Goal: Transaction & Acquisition: Purchase product/service

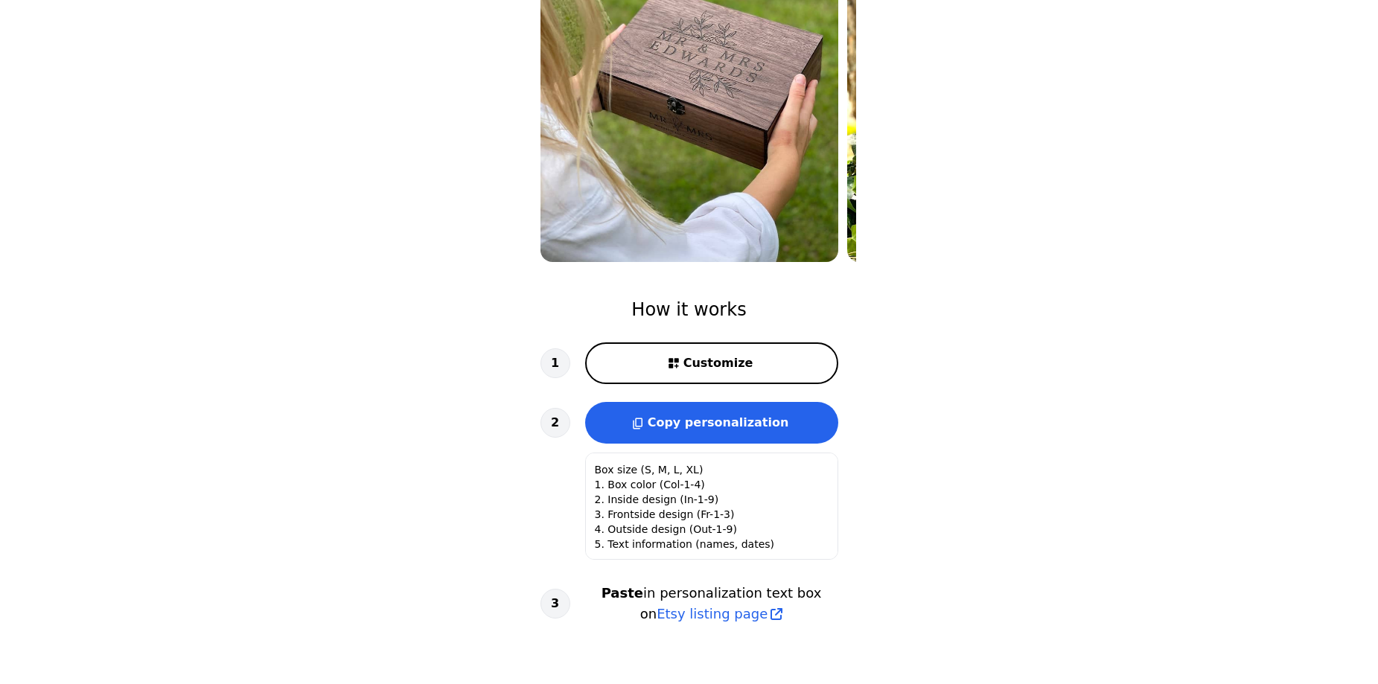
scroll to position [1, 0]
click at [728, 363] on span "Customize" at bounding box center [718, 363] width 70 height 18
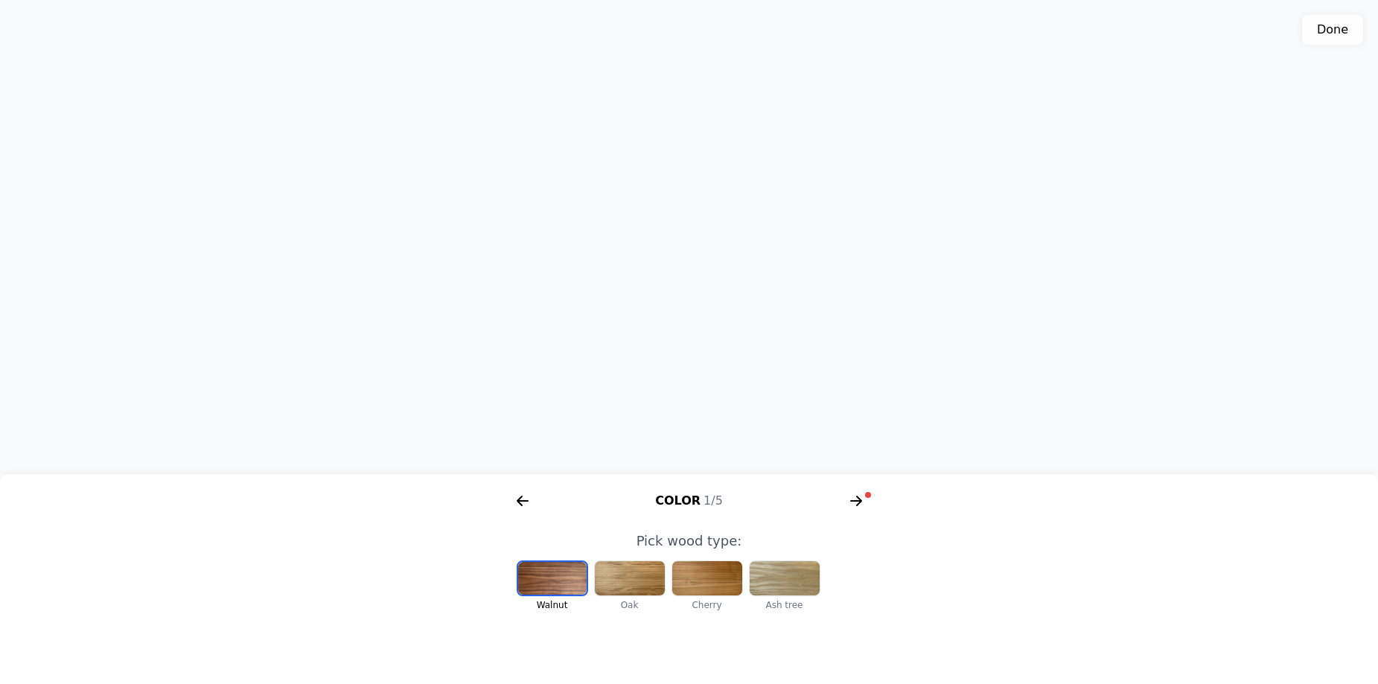
scroll to position [0, 307]
click at [858, 497] on icon "arrow right short" at bounding box center [856, 501] width 24 height 24
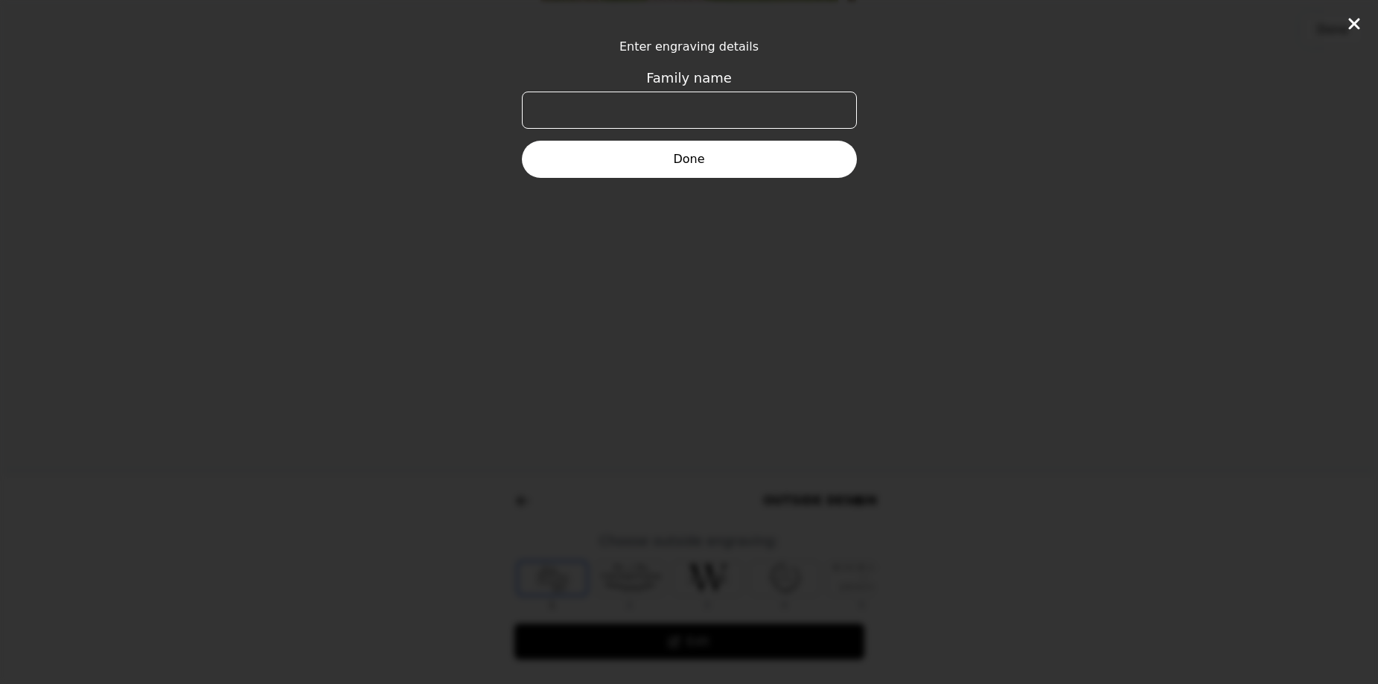
scroll to position [0, 572]
click at [677, 110] on input "Family name" at bounding box center [689, 110] width 335 height 37
type input "Cameri"
click at [722, 162] on button "Done" at bounding box center [689, 159] width 335 height 37
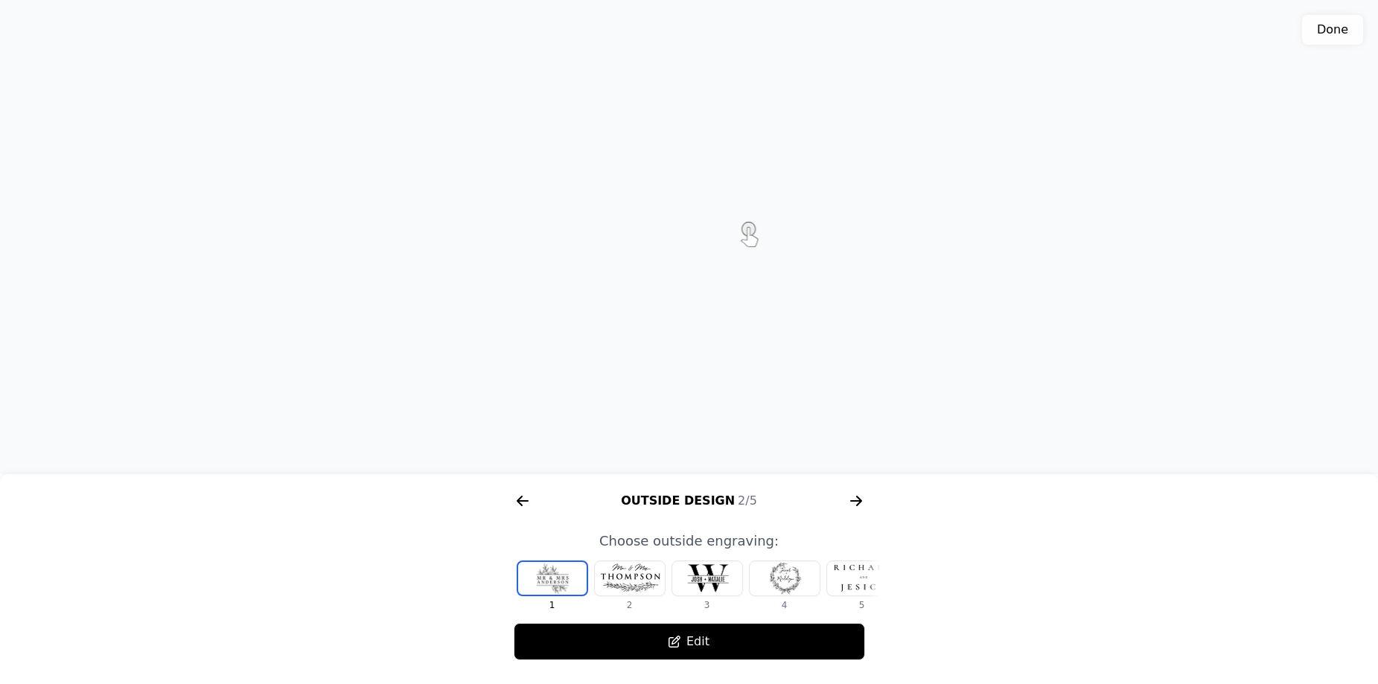
click at [635, 580] on div at bounding box center [630, 578] width 70 height 34
click at [708, 586] on div at bounding box center [707, 578] width 70 height 34
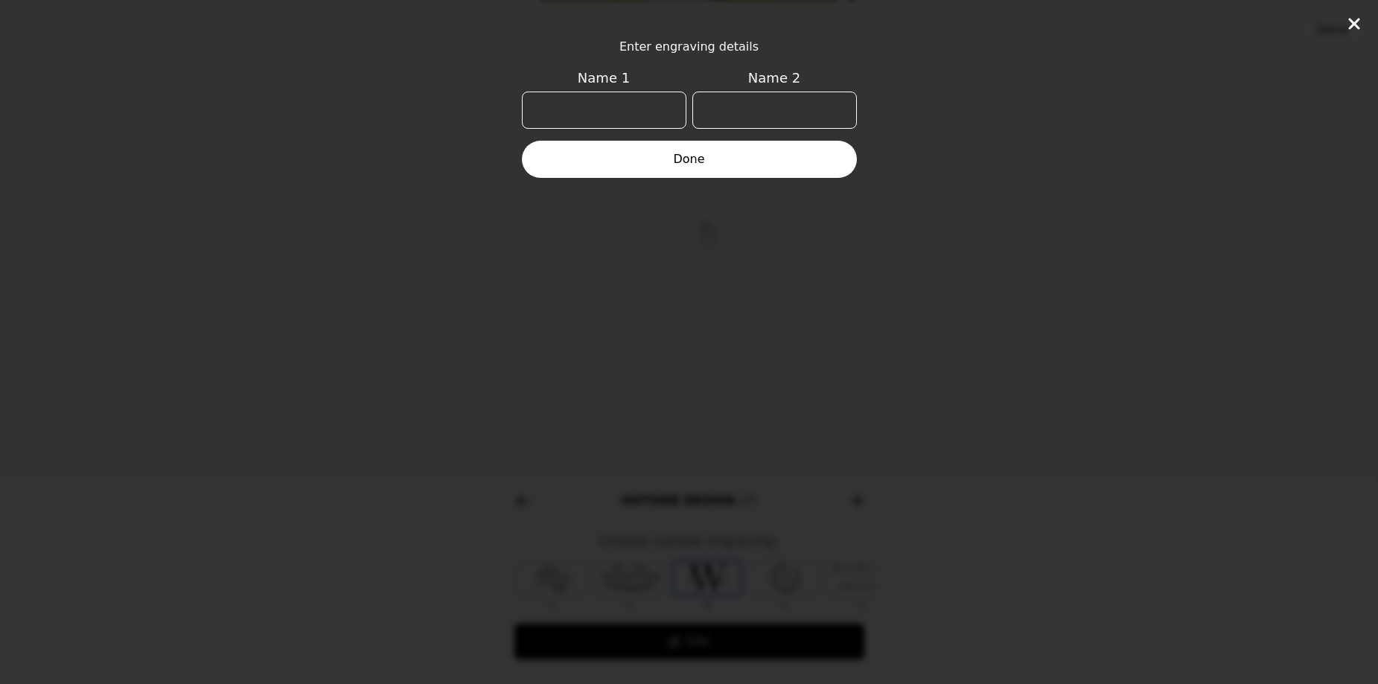
scroll to position [0, 18]
click at [633, 98] on input "Name 1" at bounding box center [604, 110] width 165 height 37
type input "[PERSON_NAME]"
click at [756, 127] on input "Name 2" at bounding box center [774, 110] width 165 height 37
type input "[PERSON_NAME]"
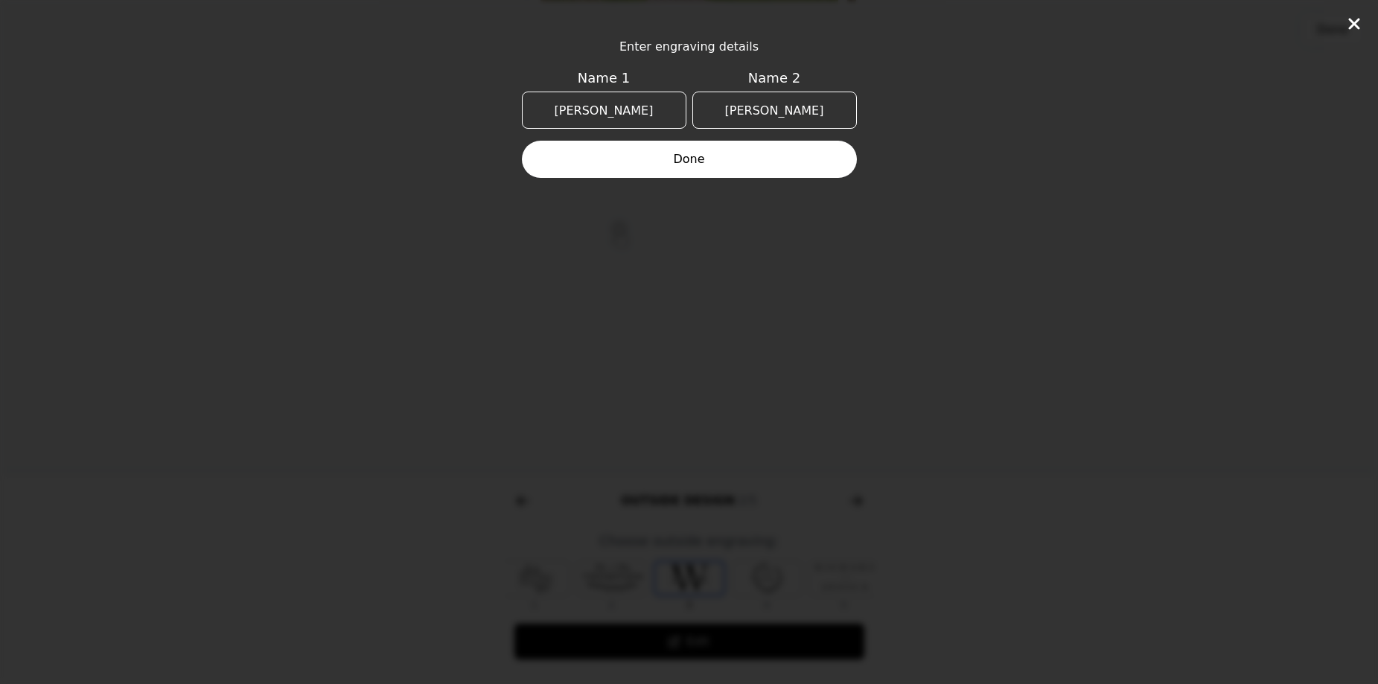
click at [734, 169] on button "Done" at bounding box center [689, 159] width 335 height 37
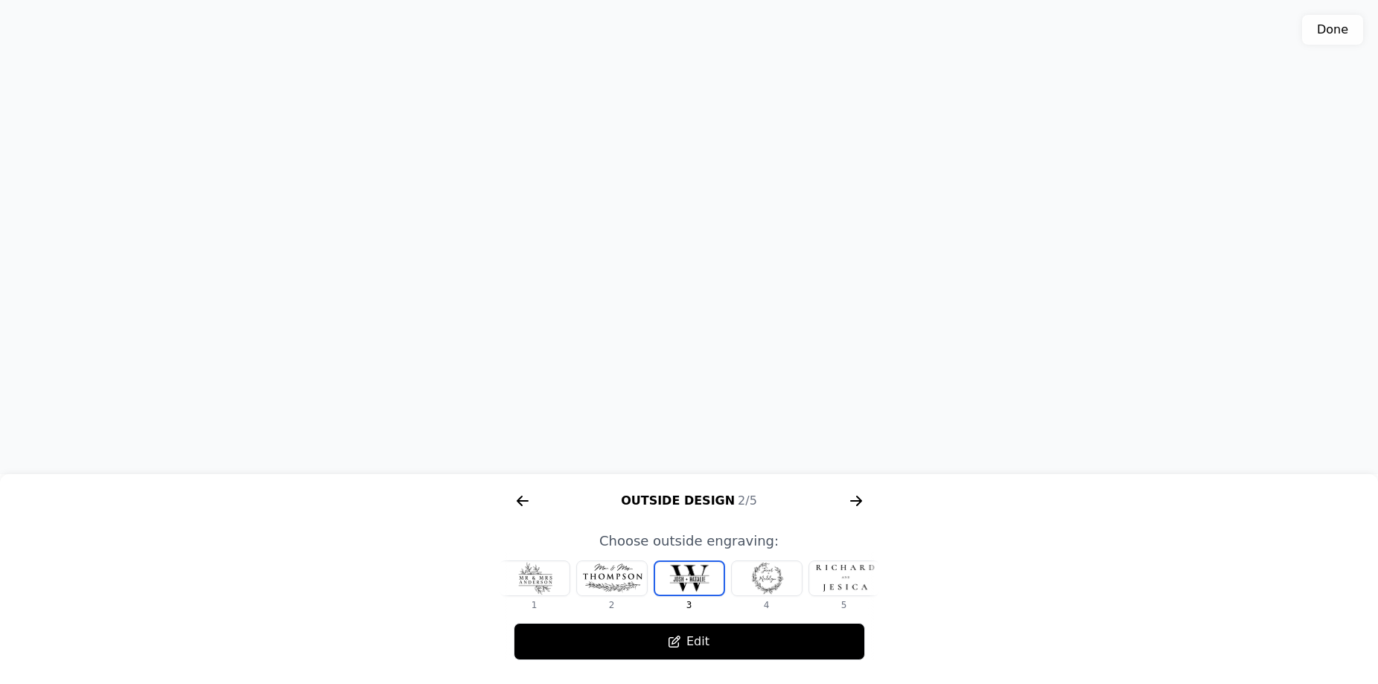
click at [769, 587] on div at bounding box center [767, 578] width 70 height 34
click at [774, 581] on div at bounding box center [767, 578] width 70 height 34
click at [777, 572] on div at bounding box center [767, 578] width 70 height 34
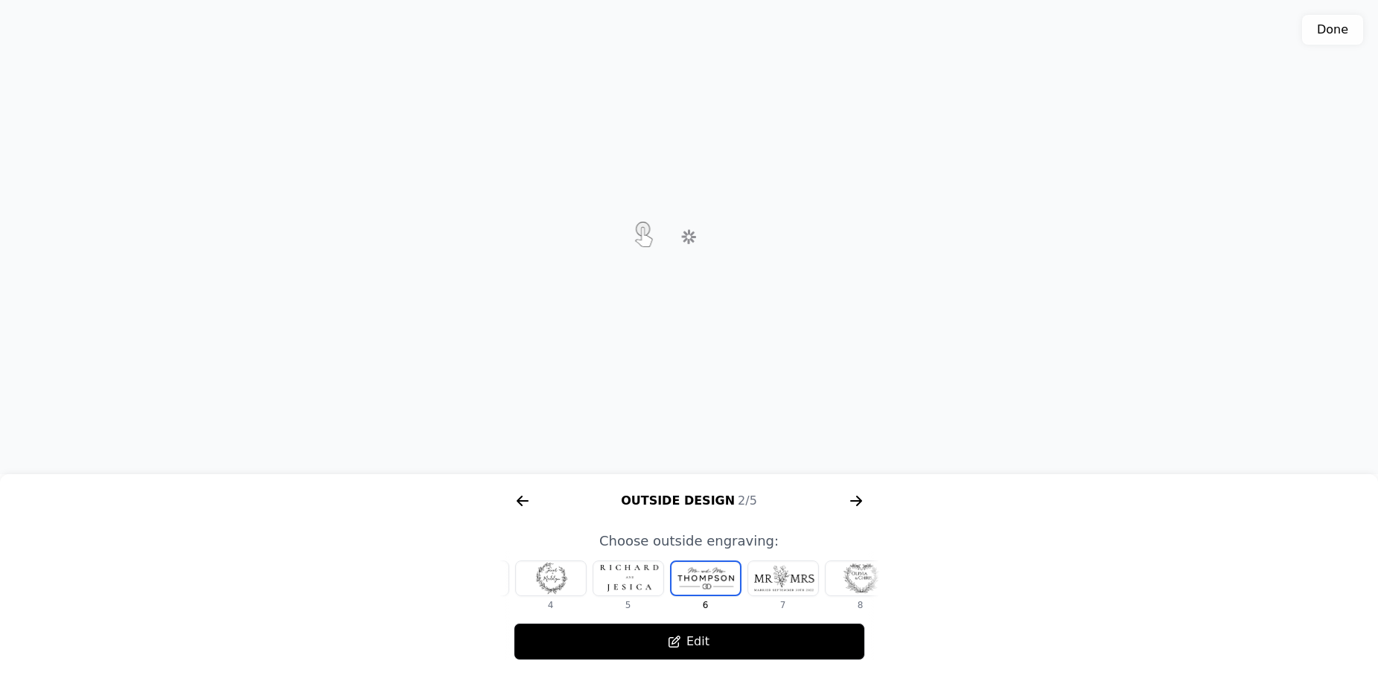
scroll to position [0, 250]
click at [769, 580] on div at bounding box center [767, 578] width 70 height 34
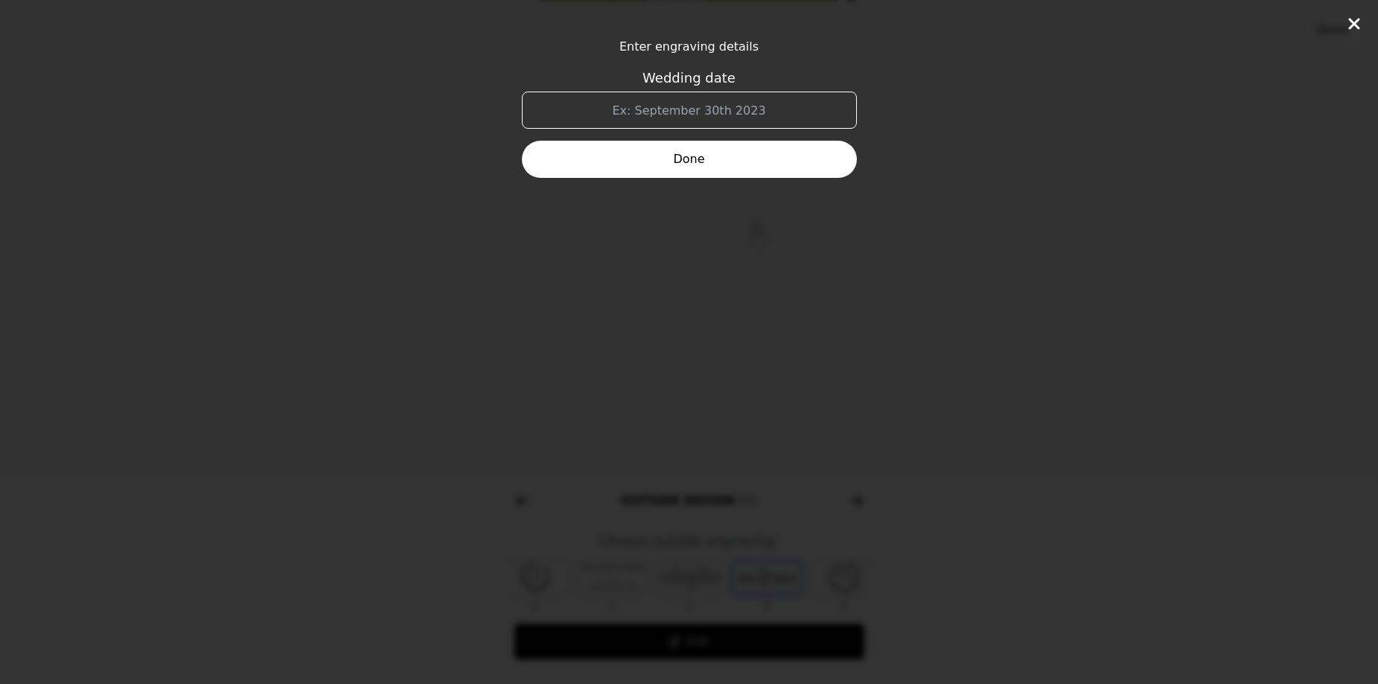
scroll to position [0, 277]
click at [700, 118] on input "Wedding date" at bounding box center [689, 110] width 335 height 37
type input "[DATE]"
click at [710, 156] on button "Done" at bounding box center [689, 159] width 335 height 37
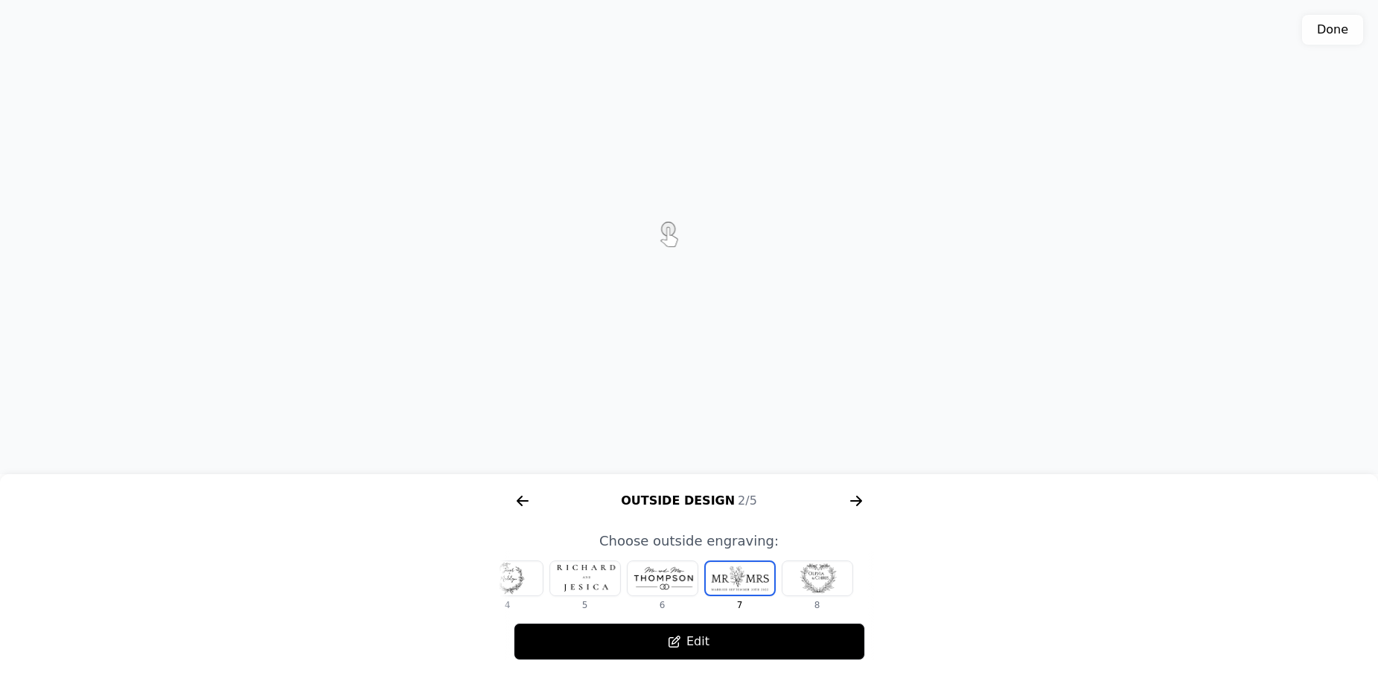
click at [814, 581] on div at bounding box center [817, 578] width 70 height 34
click at [658, 578] on div at bounding box center [663, 578] width 70 height 34
click at [543, 581] on div at bounding box center [535, 578] width 70 height 34
click at [528, 581] on div at bounding box center [535, 578] width 70 height 34
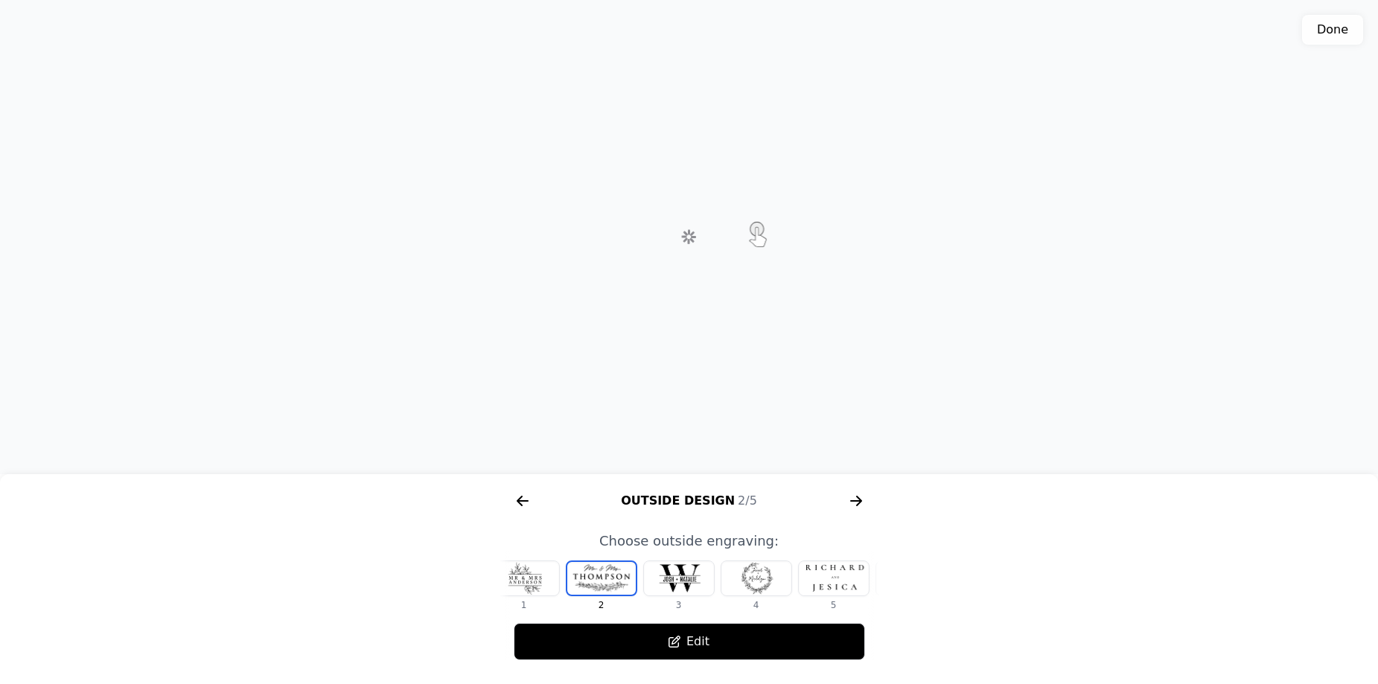
scroll to position [0, 0]
click at [561, 582] on div at bounding box center [552, 578] width 70 height 34
click at [857, 500] on icon "arrow right short" at bounding box center [855, 500] width 11 height 1
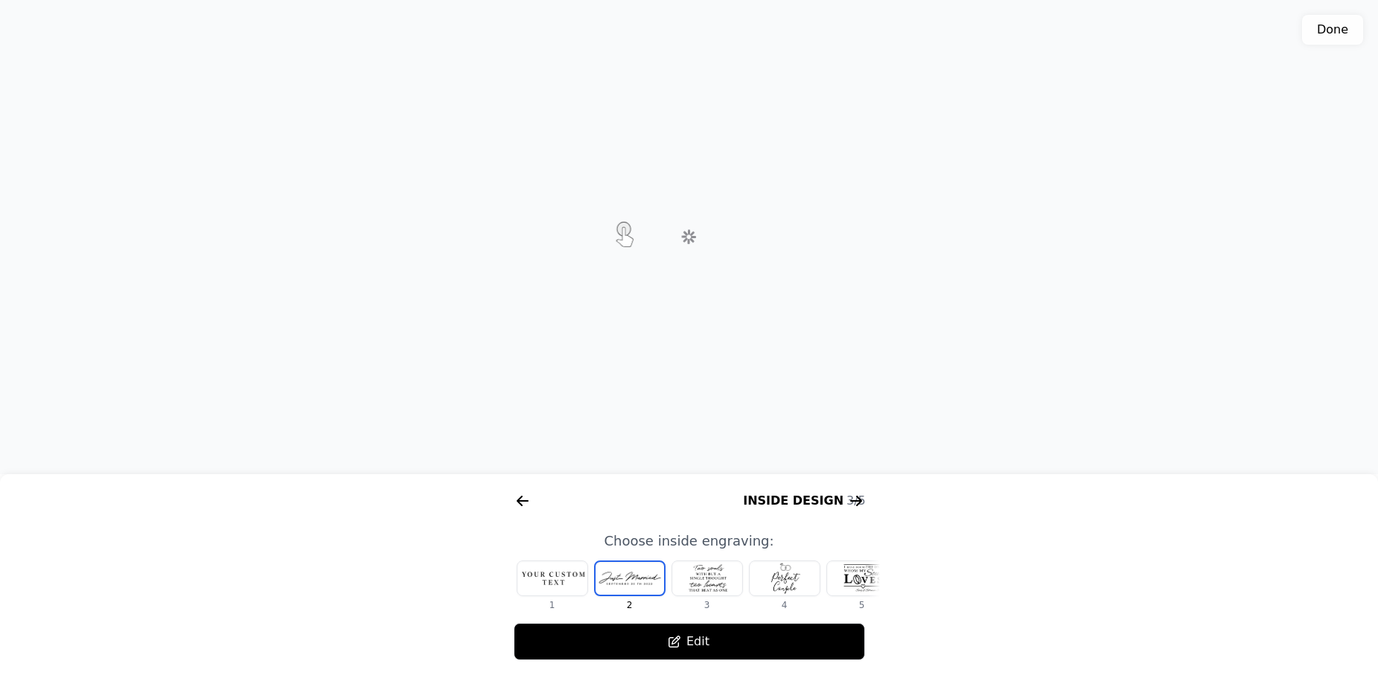
scroll to position [0, 953]
click at [692, 582] on div at bounding box center [707, 578] width 70 height 34
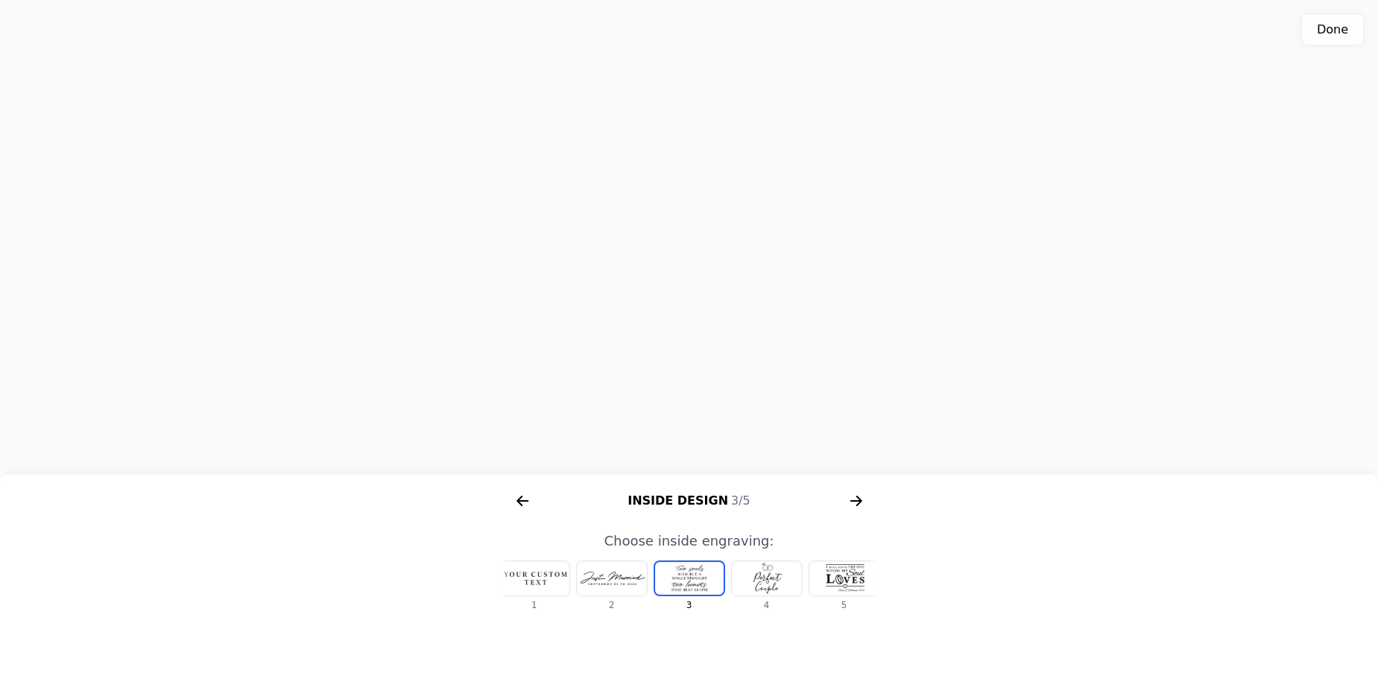
click at [780, 579] on div at bounding box center [767, 578] width 70 height 34
click at [781, 584] on div at bounding box center [767, 578] width 70 height 34
click at [781, 581] on div at bounding box center [767, 578] width 70 height 34
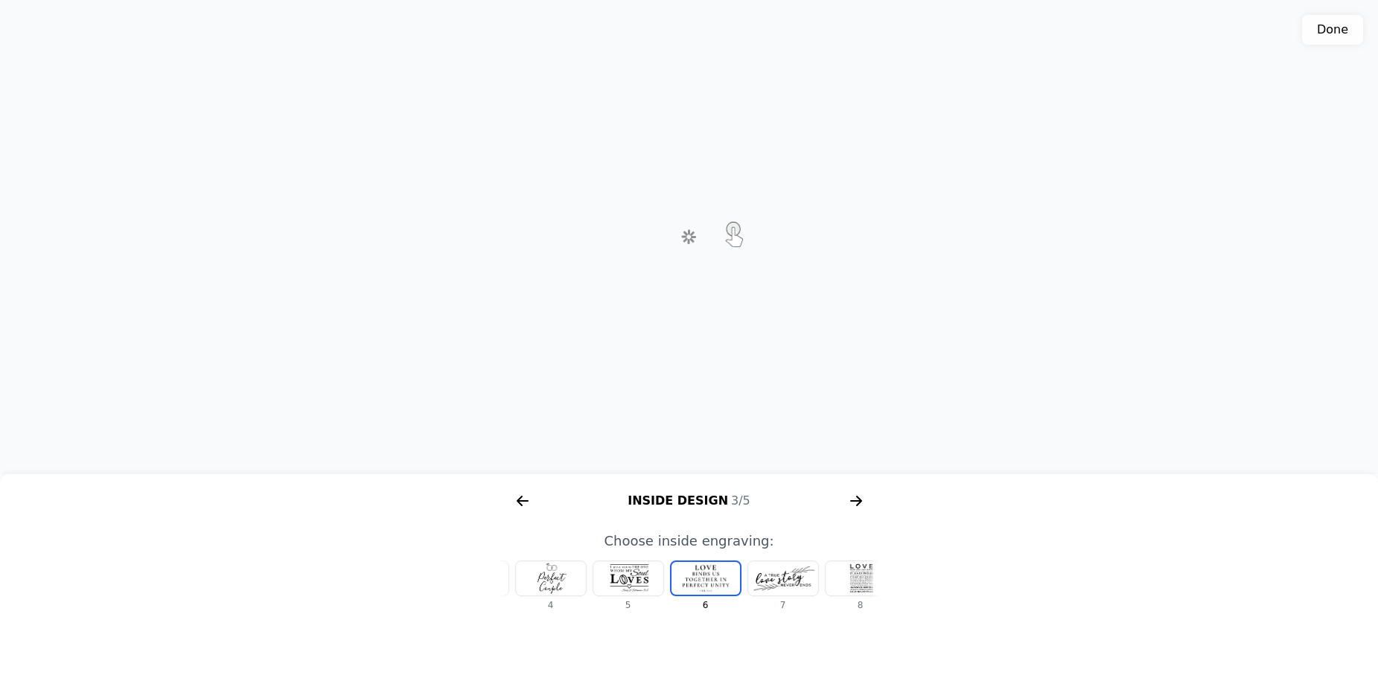
scroll to position [0, 250]
click at [781, 581] on div at bounding box center [767, 578] width 70 height 34
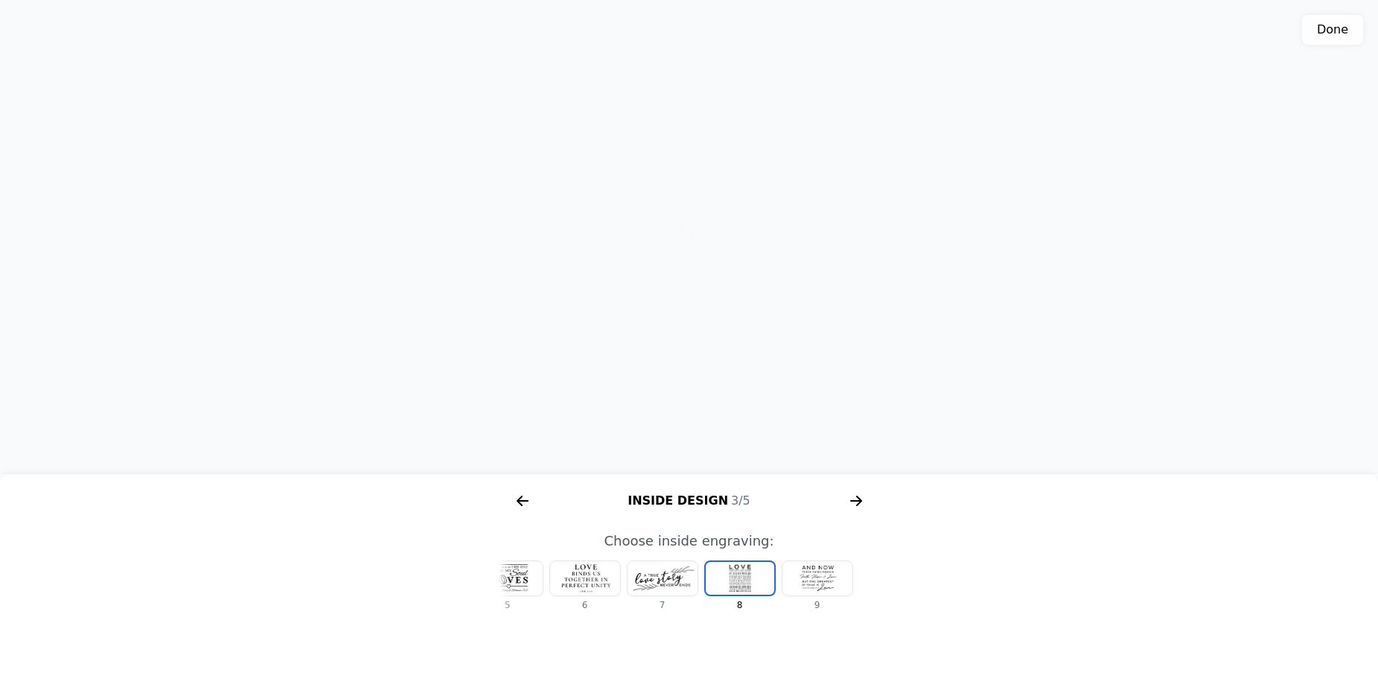
click at [804, 583] on div at bounding box center [817, 578] width 70 height 34
click at [509, 577] on div at bounding box center [508, 578] width 70 height 34
click at [548, 581] on div at bounding box center [535, 578] width 70 height 34
click at [545, 577] on div at bounding box center [535, 578] width 70 height 34
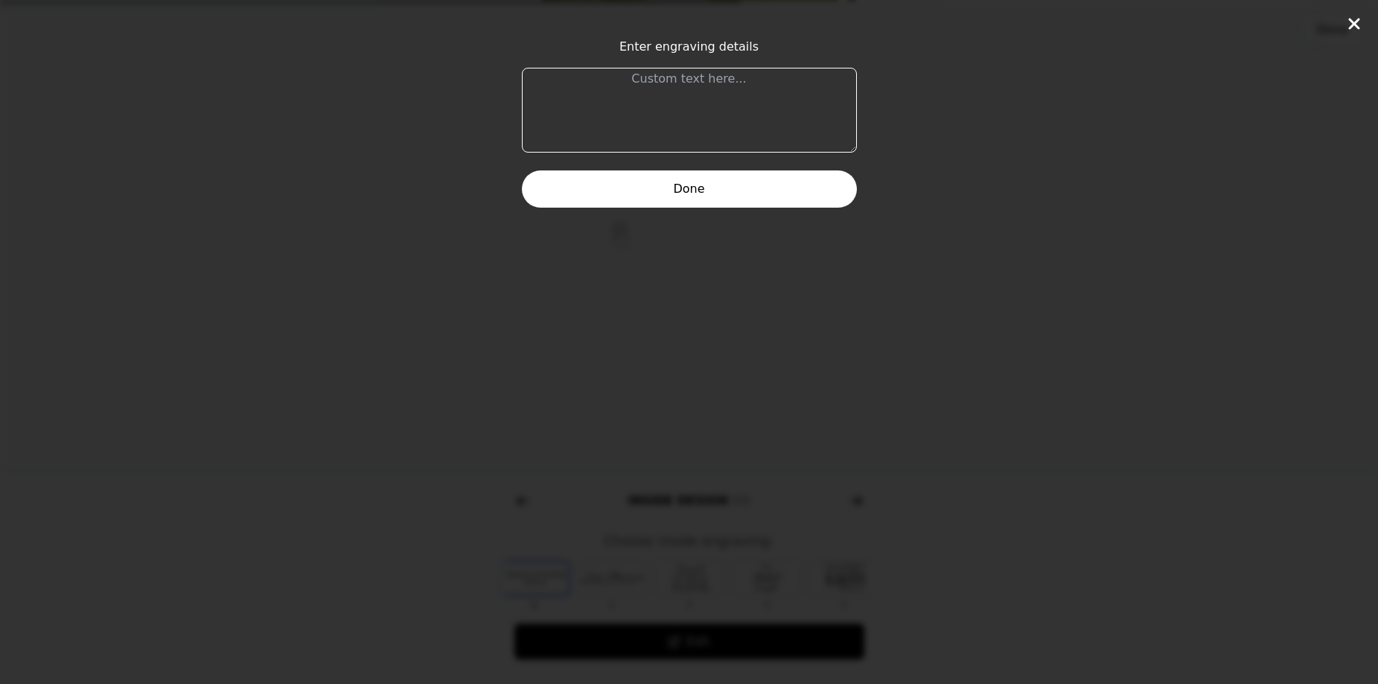
scroll to position [0, 0]
click at [687, 80] on textarea at bounding box center [689, 110] width 335 height 85
click at [636, 78] on textarea at bounding box center [689, 110] width 335 height 85
drag, startPoint x: 636, startPoint y: 78, endPoint x: 654, endPoint y: 87, distance: 20.6
click at [654, 87] on textarea at bounding box center [689, 110] width 335 height 85
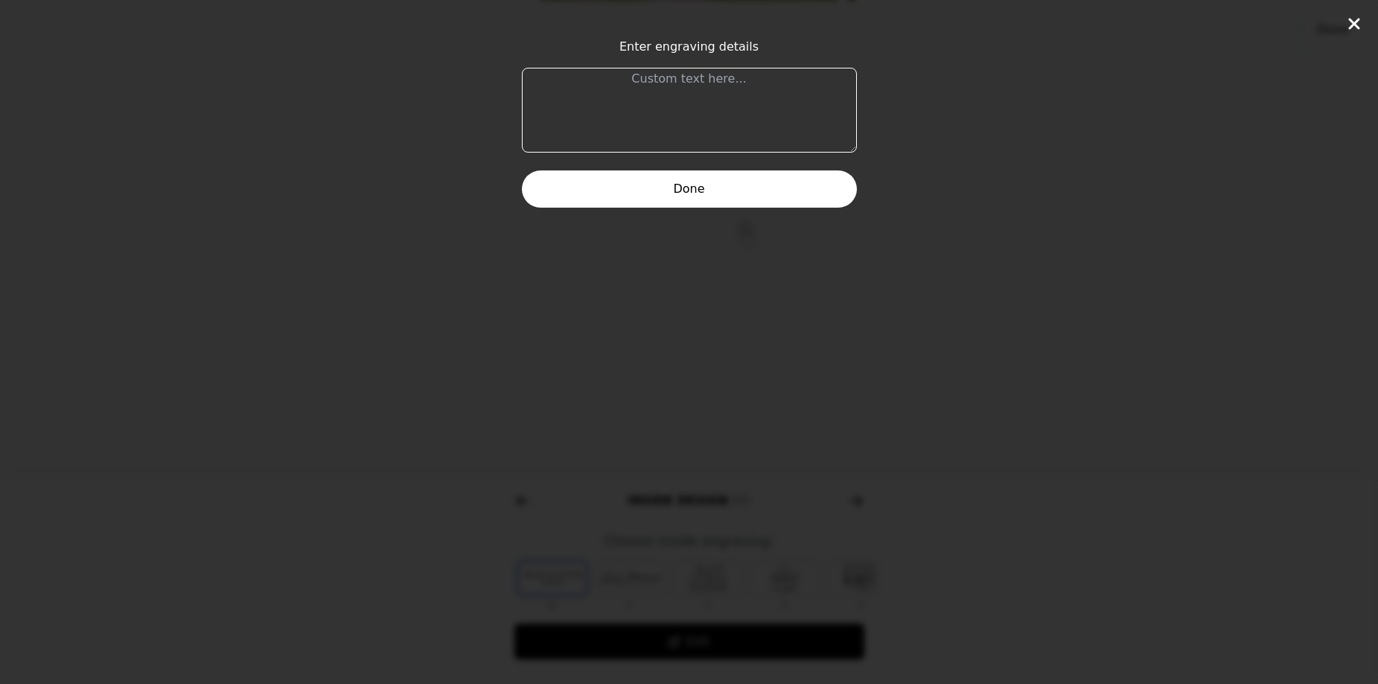
click at [686, 83] on textarea at bounding box center [689, 110] width 335 height 85
drag, startPoint x: 706, startPoint y: 81, endPoint x: 680, endPoint y: 76, distance: 26.6
click at [680, 76] on textarea at bounding box center [689, 110] width 335 height 85
drag, startPoint x: 686, startPoint y: 88, endPoint x: 696, endPoint y: 88, distance: 10.4
click at [696, 88] on textarea at bounding box center [689, 110] width 335 height 85
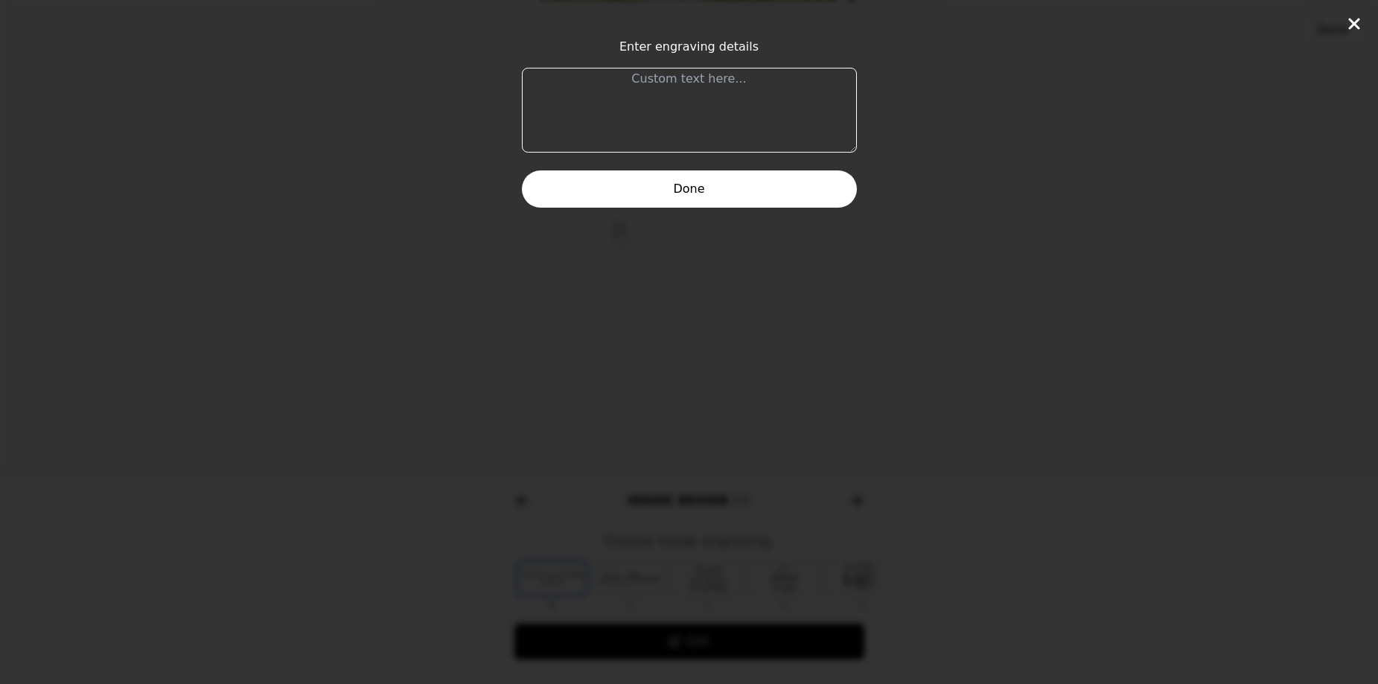
click at [709, 87] on textarea at bounding box center [689, 110] width 335 height 85
drag, startPoint x: 709, startPoint y: 87, endPoint x: 674, endPoint y: 92, distance: 34.5
click at [674, 92] on textarea at bounding box center [689, 110] width 335 height 85
click at [648, 77] on textarea at bounding box center [689, 110] width 335 height 85
click at [701, 96] on textarea at bounding box center [689, 110] width 335 height 85
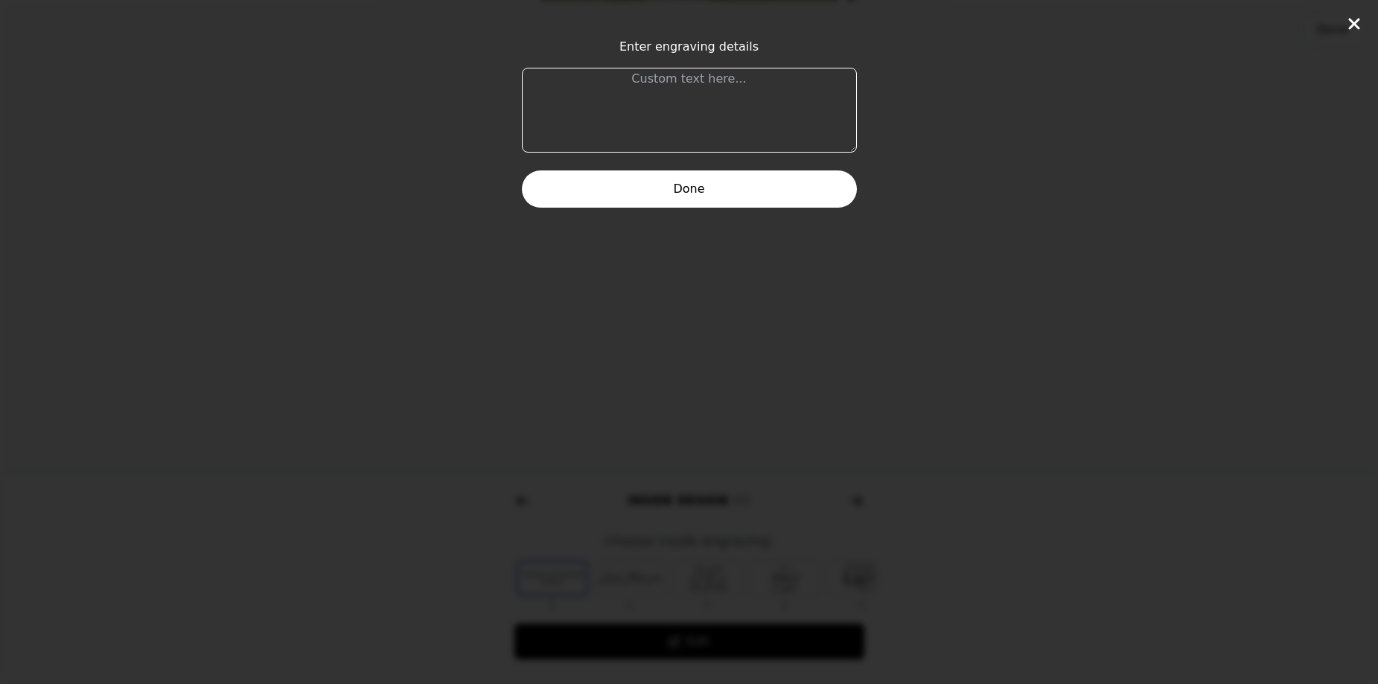
click at [696, 83] on textarea at bounding box center [689, 110] width 335 height 85
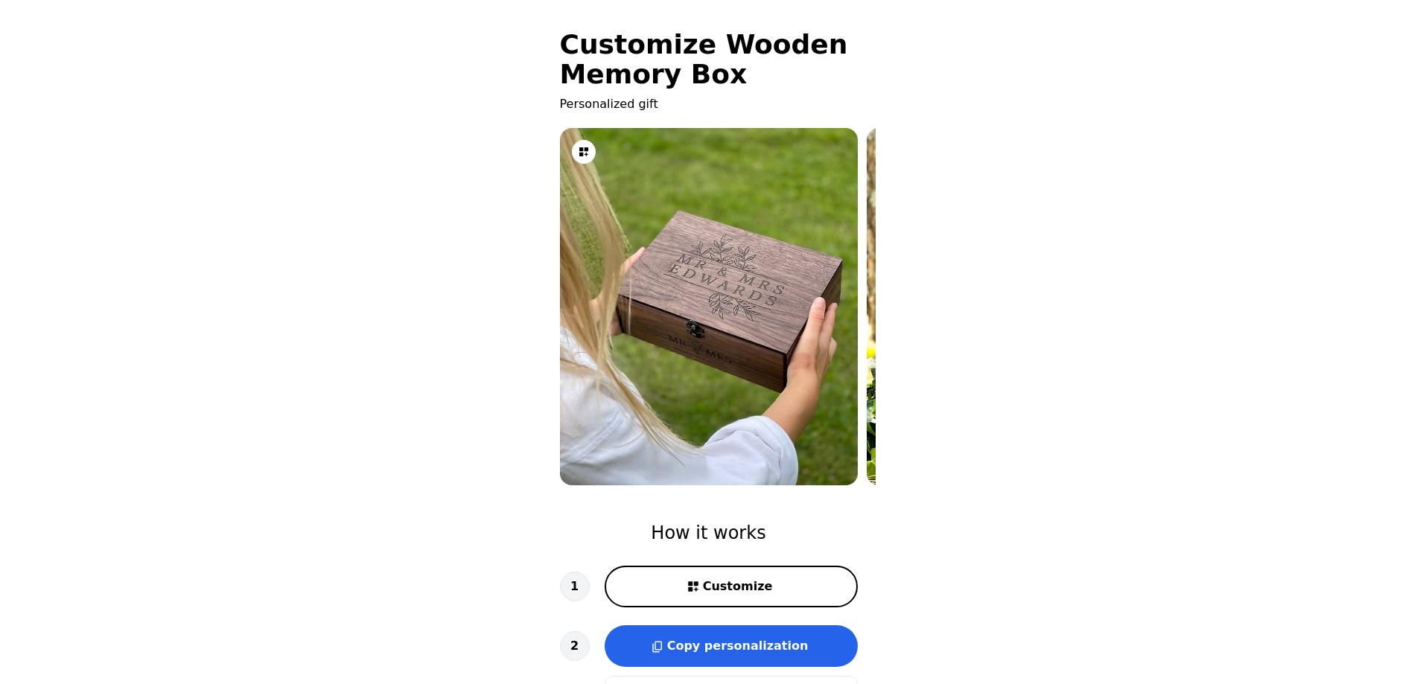
scroll to position [223, 0]
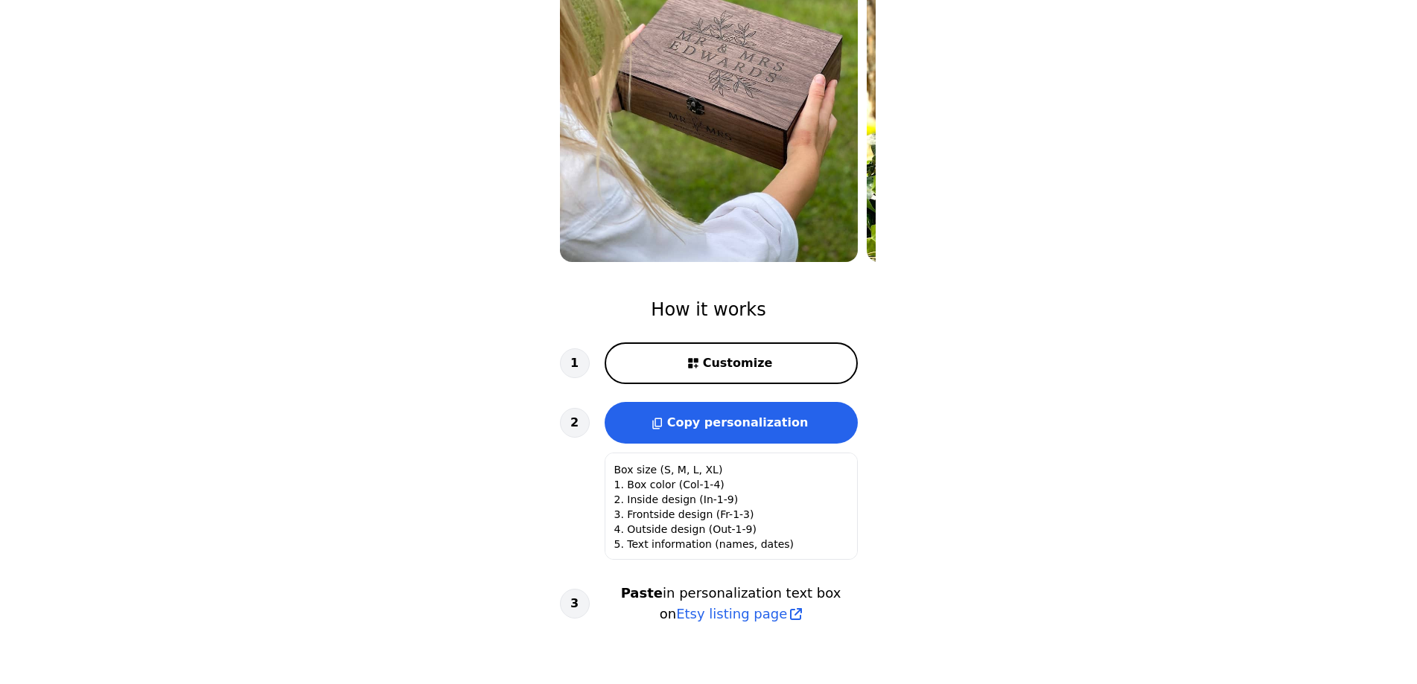
click at [733, 365] on span "Customize" at bounding box center [738, 363] width 70 height 18
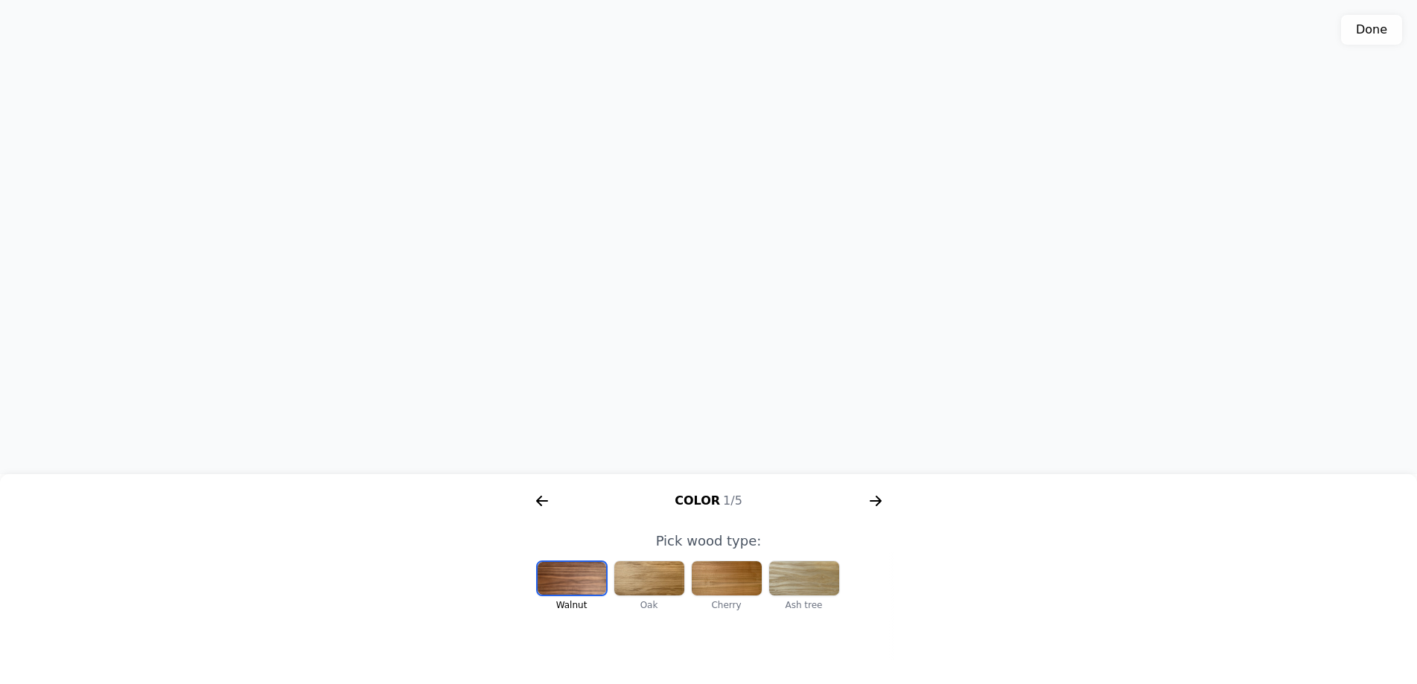
scroll to position [0, 307]
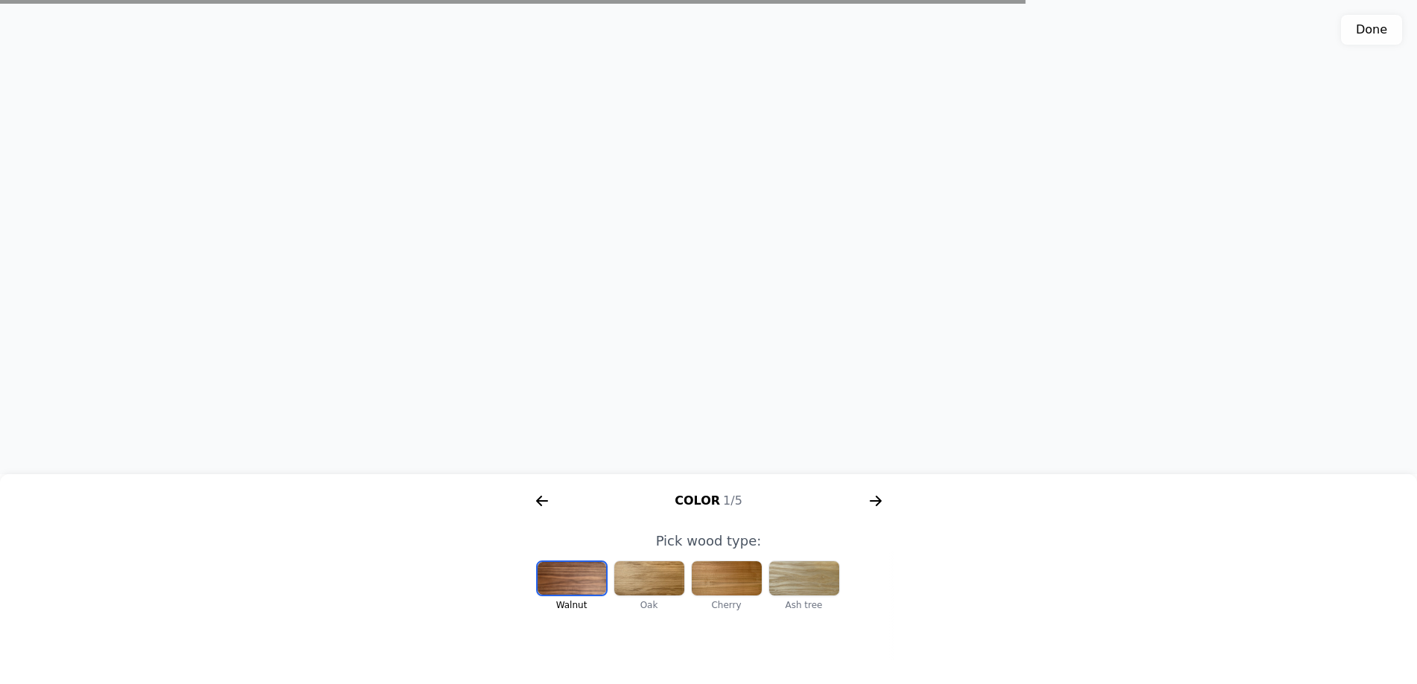
click at [577, 590] on div at bounding box center [571, 578] width 68 height 33
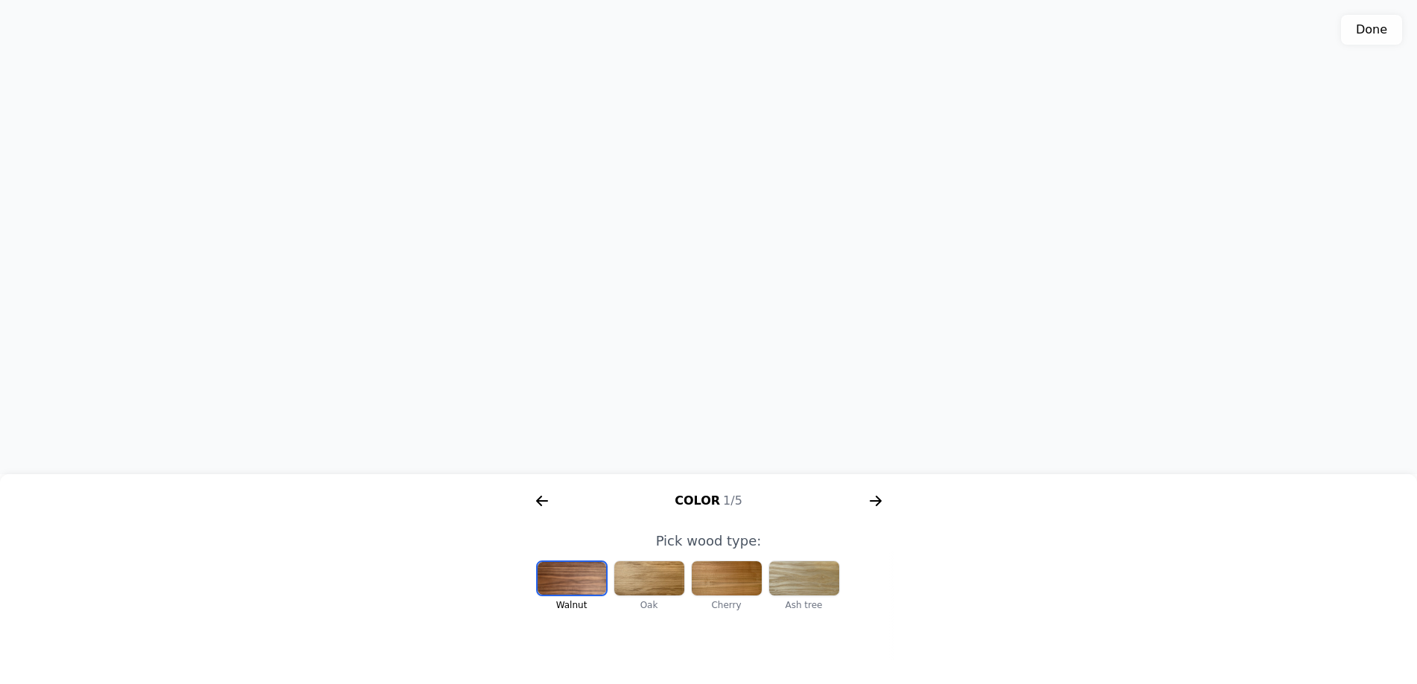
click at [877, 501] on icon "arrow right short" at bounding box center [874, 500] width 11 height 1
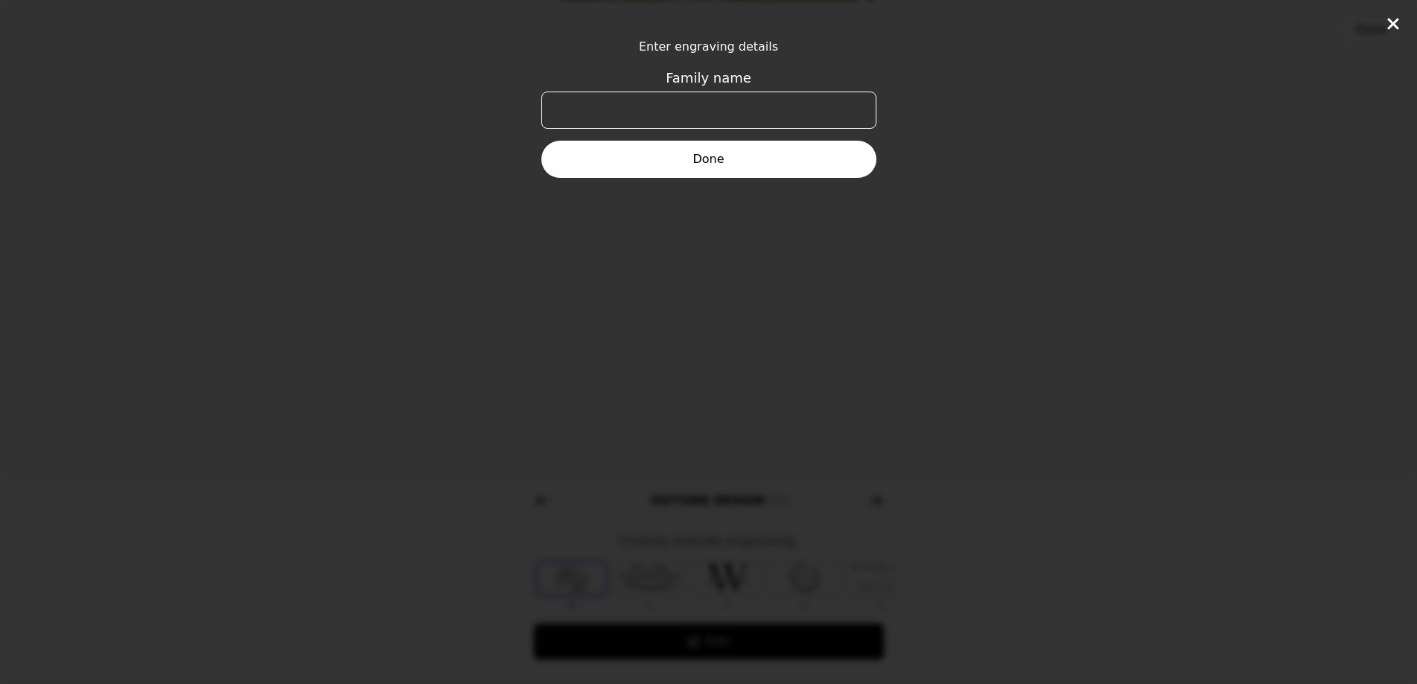
scroll to position [0, 572]
click at [720, 109] on input "Family name" at bounding box center [708, 110] width 335 height 37
type input "Crameri"
click at [745, 170] on button "Done" at bounding box center [708, 159] width 335 height 37
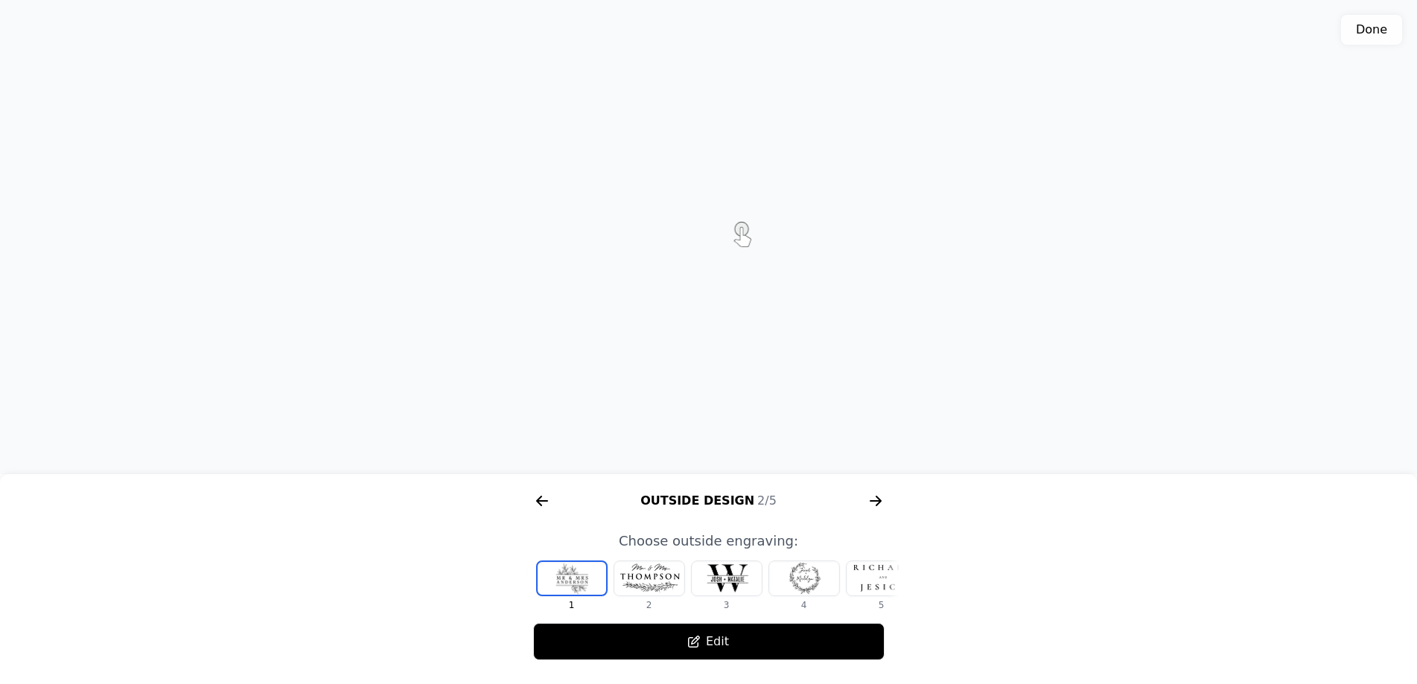
click at [878, 500] on icon "arrow right short" at bounding box center [878, 501] width 6 height 10
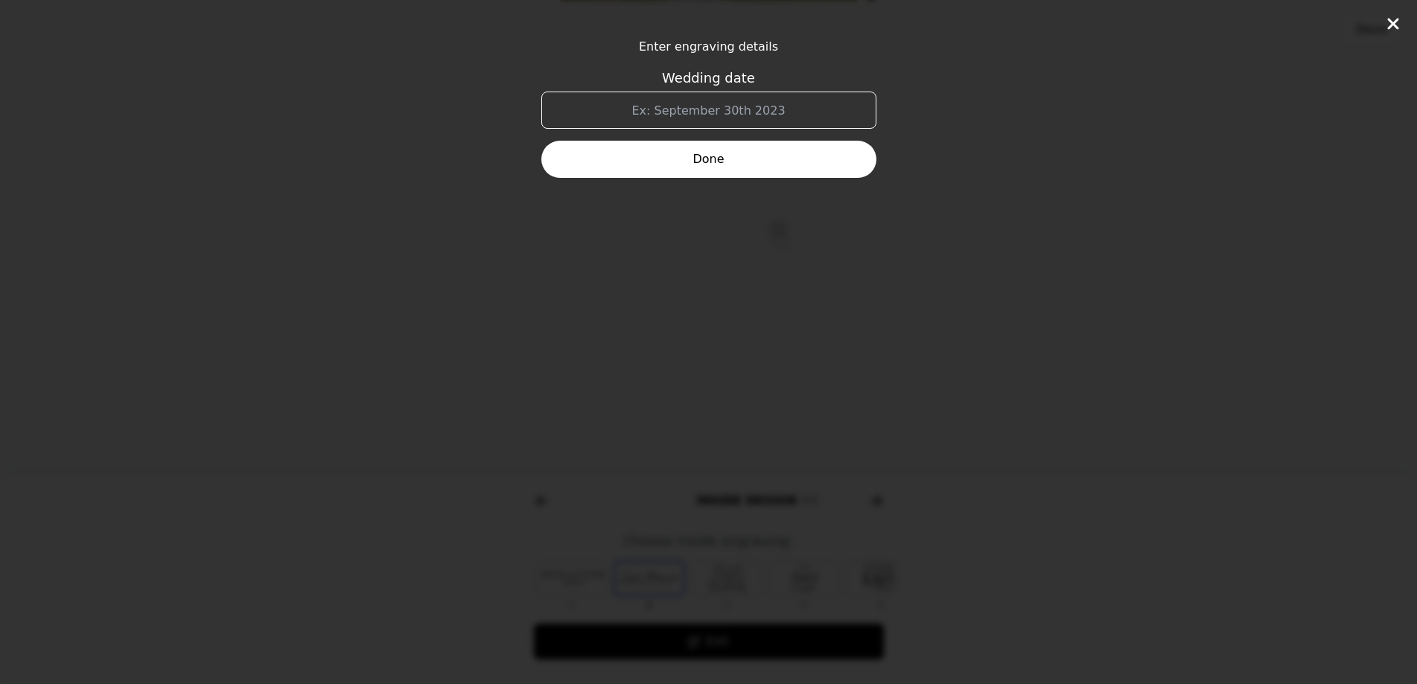
scroll to position [0, 953]
click at [699, 112] on input "Wedding date" at bounding box center [708, 110] width 335 height 37
type input "[DATE]"
click at [727, 162] on button "Done" at bounding box center [708, 159] width 335 height 37
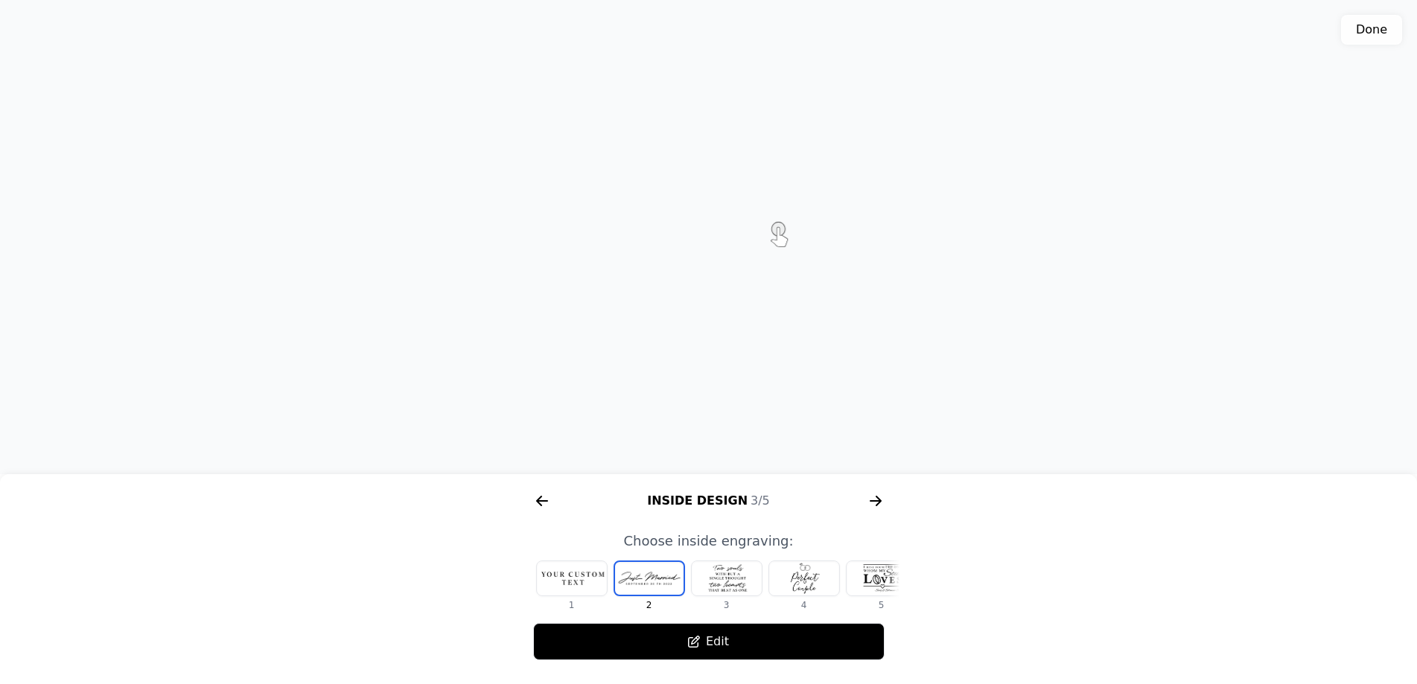
click at [587, 572] on div at bounding box center [572, 578] width 70 height 34
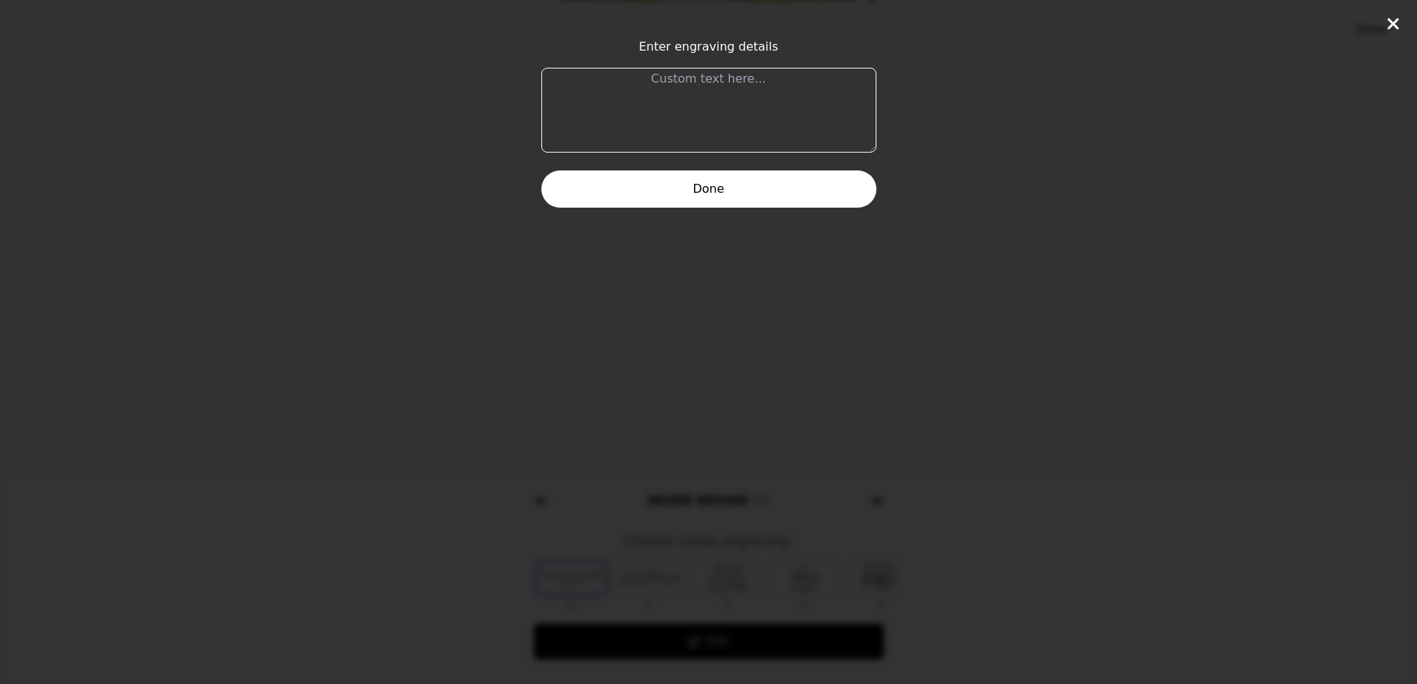
click at [692, 89] on textarea at bounding box center [708, 110] width 335 height 85
click at [683, 99] on textarea at bounding box center [708, 110] width 335 height 85
paste textarea "When two souls are meant to meet, no distance or time can keep them apart"
click at [560, 75] on textarea "When two souls are meant to meet, no distance or time can keep them apart" at bounding box center [708, 110] width 335 height 85
type textarea "when two souls are meant to meet, no distance or time can keep them apart"
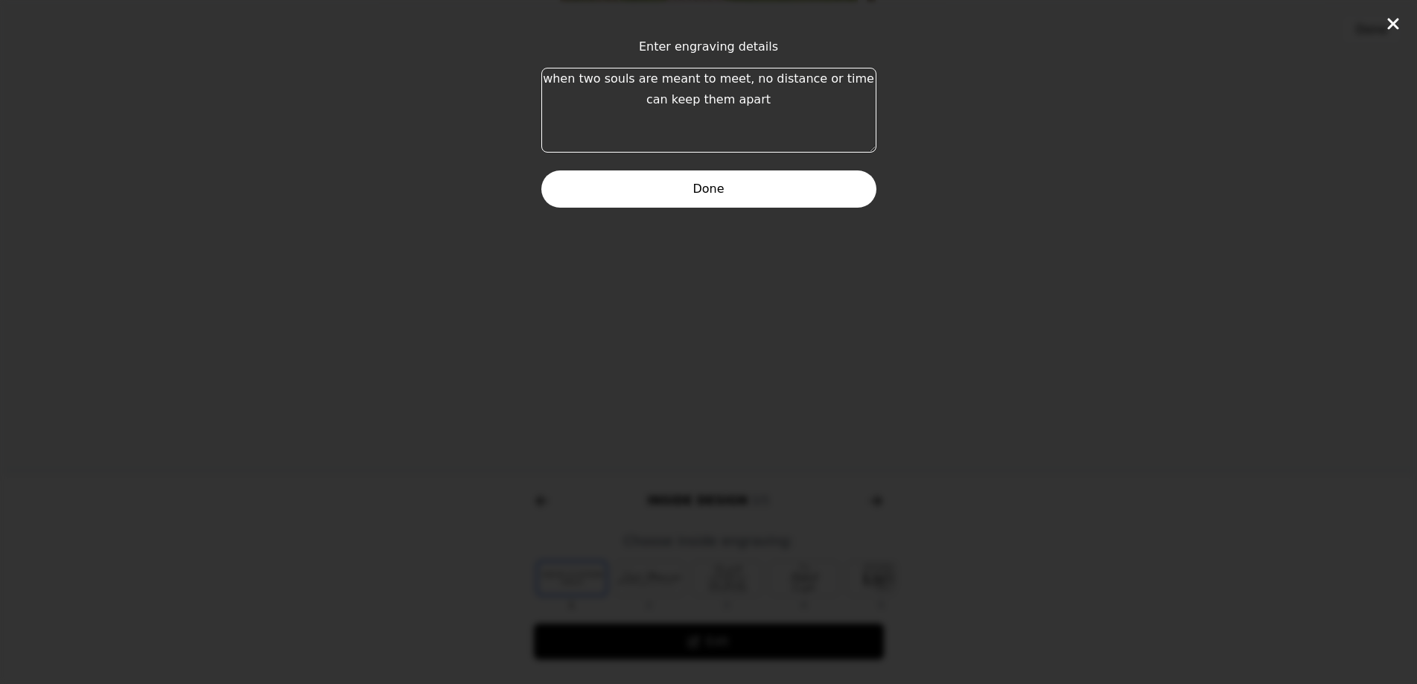
click at [741, 180] on button "Done" at bounding box center [708, 188] width 335 height 37
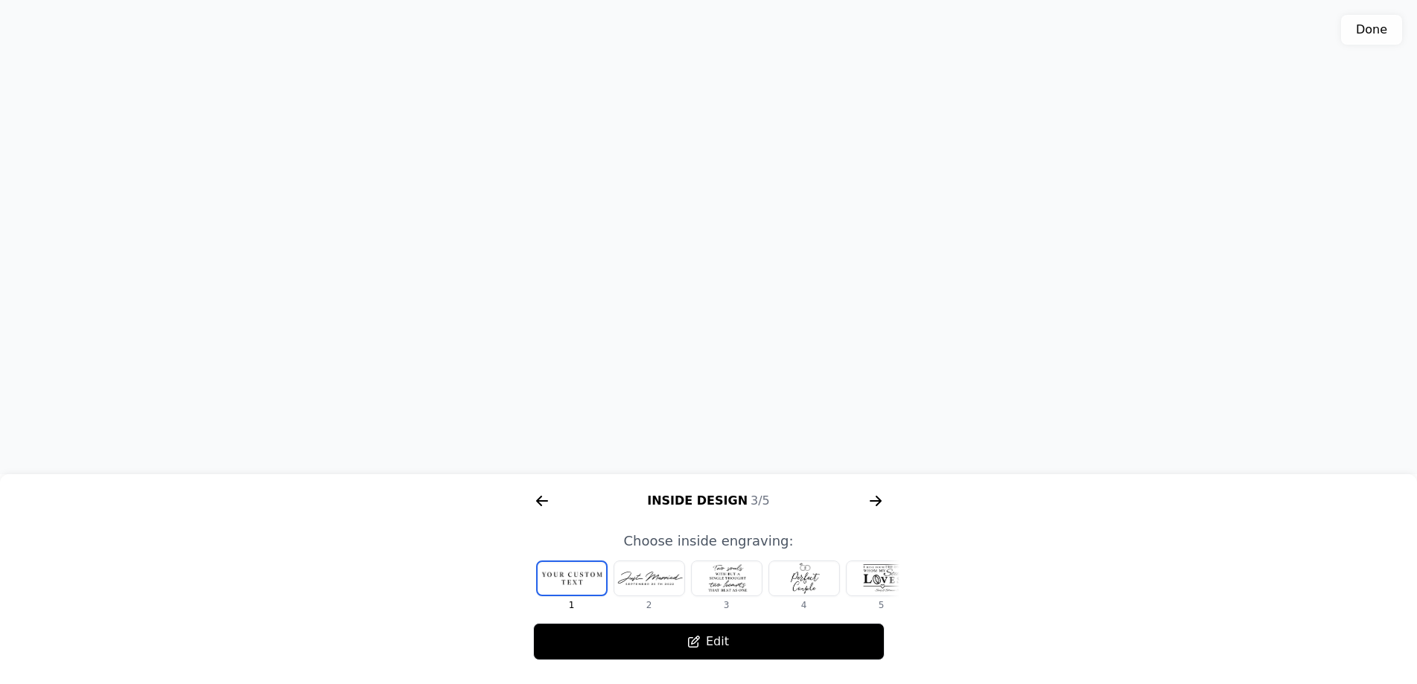
drag, startPoint x: 762, startPoint y: 189, endPoint x: 788, endPoint y: 190, distance: 26.1
click at [788, 190] on div "3D model. Use mouse, touch or arrow keys to move." at bounding box center [708, 237] width 1417 height 474
drag, startPoint x: 810, startPoint y: 173, endPoint x: 830, endPoint y: 170, distance: 20.3
click at [830, 170] on div "3D model. Use mouse, touch or arrow keys to move." at bounding box center [708, 237] width 1417 height 474
click at [686, 638] on button "Edit" at bounding box center [708, 641] width 351 height 37
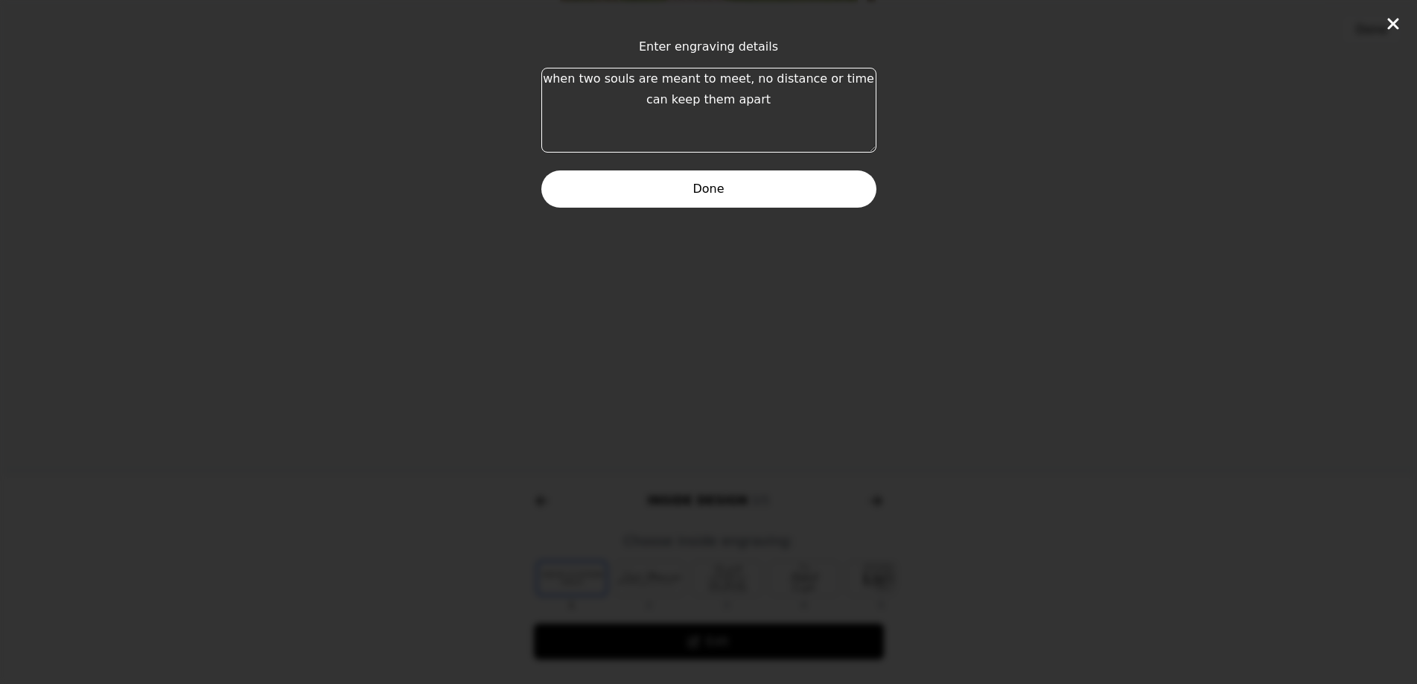
click at [553, 80] on textarea "when two souls are meant to meet, no distance or time can keep them apart" at bounding box center [708, 110] width 335 height 85
click at [651, 100] on textarea "when two souls are meant to meet, no distance or time can keep them apart" at bounding box center [708, 110] width 335 height 85
click at [744, 78] on textarea "when two souls are meant to meet, no distance or time can keep them apart" at bounding box center [708, 110] width 335 height 85
type textarea "when two souls are meant to meet, no distance or time can keep them apart"
click at [739, 197] on button "Done" at bounding box center [708, 188] width 335 height 37
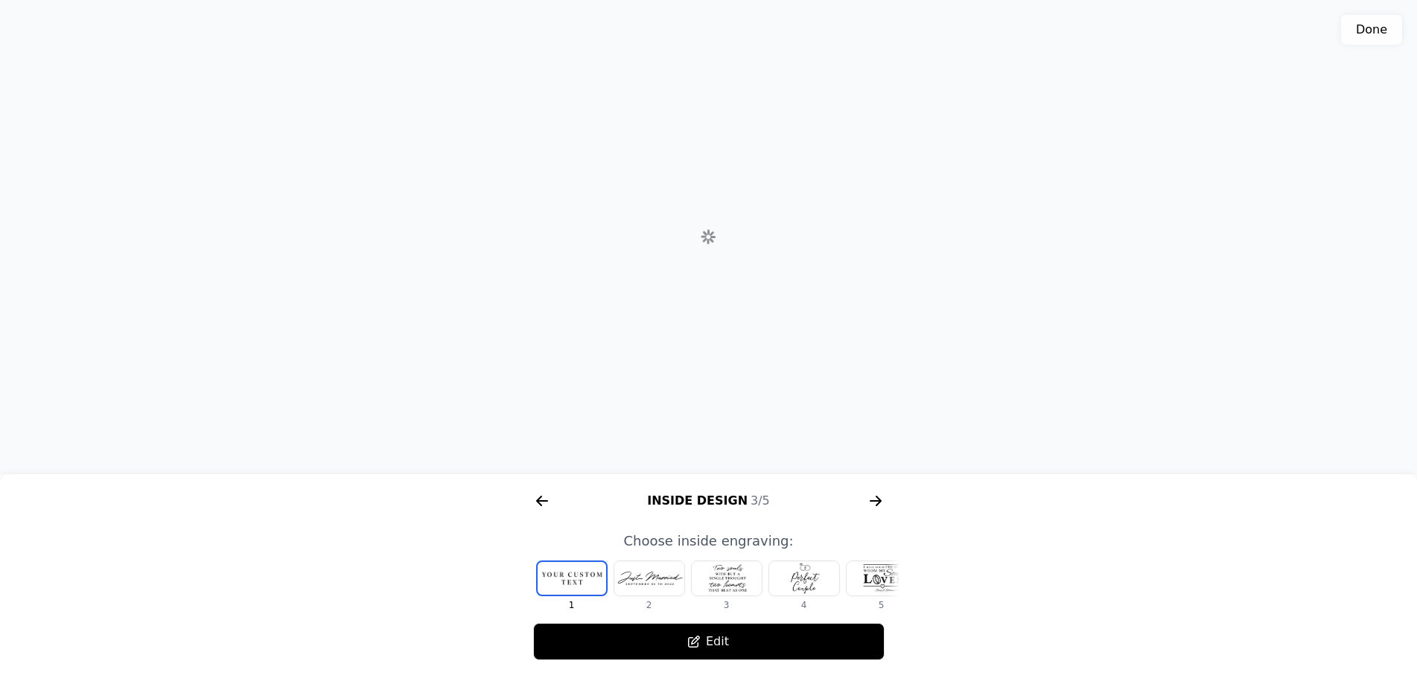
drag, startPoint x: 724, startPoint y: 167, endPoint x: 745, endPoint y: 167, distance: 20.9
click at [745, 167] on div "3D model. Use mouse, touch or arrow keys to move." at bounding box center [708, 237] width 1417 height 474
click at [631, 150] on div "3D model. Use mouse, touch or arrow keys to move." at bounding box center [708, 237] width 1417 height 474
click at [777, 260] on div "3D model. Use mouse, touch or arrow keys to move." at bounding box center [708, 237] width 1417 height 474
click at [663, 580] on div at bounding box center [649, 578] width 70 height 34
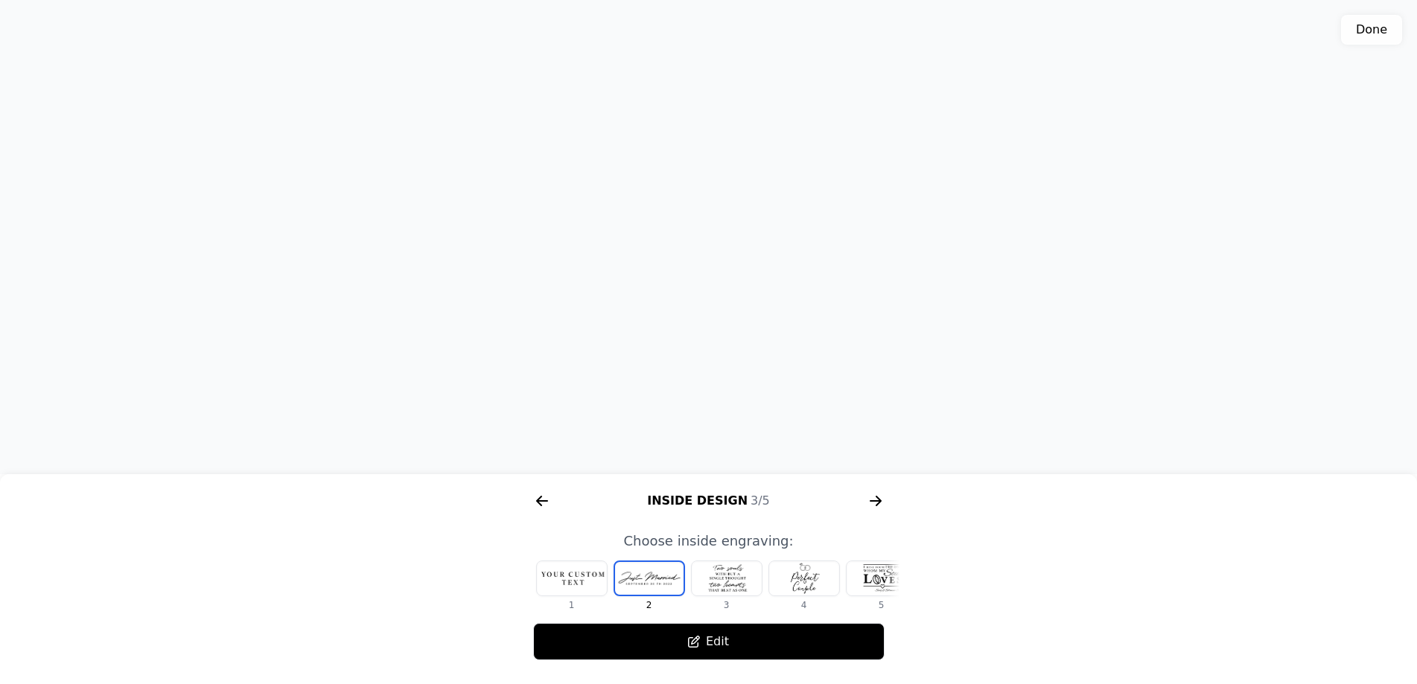
click at [752, 568] on div at bounding box center [727, 578] width 70 height 34
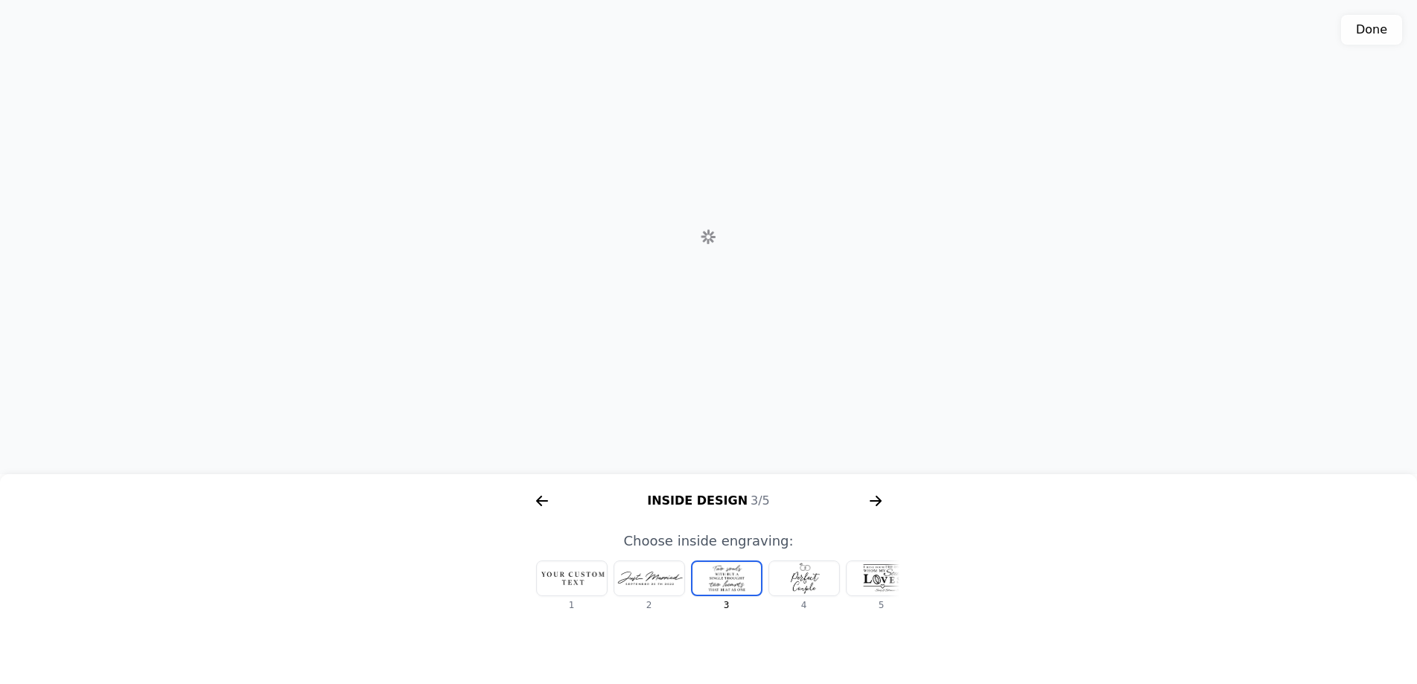
scroll to position [0, 18]
click at [789, 580] on div at bounding box center [786, 578] width 70 height 34
click at [866, 578] on div at bounding box center [864, 578] width 70 height 34
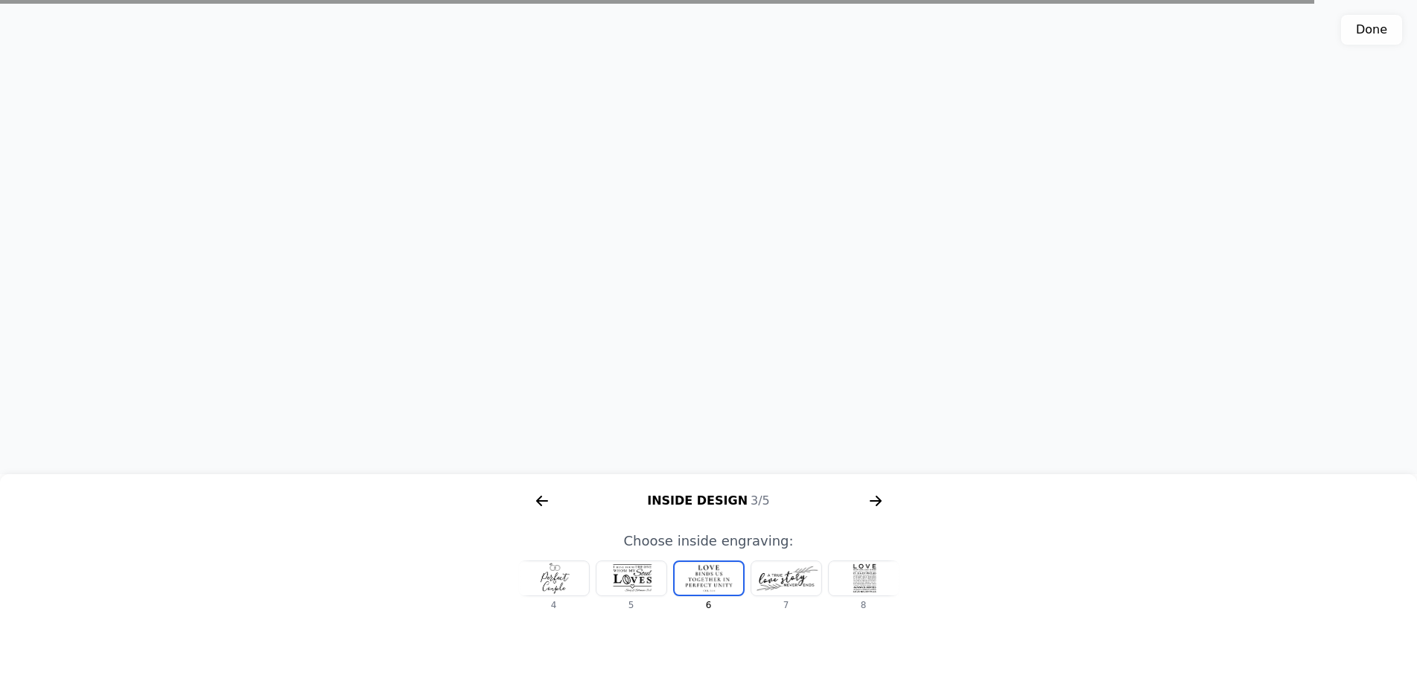
click at [864, 584] on div at bounding box center [864, 578] width 70 height 34
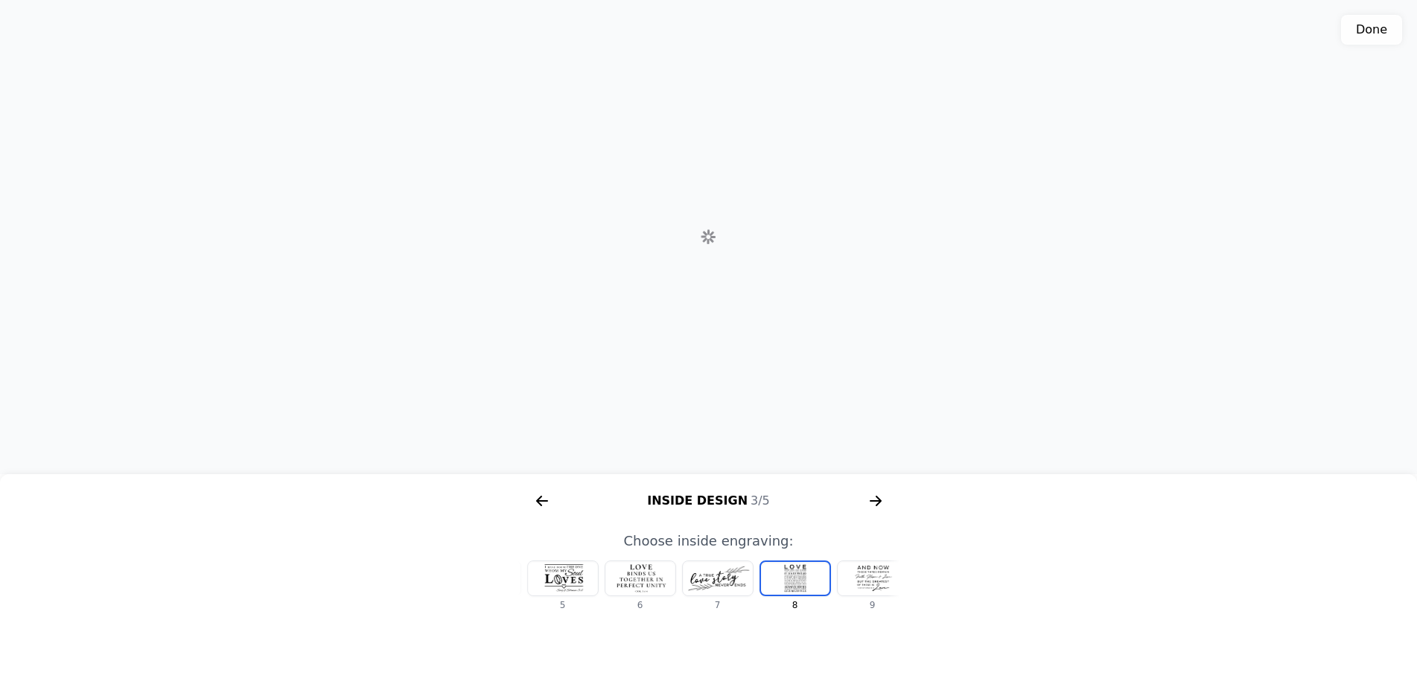
scroll to position [0, 354]
click at [871, 583] on div at bounding box center [837, 578] width 70 height 34
click at [767, 575] on div at bounding box center [759, 578] width 70 height 34
click at [554, 579] on div at bounding box center [527, 578] width 70 height 34
click at [540, 584] on div at bounding box center [554, 578] width 70 height 34
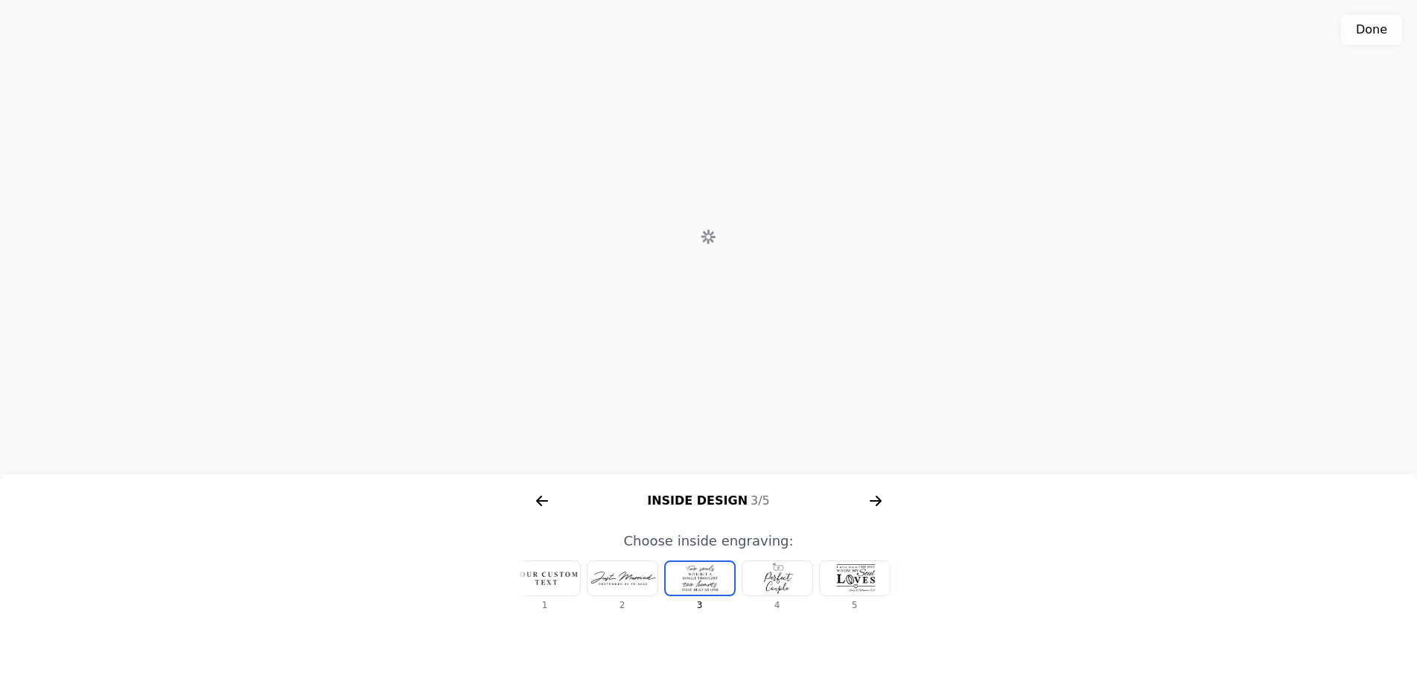
scroll to position [0, 18]
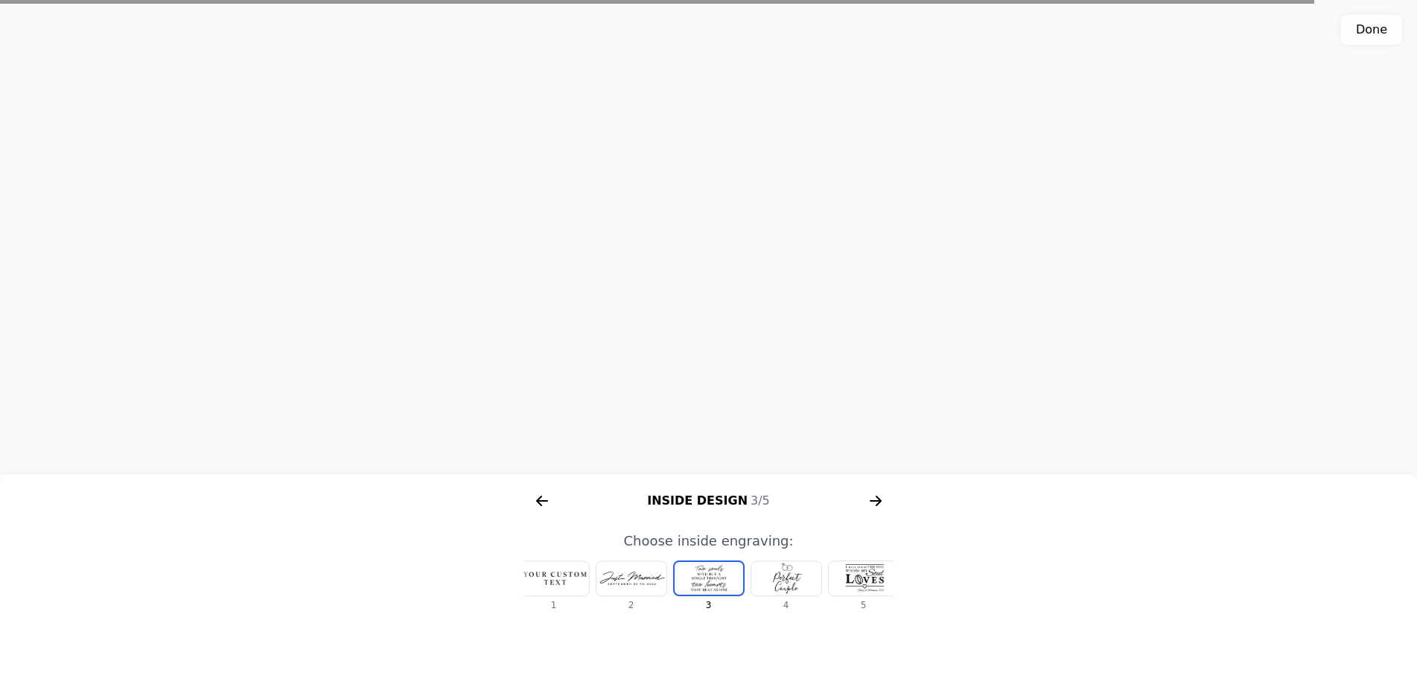
click at [549, 578] on div at bounding box center [554, 578] width 70 height 34
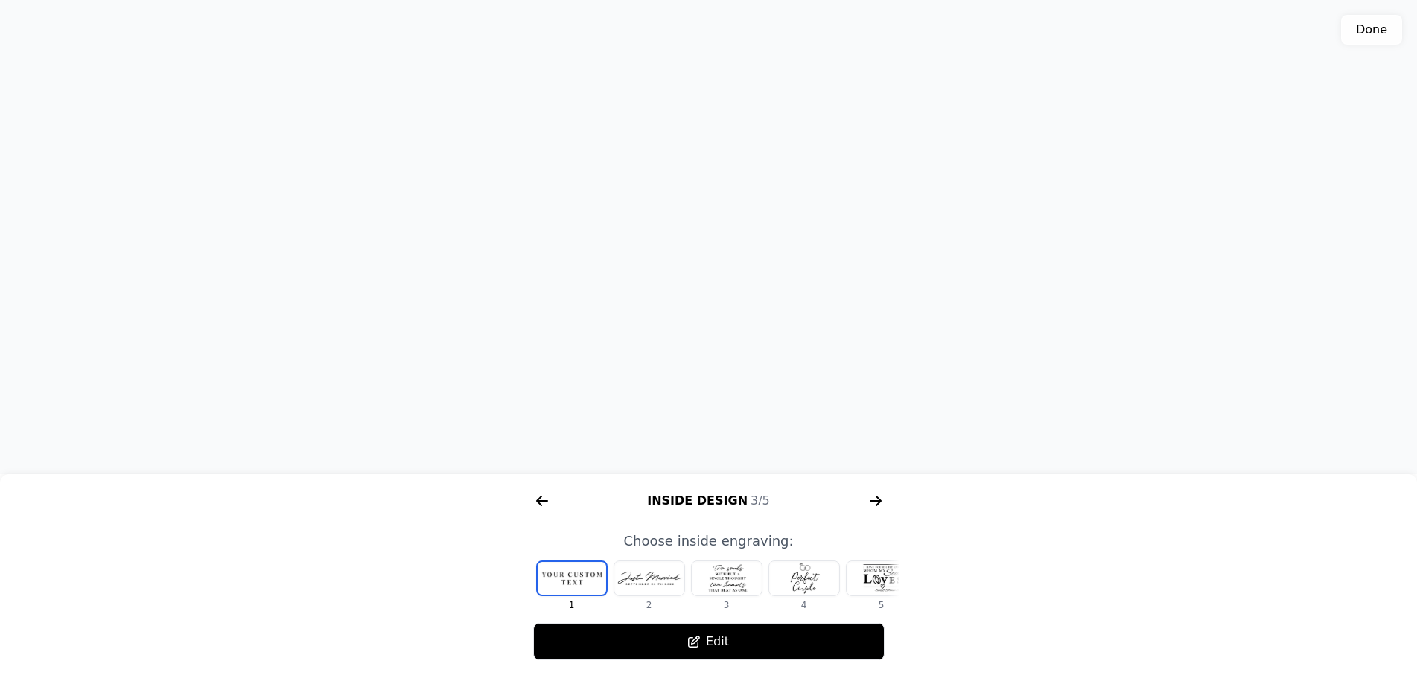
scroll to position [327, 0]
drag, startPoint x: 674, startPoint y: 171, endPoint x: 652, endPoint y: 168, distance: 21.8
click at [652, 168] on div "3D model. Use mouse, touch or arrow keys to move." at bounding box center [708, 237] width 1417 height 474
click at [551, 578] on div at bounding box center [571, 578] width 68 height 33
drag, startPoint x: 552, startPoint y: 578, endPoint x: 651, endPoint y: 638, distance: 116.2
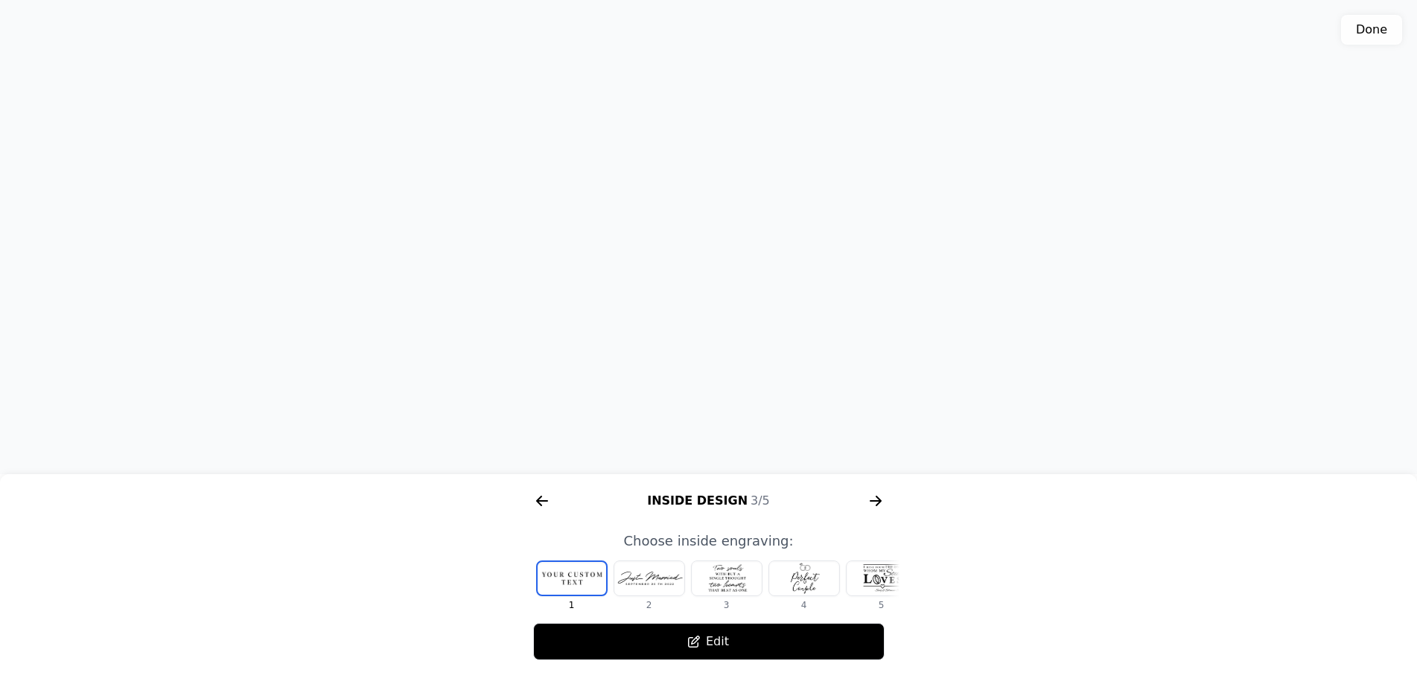
click at [651, 638] on button "Edit" at bounding box center [708, 641] width 351 height 37
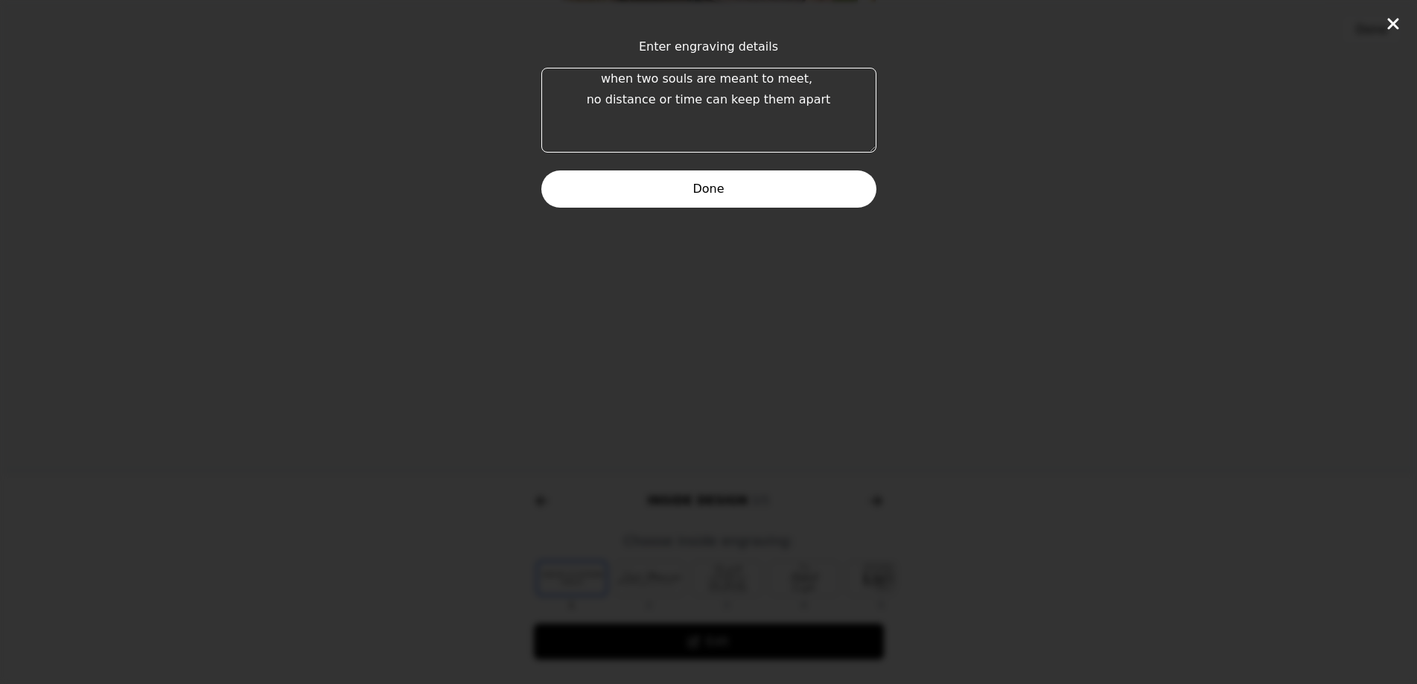
click at [593, 91] on textarea "when two souls are meant to meet, no distance or time can keep them apart" at bounding box center [708, 110] width 335 height 85
click at [608, 77] on textarea "when two souls are meant to meet, no distance or time can keep them apart" at bounding box center [708, 110] width 335 height 85
drag, startPoint x: 601, startPoint y: 78, endPoint x: 832, endPoint y: 112, distance: 233.2
click at [832, 112] on textarea "when two souls are meant to meet, no distance or time can keep them apart" at bounding box center [708, 110] width 335 height 85
drag, startPoint x: 776, startPoint y: 89, endPoint x: 689, endPoint y: 121, distance: 93.7
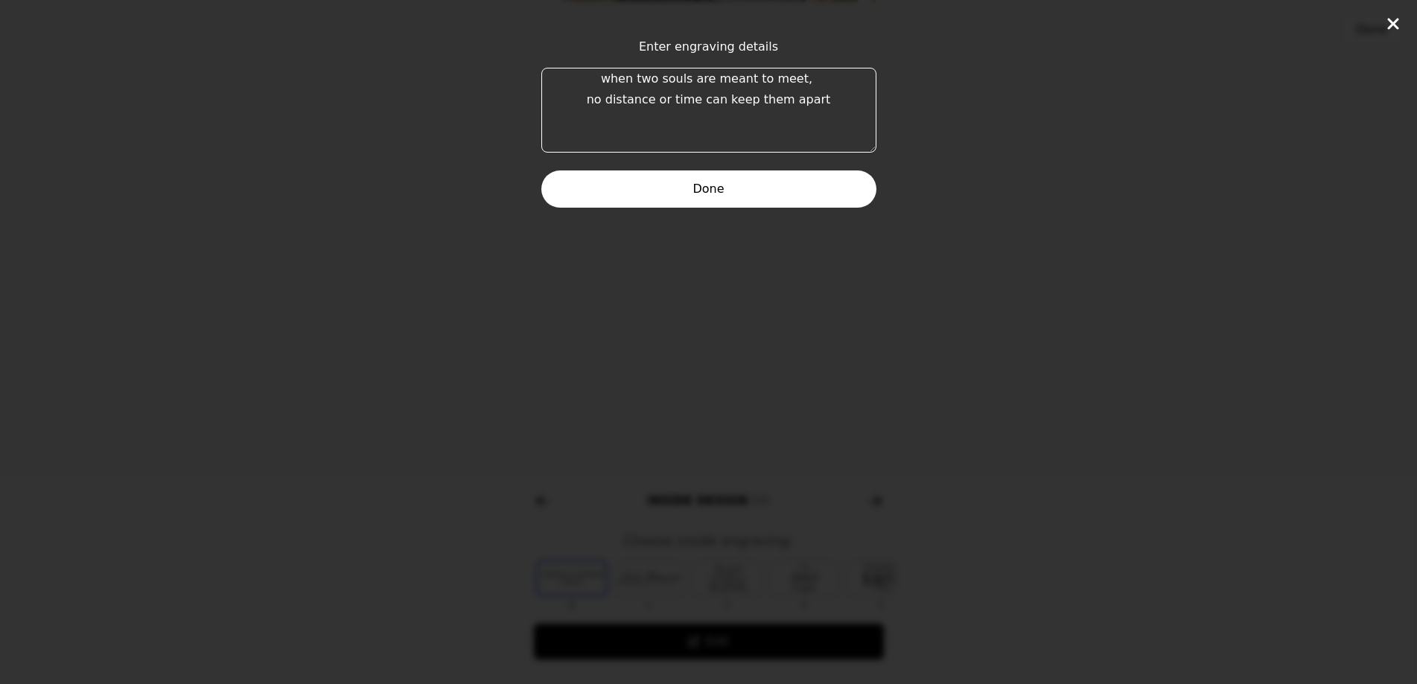
click at [689, 121] on textarea "when two souls are meant to meet, no distance or time can keep them apart" at bounding box center [708, 110] width 335 height 85
click at [722, 194] on button "Done" at bounding box center [708, 188] width 335 height 37
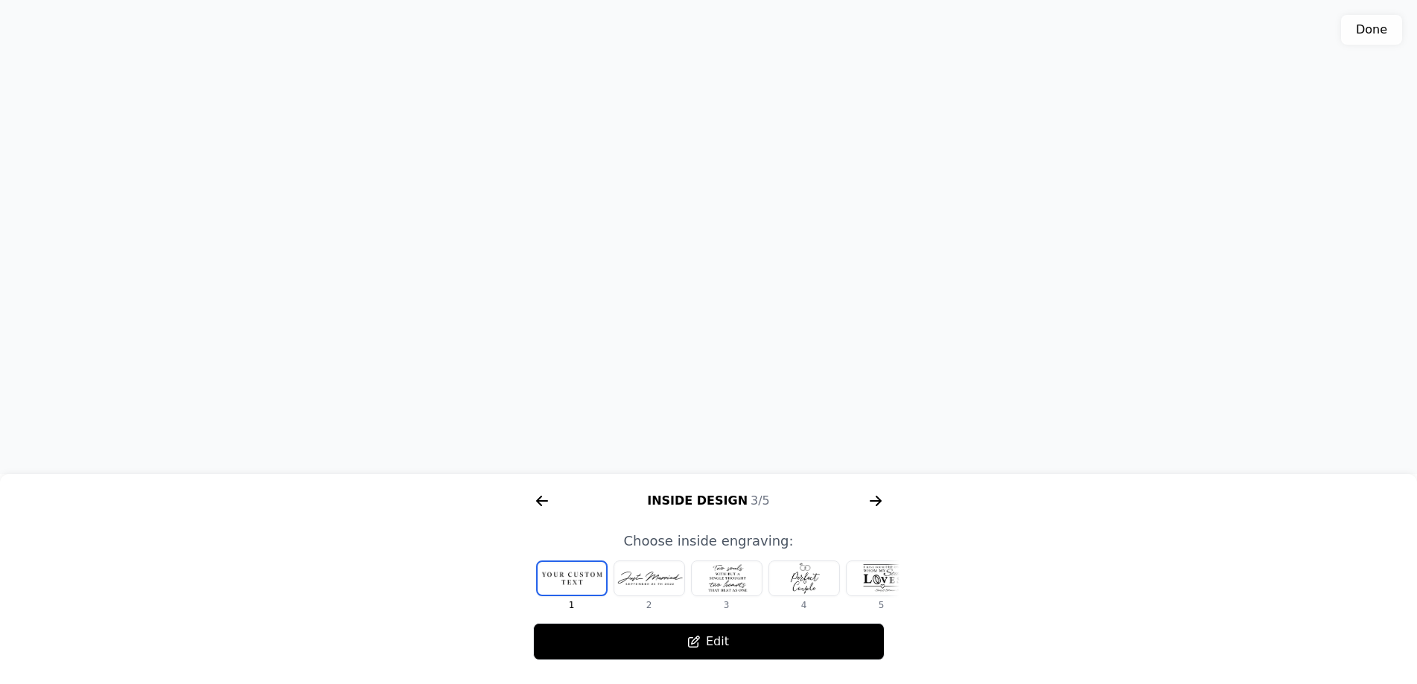
click at [765, 185] on div "3D model. Use mouse, touch or arrow keys to move." at bounding box center [708, 237] width 1417 height 474
click at [872, 500] on icon "arrow right short" at bounding box center [874, 500] width 11 height 1
click at [666, 584] on div at bounding box center [649, 578] width 70 height 34
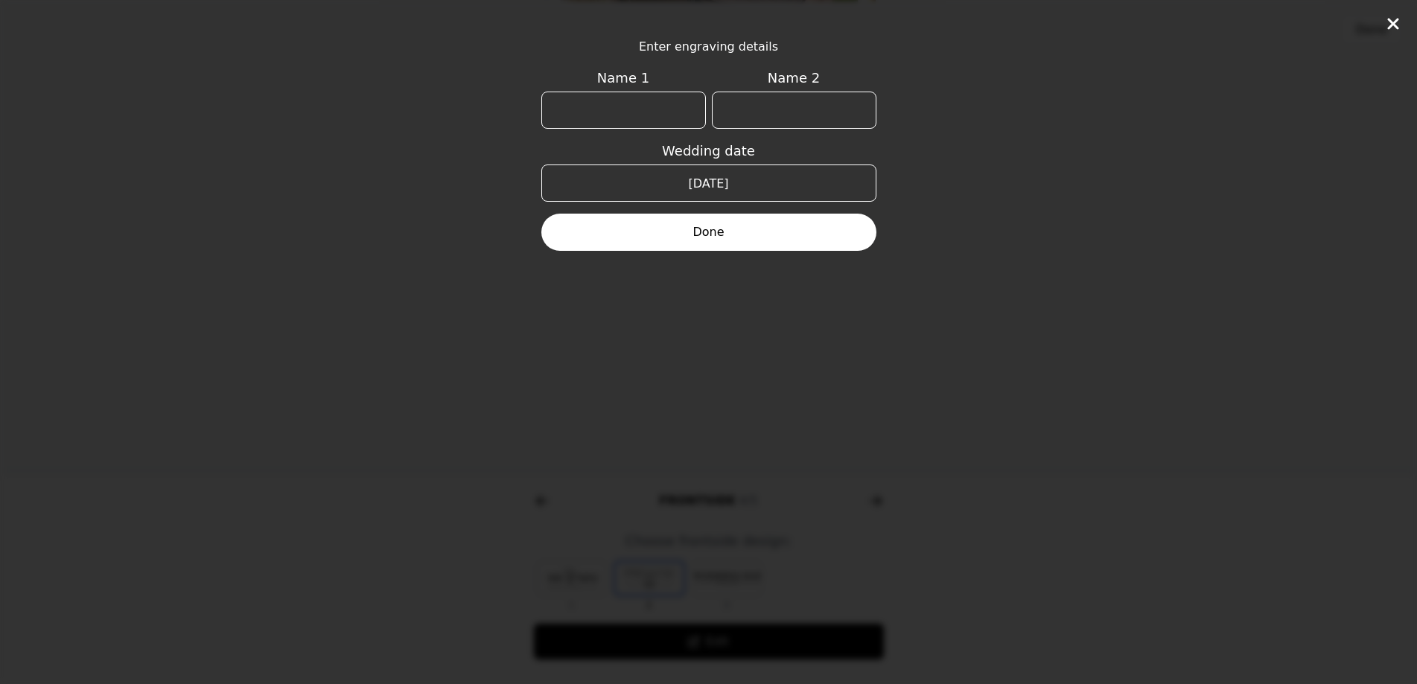
click at [663, 118] on input "Name 1" at bounding box center [623, 110] width 165 height 37
type input "[PERSON_NAME]"
click at [809, 112] on input "Name 2" at bounding box center [794, 110] width 165 height 37
type input "[PERSON_NAME]"
click at [740, 240] on button "Done" at bounding box center [708, 232] width 335 height 37
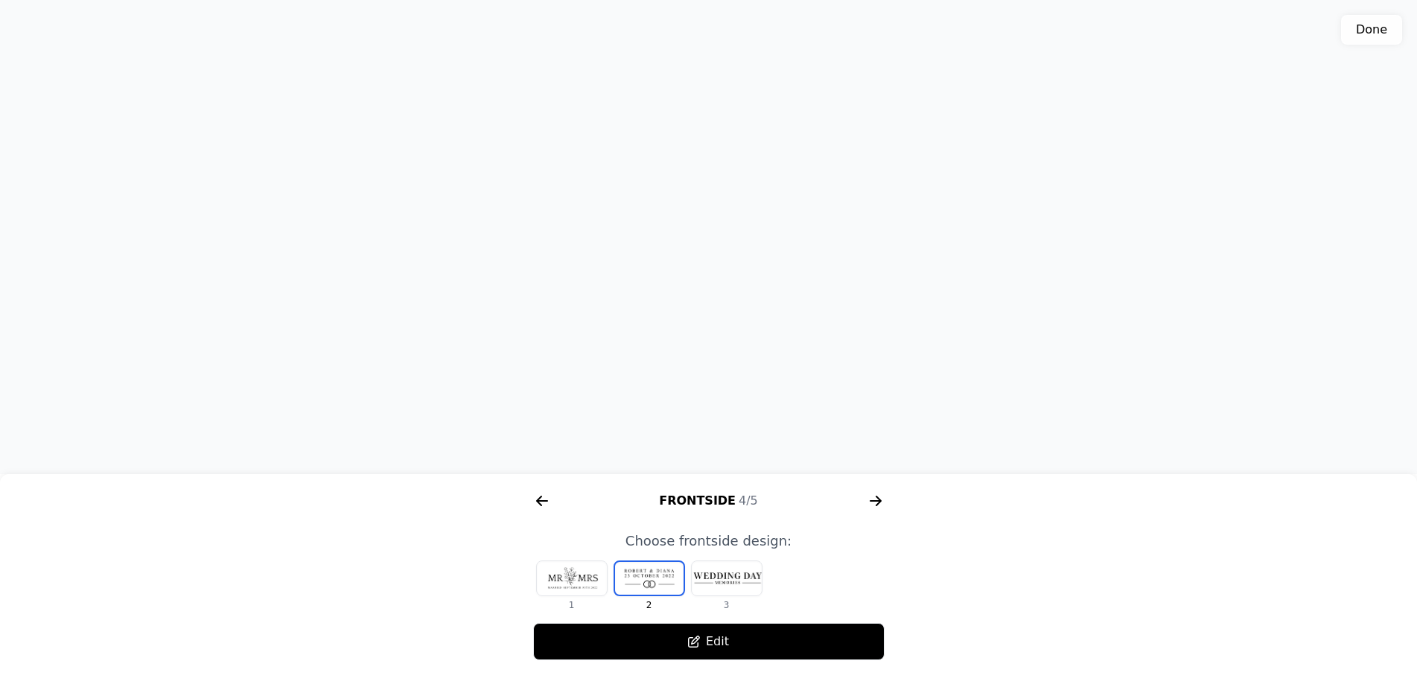
click at [731, 581] on div at bounding box center [727, 578] width 70 height 34
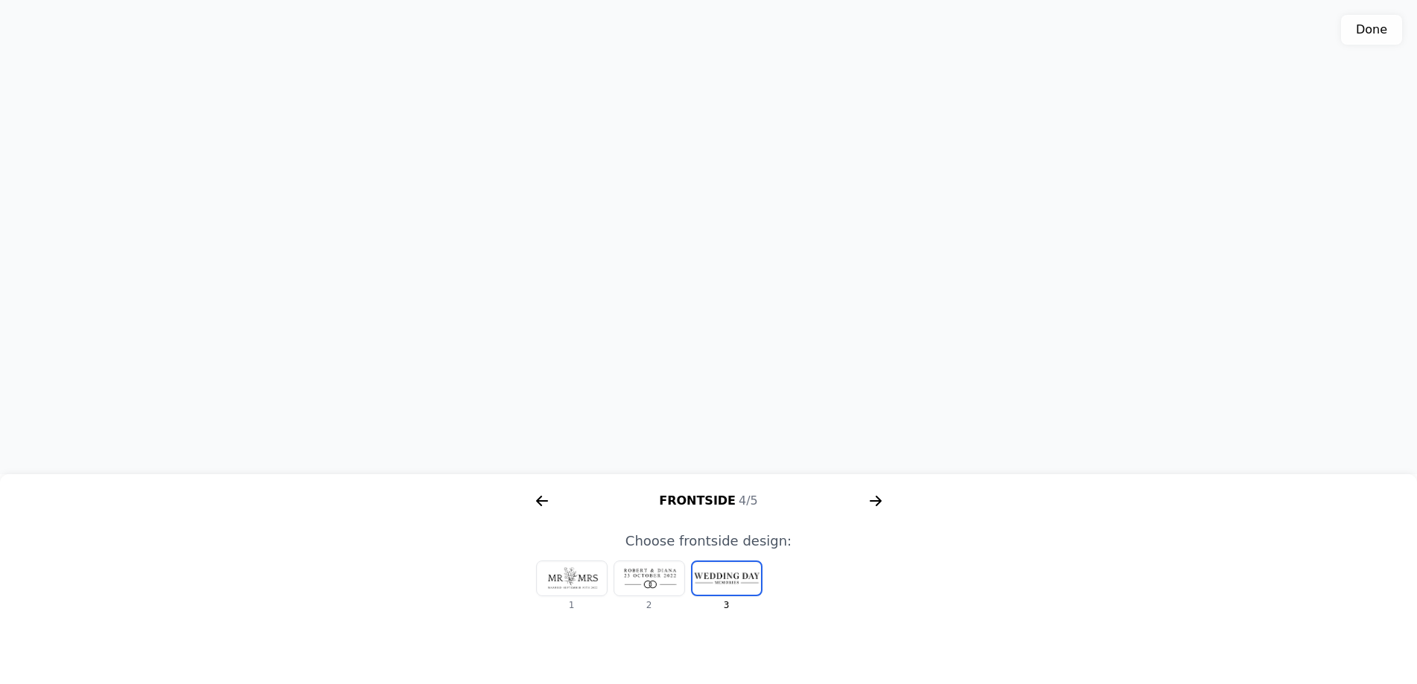
click at [659, 577] on div at bounding box center [649, 578] width 70 height 34
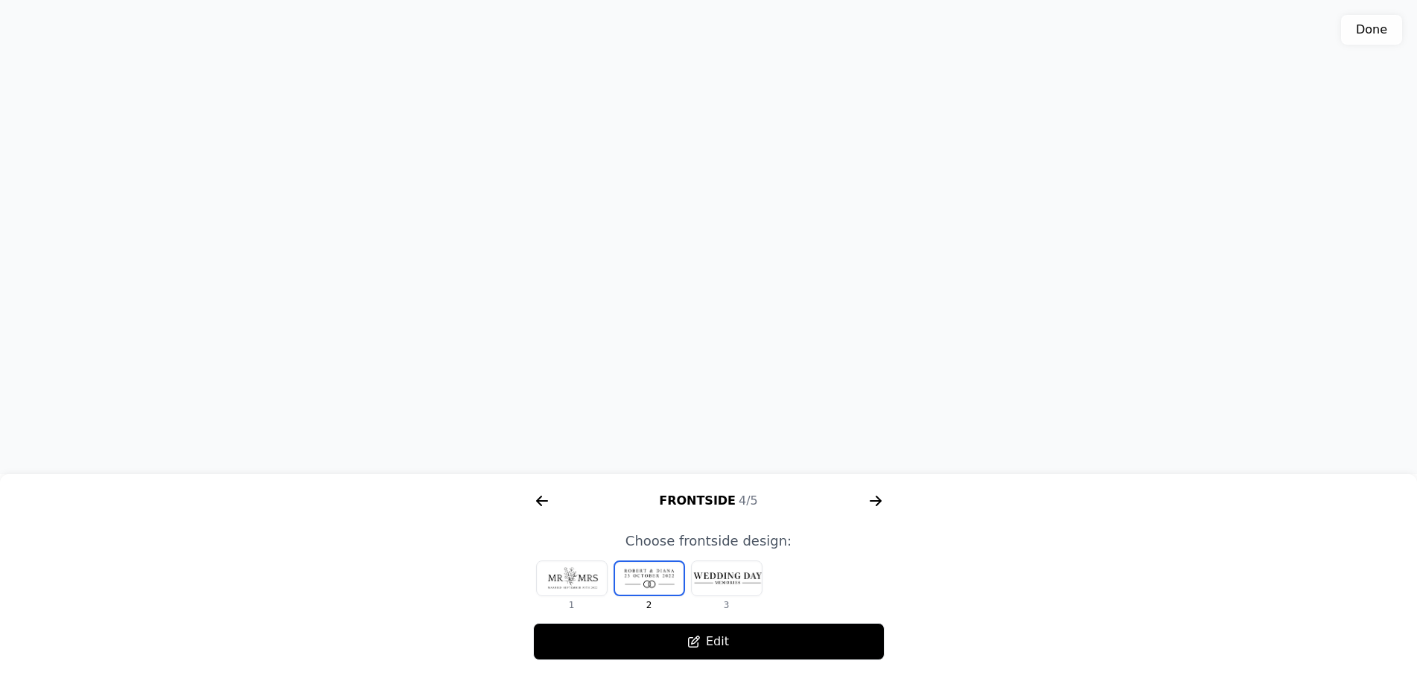
click at [545, 502] on icon "arrow right short" at bounding box center [542, 500] width 11 height 1
click at [670, 580] on div at bounding box center [649, 578] width 70 height 34
click at [745, 581] on div at bounding box center [727, 578] width 70 height 34
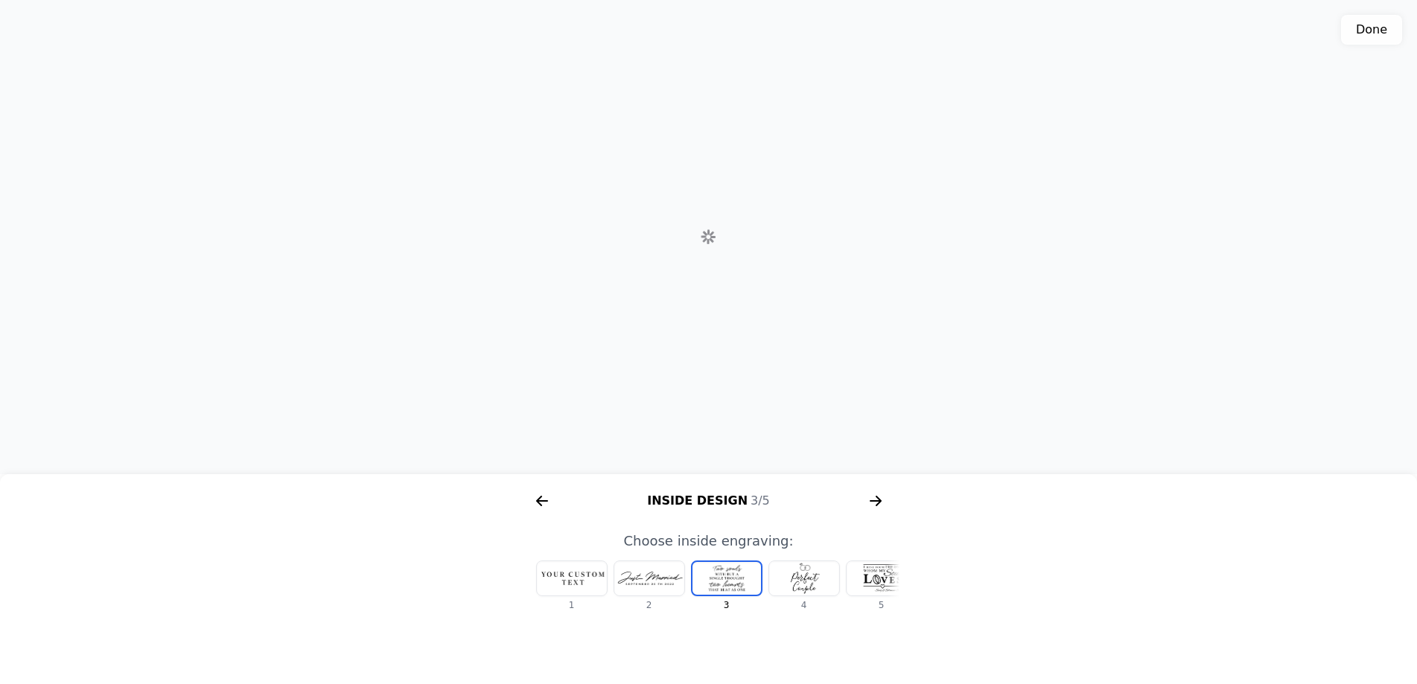
scroll to position [0, 18]
click at [781, 582] on div at bounding box center [786, 578] width 70 height 34
click at [792, 575] on div at bounding box center [786, 578] width 70 height 34
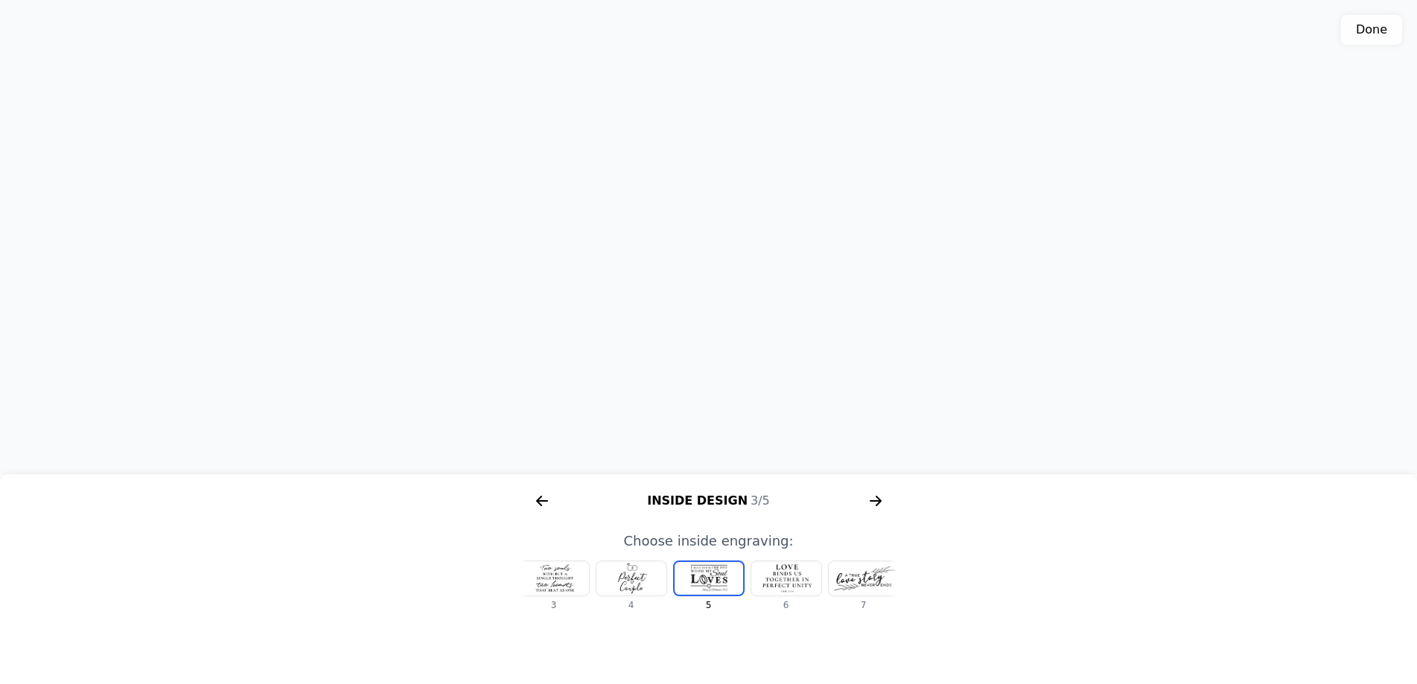
click at [794, 578] on div at bounding box center [786, 578] width 70 height 34
click at [848, 577] on div at bounding box center [864, 578] width 70 height 34
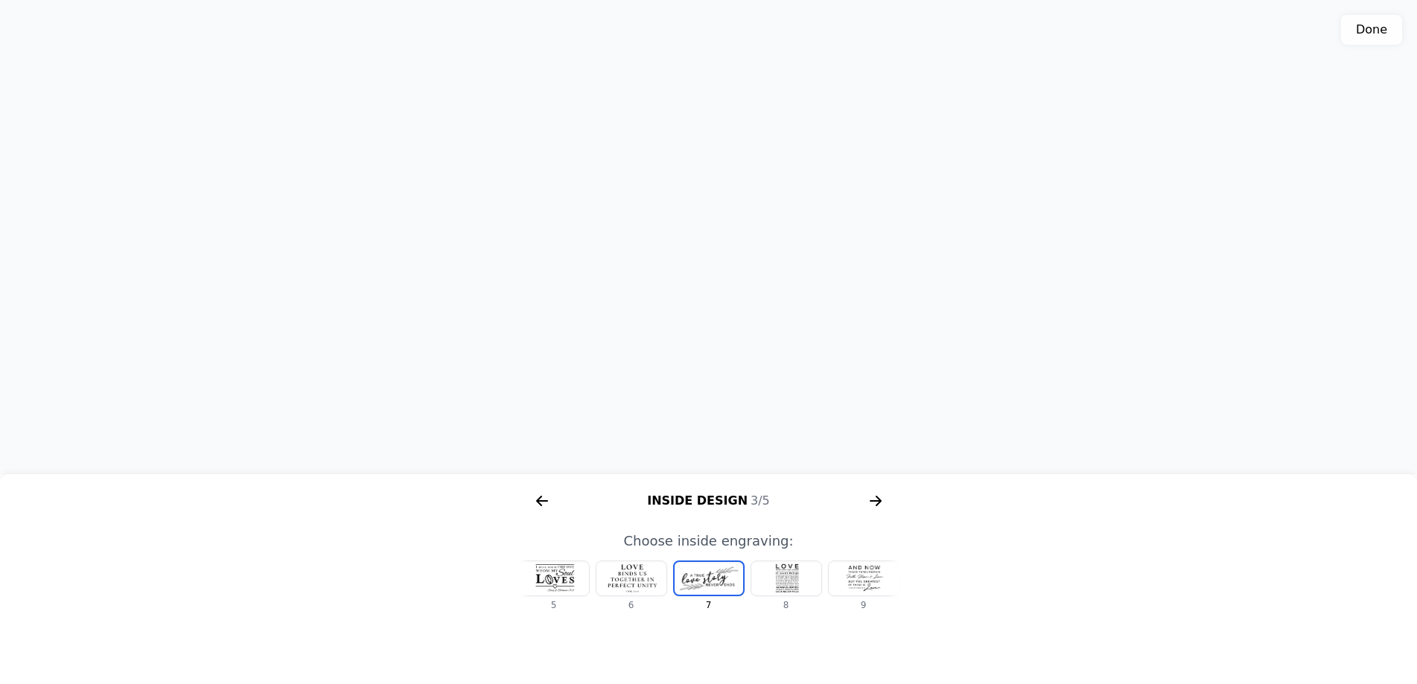
scroll to position [0, 354]
click at [742, 566] on div at bounding box center [759, 578] width 70 height 34
click at [540, 580] on div at bounding box center [527, 578] width 70 height 34
click at [544, 502] on icon "arrow right short" at bounding box center [542, 500] width 11 height 1
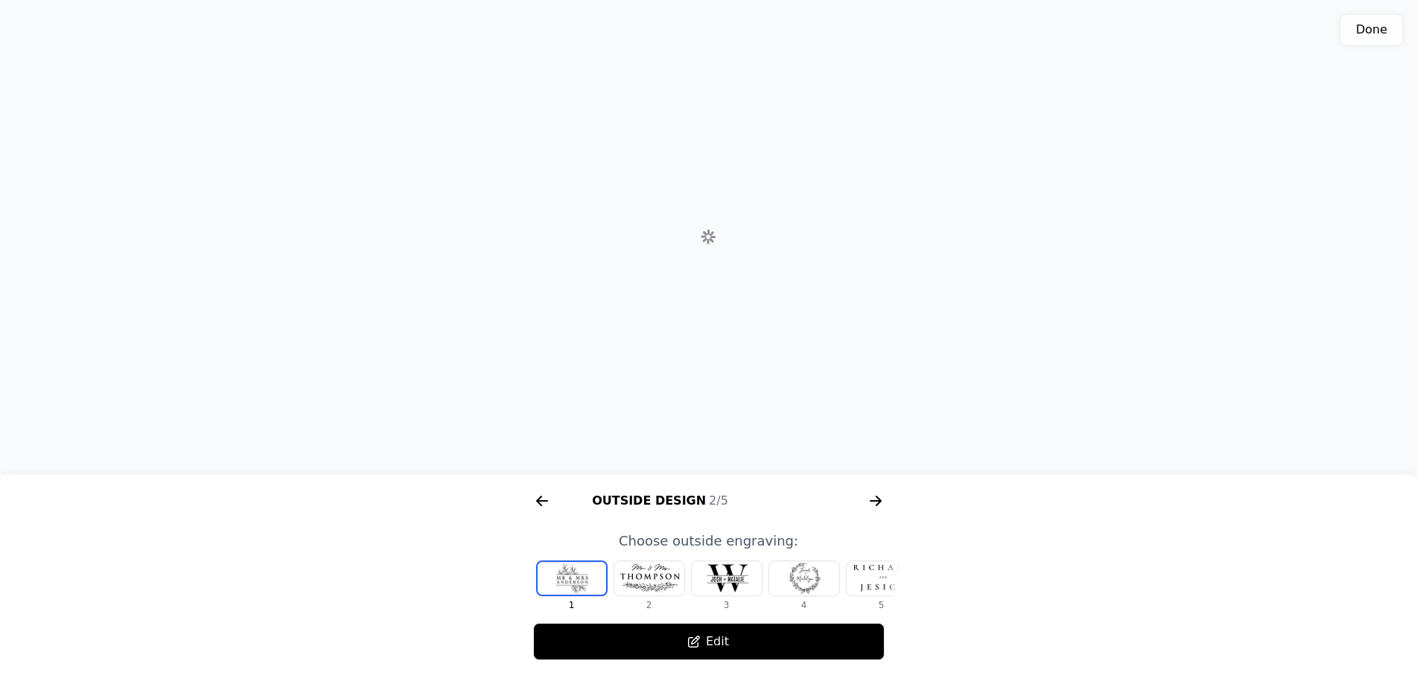
scroll to position [0, 572]
click at [545, 502] on icon "arrow right short" at bounding box center [542, 500] width 11 height 1
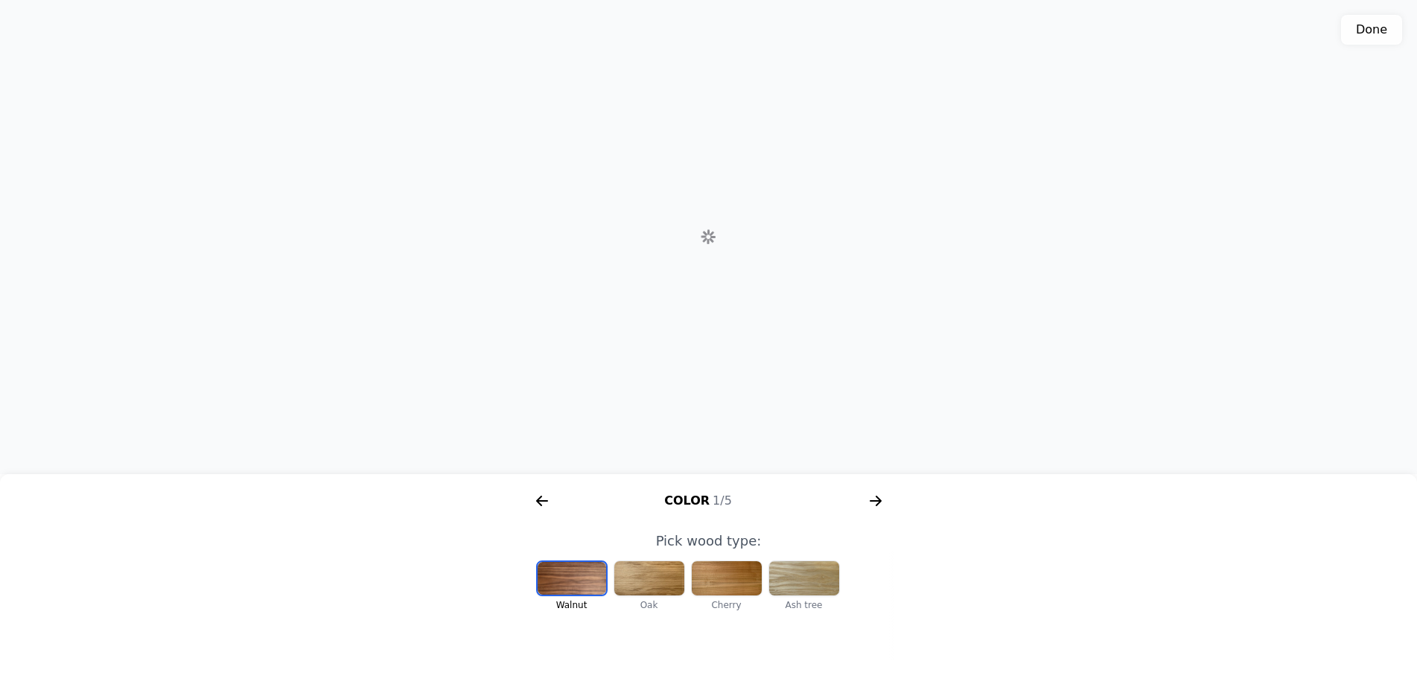
scroll to position [0, 191]
click at [869, 498] on icon "arrow right short" at bounding box center [876, 501] width 24 height 24
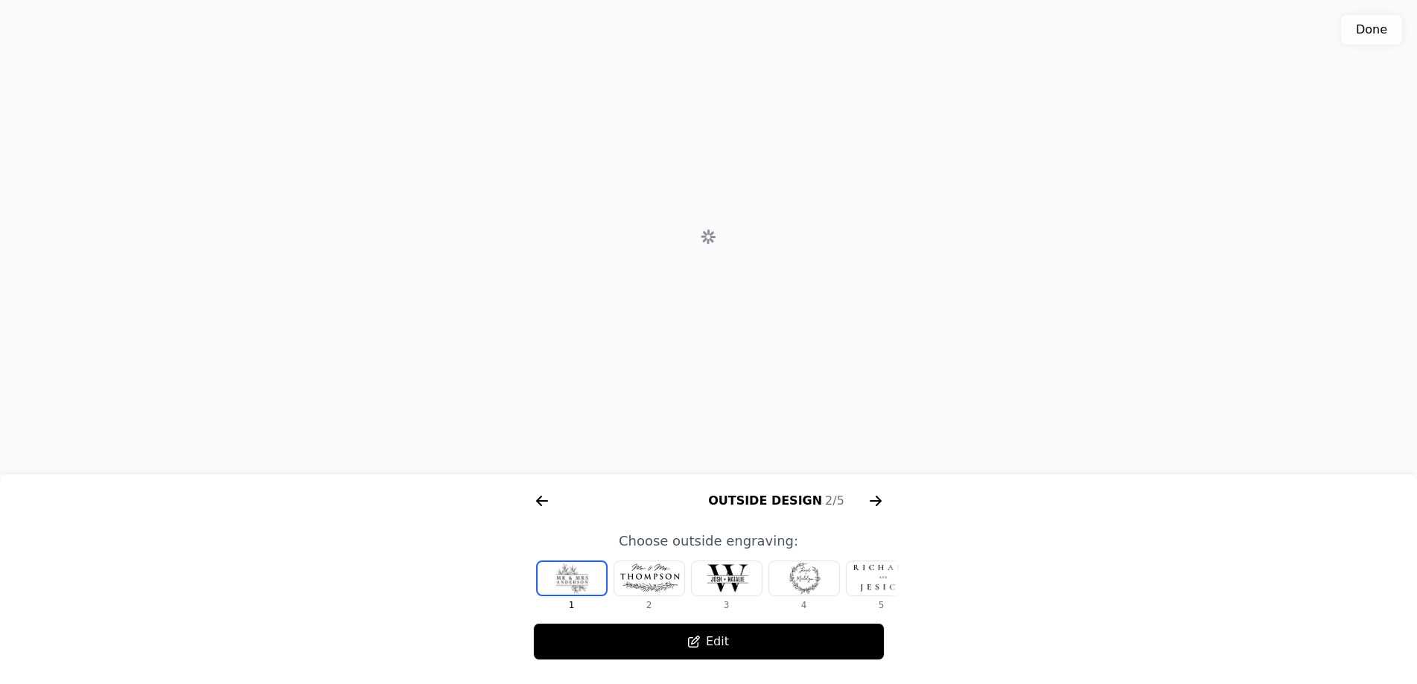
scroll to position [0, 572]
click at [869, 498] on icon "arrow right short" at bounding box center [876, 501] width 24 height 24
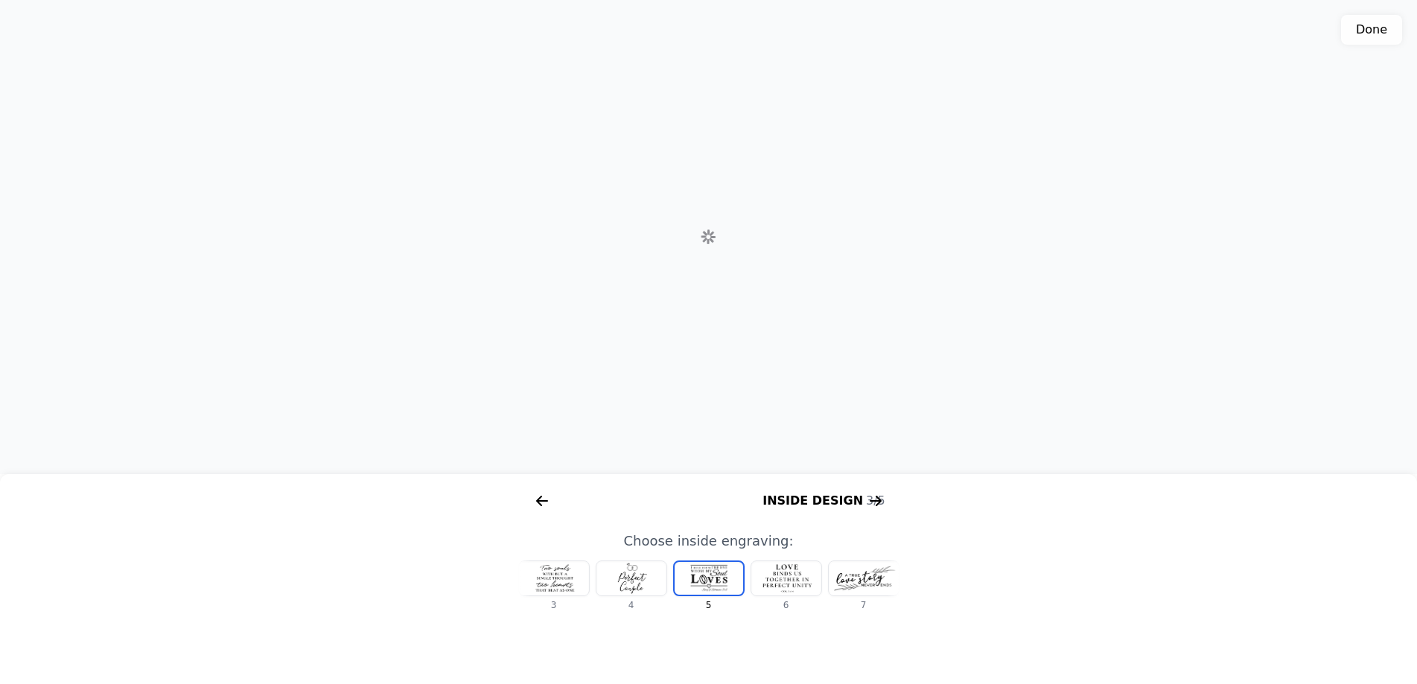
scroll to position [0, 953]
click at [551, 582] on div at bounding box center [554, 578] width 70 height 34
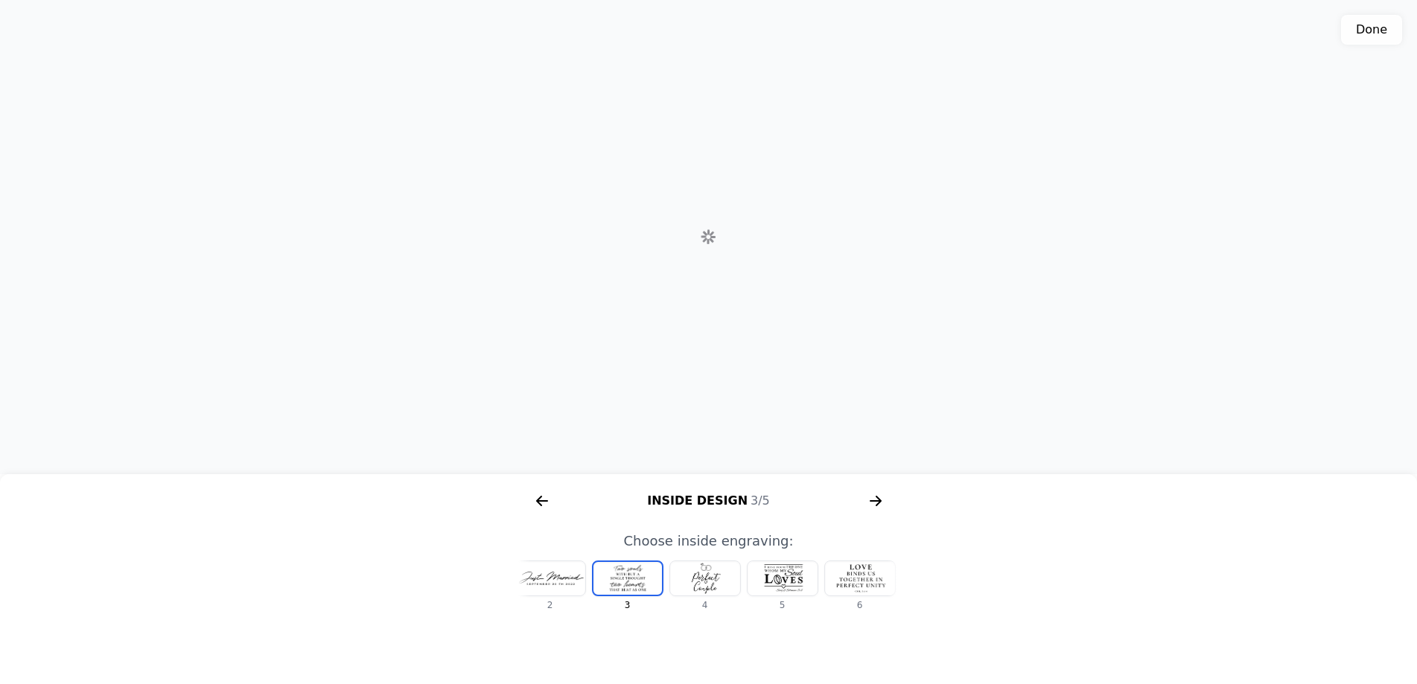
scroll to position [0, 18]
click at [550, 581] on div at bounding box center [554, 578] width 70 height 34
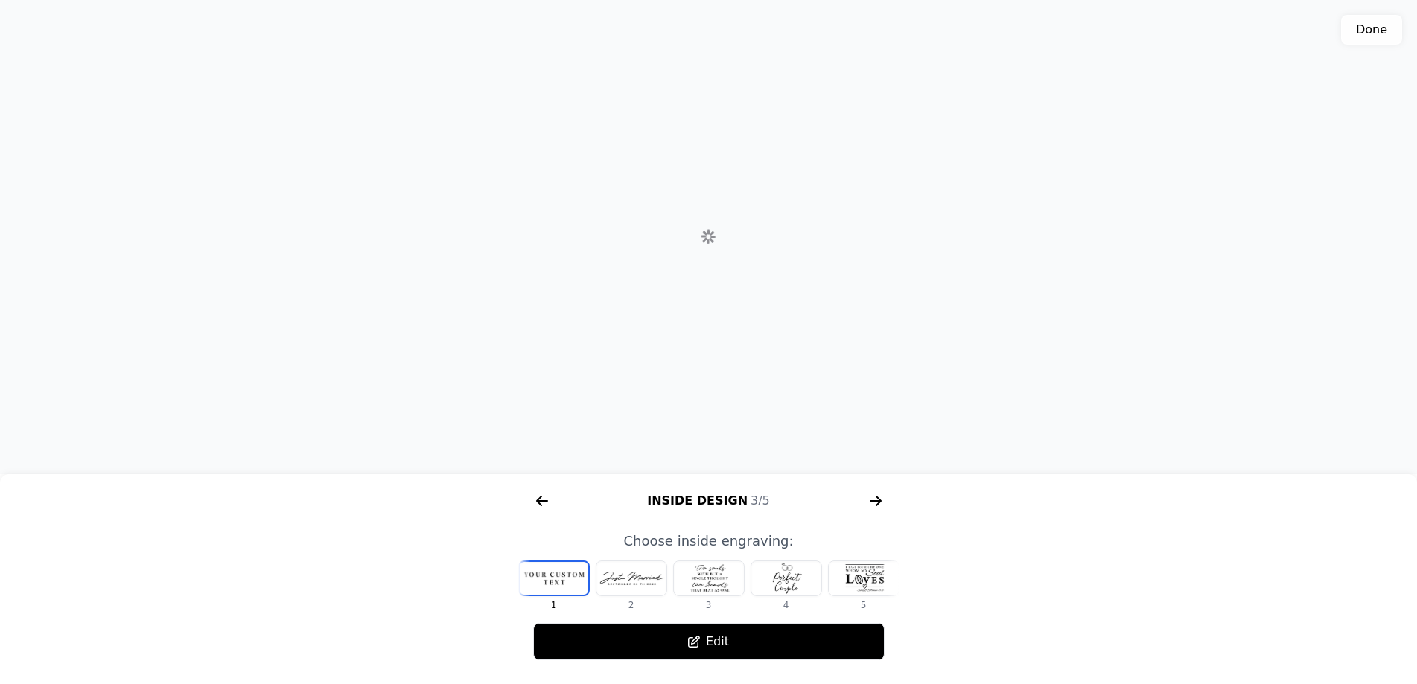
scroll to position [0, 0]
click at [875, 502] on icon "arrow right short" at bounding box center [874, 500] width 11 height 1
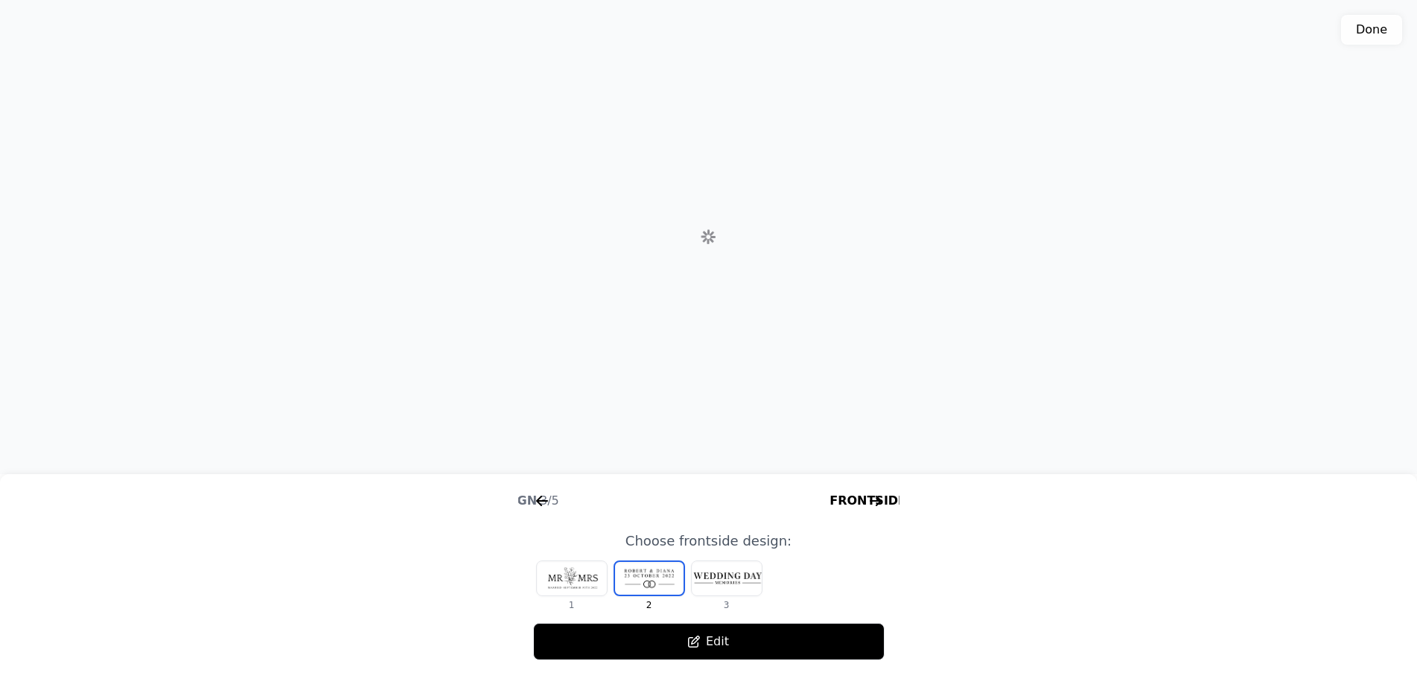
scroll to position [0, 1334]
click at [875, 502] on icon "arrow right short" at bounding box center [874, 500] width 11 height 1
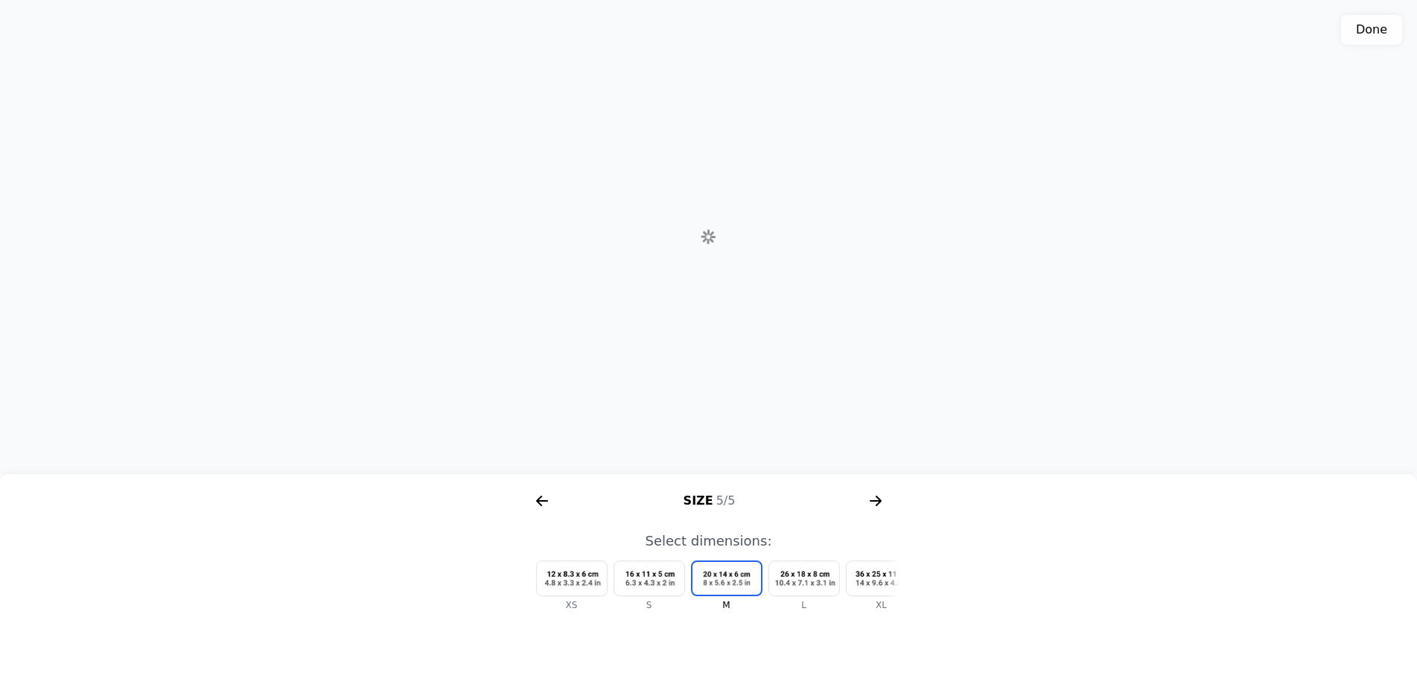
scroll to position [0, 1715]
click at [858, 579] on div at bounding box center [881, 578] width 70 height 34
click at [876, 499] on icon "arrow right short" at bounding box center [876, 501] width 24 height 24
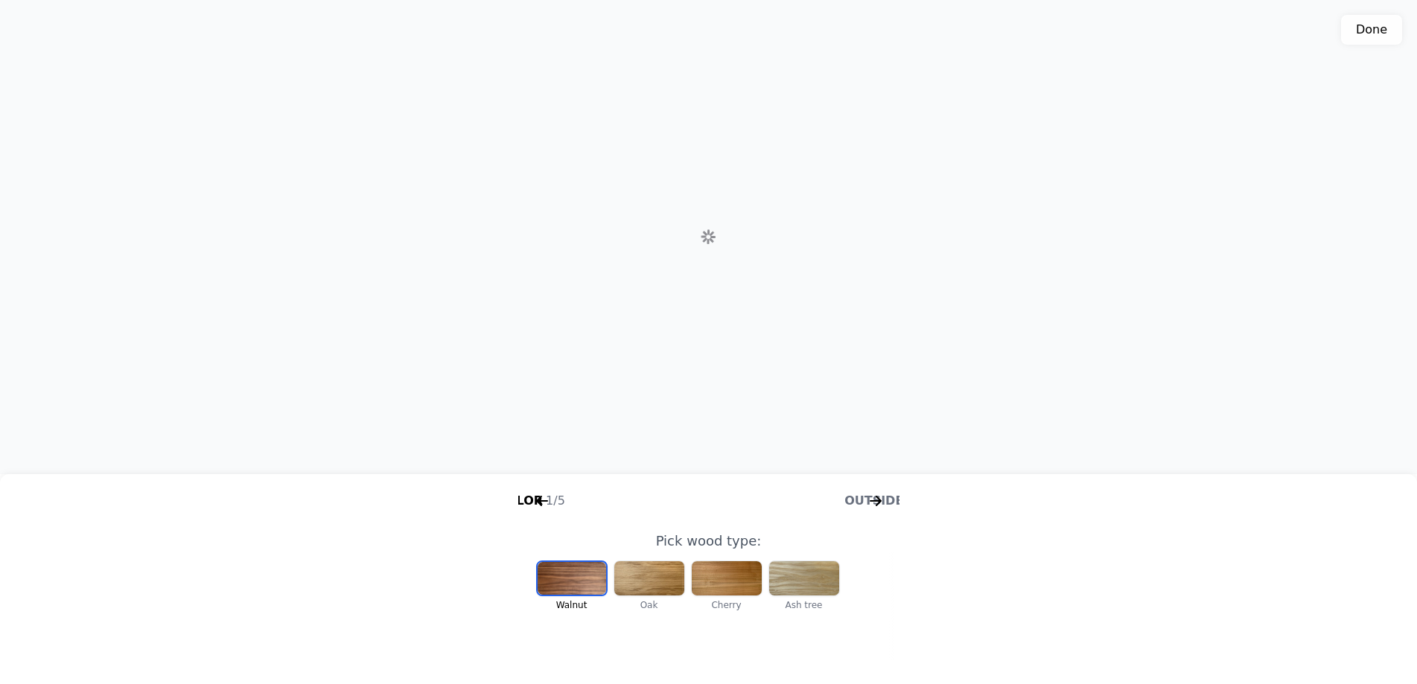
scroll to position [0, 191]
click at [869, 499] on icon "arrow right short" at bounding box center [876, 501] width 24 height 24
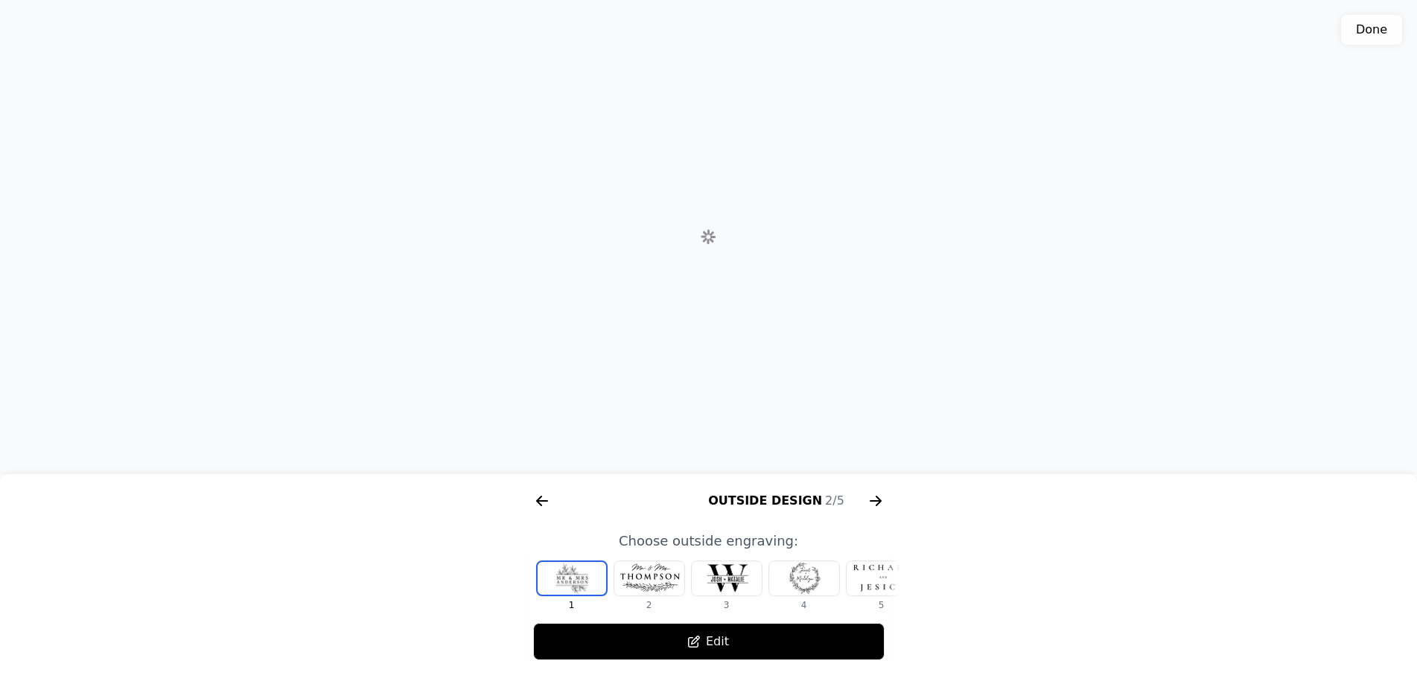
scroll to position [0, 572]
click at [876, 497] on icon "arrow right short" at bounding box center [878, 501] width 6 height 10
click at [720, 648] on button "Edit" at bounding box center [708, 641] width 351 height 37
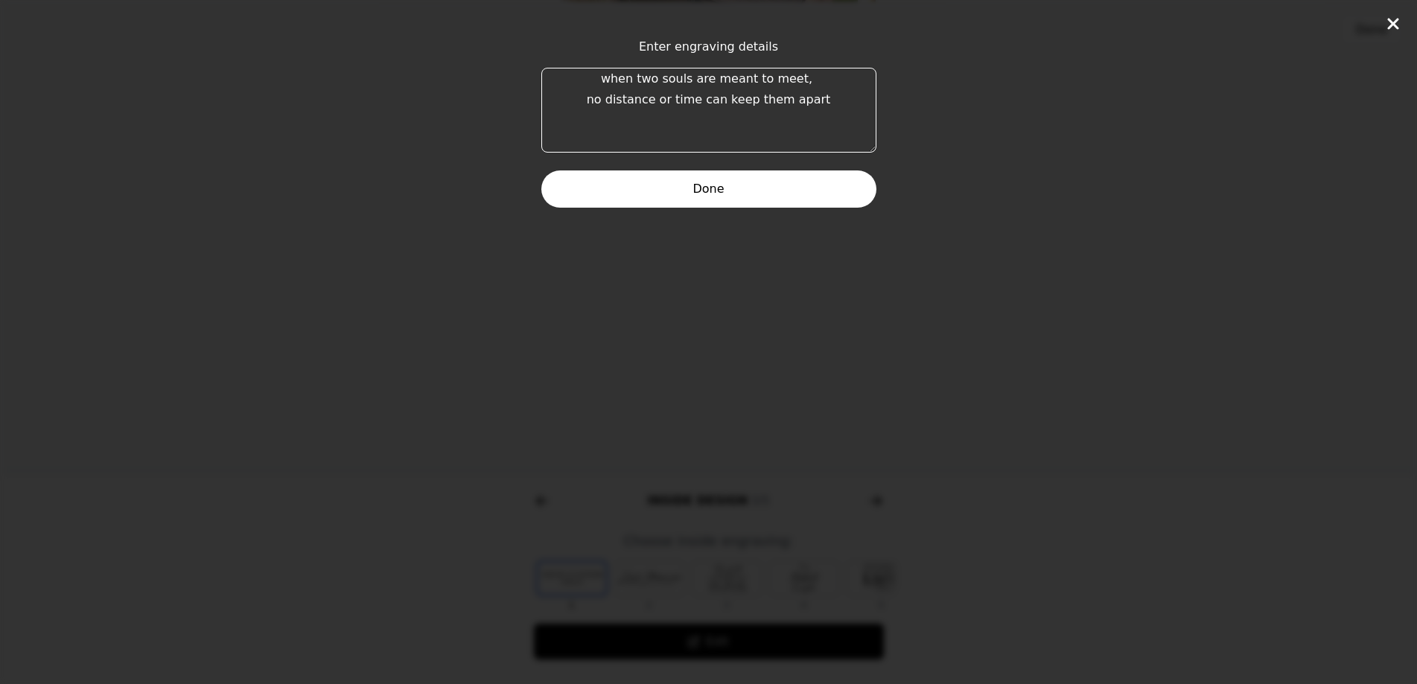
click at [604, 68] on textarea "when two souls are meant to meet, no distance or time can keep them apart" at bounding box center [708, 110] width 335 height 85
drag, startPoint x: 827, startPoint y: 107, endPoint x: 586, endPoint y: 67, distance: 244.5
click at [586, 68] on textarea "when two souls are meant to meet, no distance or time can keep them apart" at bounding box center [708, 110] width 335 height 85
paste textarea "From miles apart to heart in he"
type textarea "From miles apart to heart in heart"
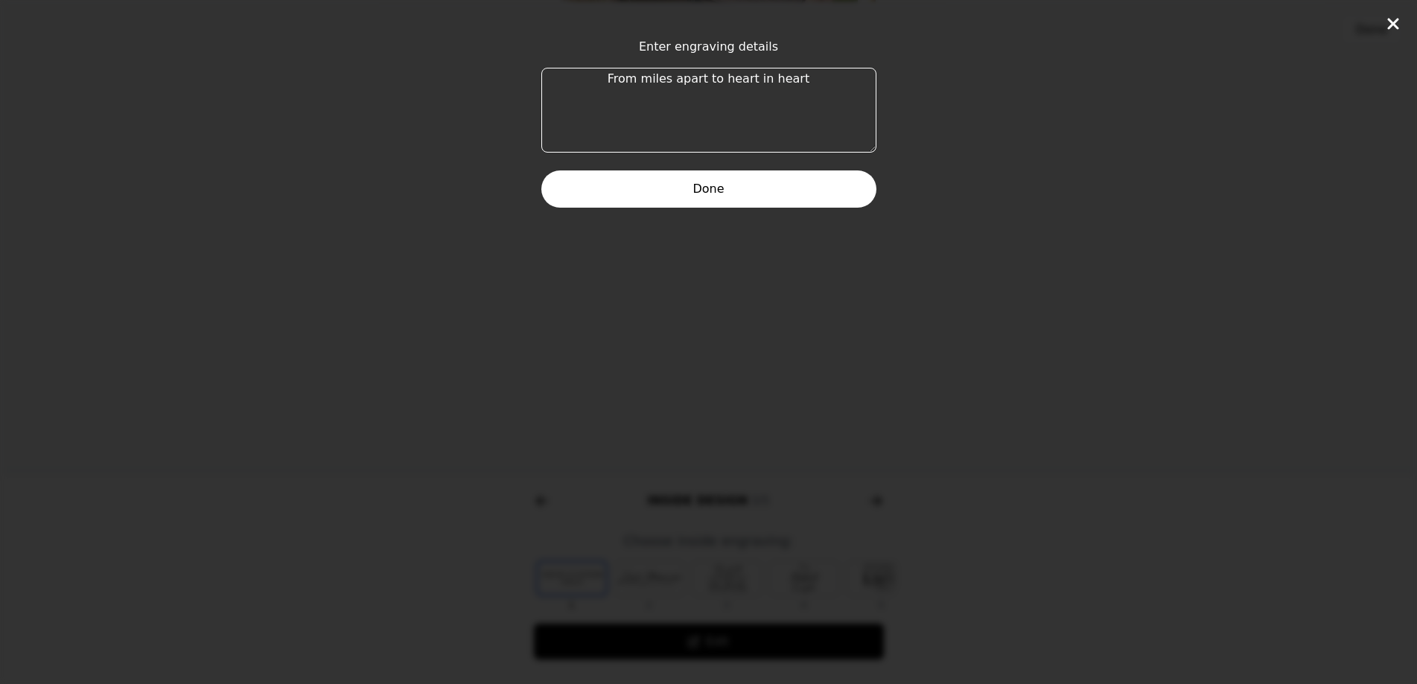
click at [731, 182] on button "Done" at bounding box center [708, 188] width 335 height 37
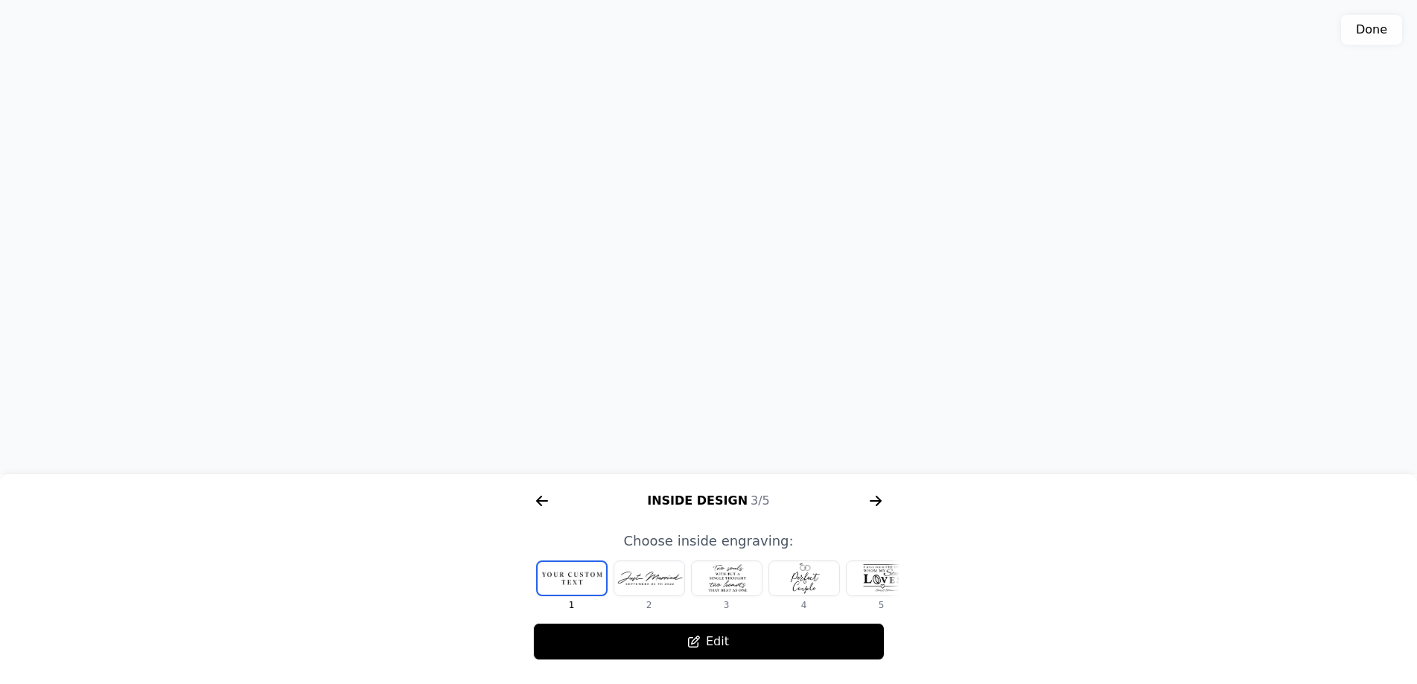
drag, startPoint x: 736, startPoint y: 188, endPoint x: 753, endPoint y: 194, distance: 17.4
click at [762, 194] on div "3D model. Use mouse, touch or arrow keys to move." at bounding box center [708, 237] width 1417 height 474
click at [744, 181] on div "3D model. Use mouse, touch or arrow keys to move." at bounding box center [708, 237] width 1417 height 474
click at [714, 278] on div "3D model. Use mouse, touch or arrow keys to move." at bounding box center [708, 237] width 1417 height 474
drag, startPoint x: 714, startPoint y: 237, endPoint x: 710, endPoint y: 191, distance: 45.6
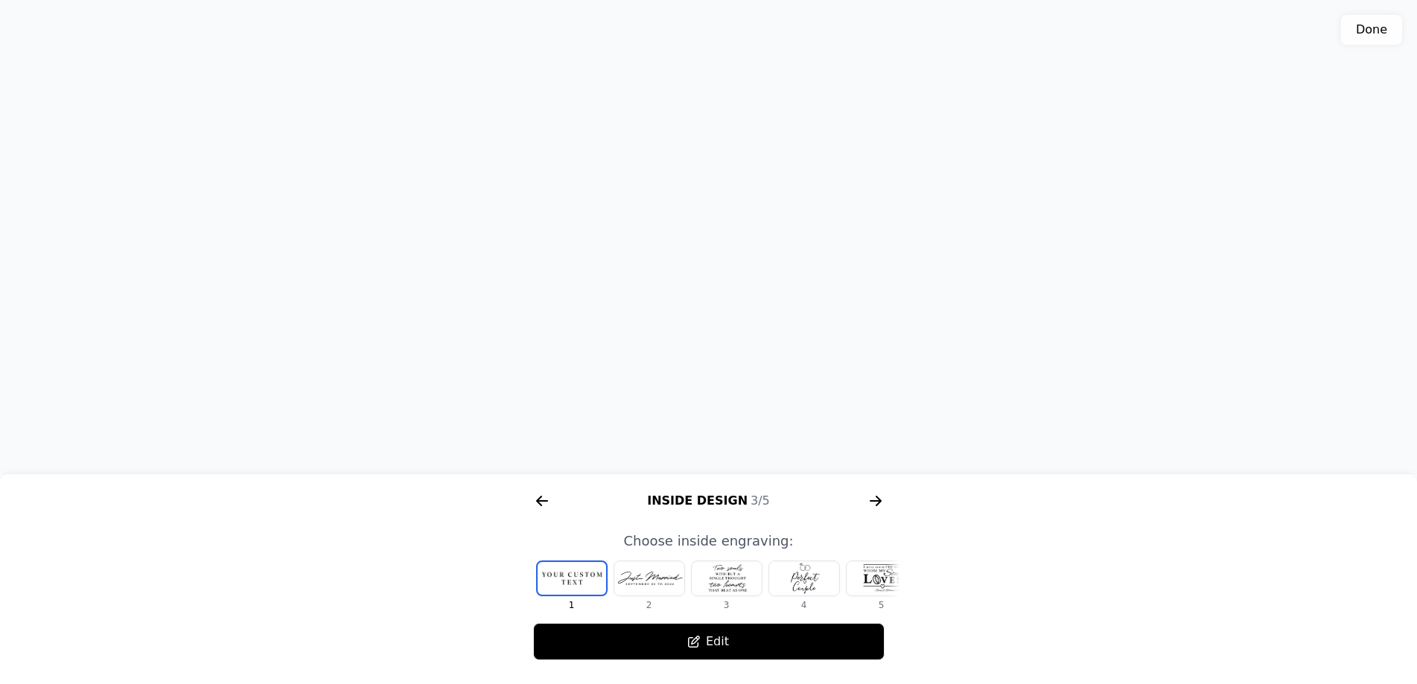
click at [710, 191] on div "3D model. Use mouse, touch or arrow keys to move." at bounding box center [708, 237] width 1417 height 474
click at [586, 569] on div at bounding box center [571, 578] width 68 height 33
click at [877, 503] on icon "arrow right short" at bounding box center [876, 501] width 24 height 24
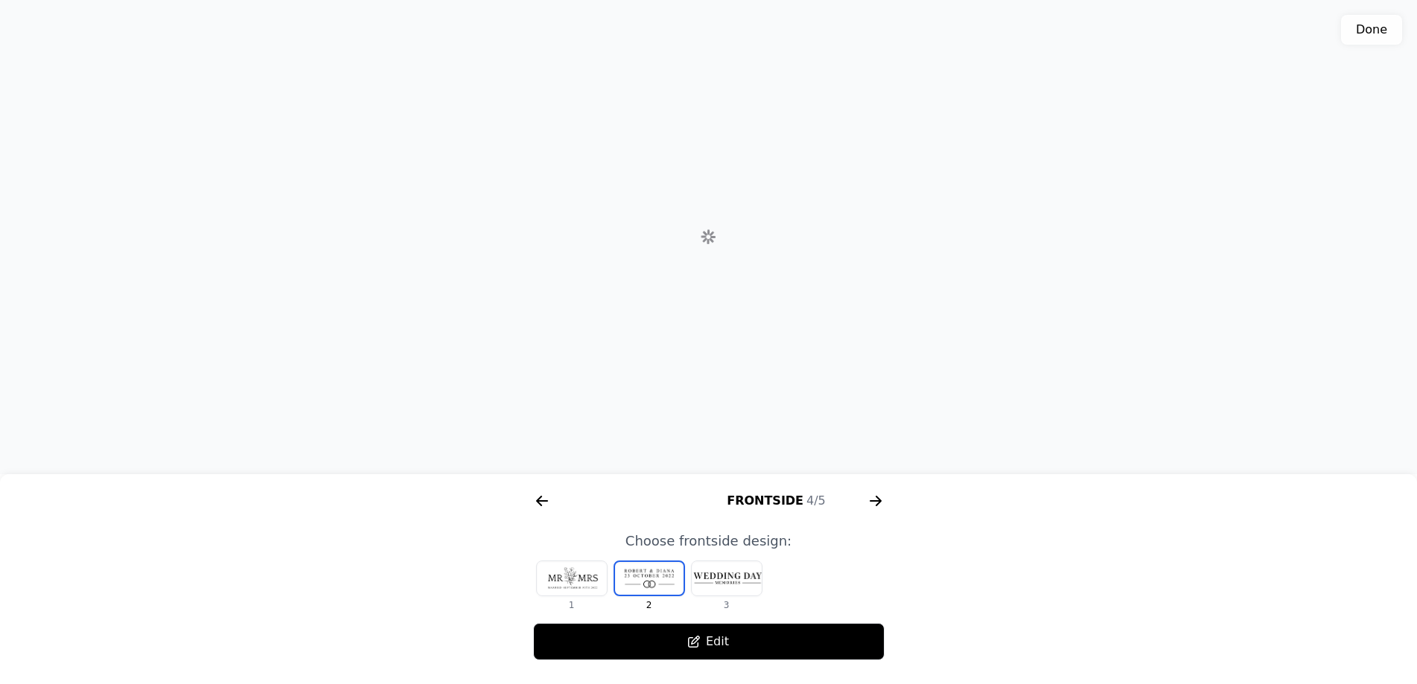
scroll to position [0, 1334]
click at [543, 502] on icon "arrow right short" at bounding box center [542, 500] width 11 height 1
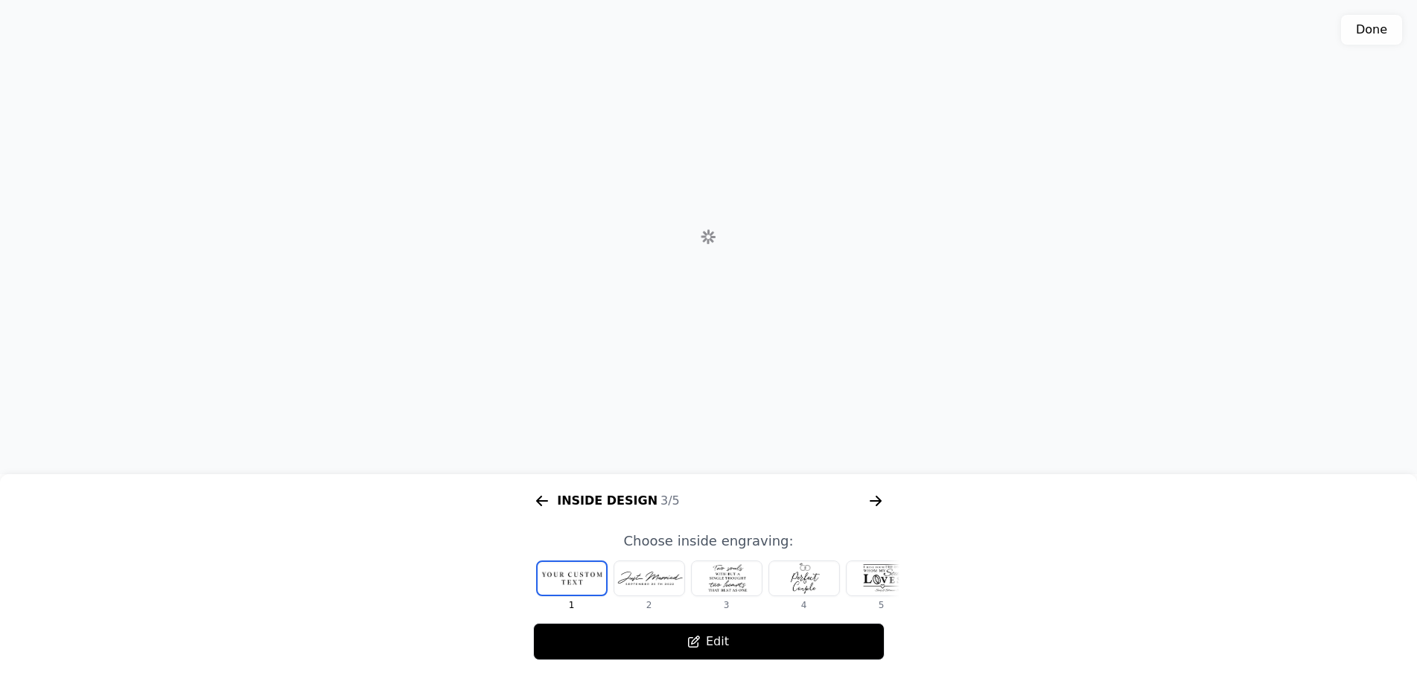
scroll to position [0, 953]
click at [671, 639] on button "Edit" at bounding box center [708, 641] width 351 height 37
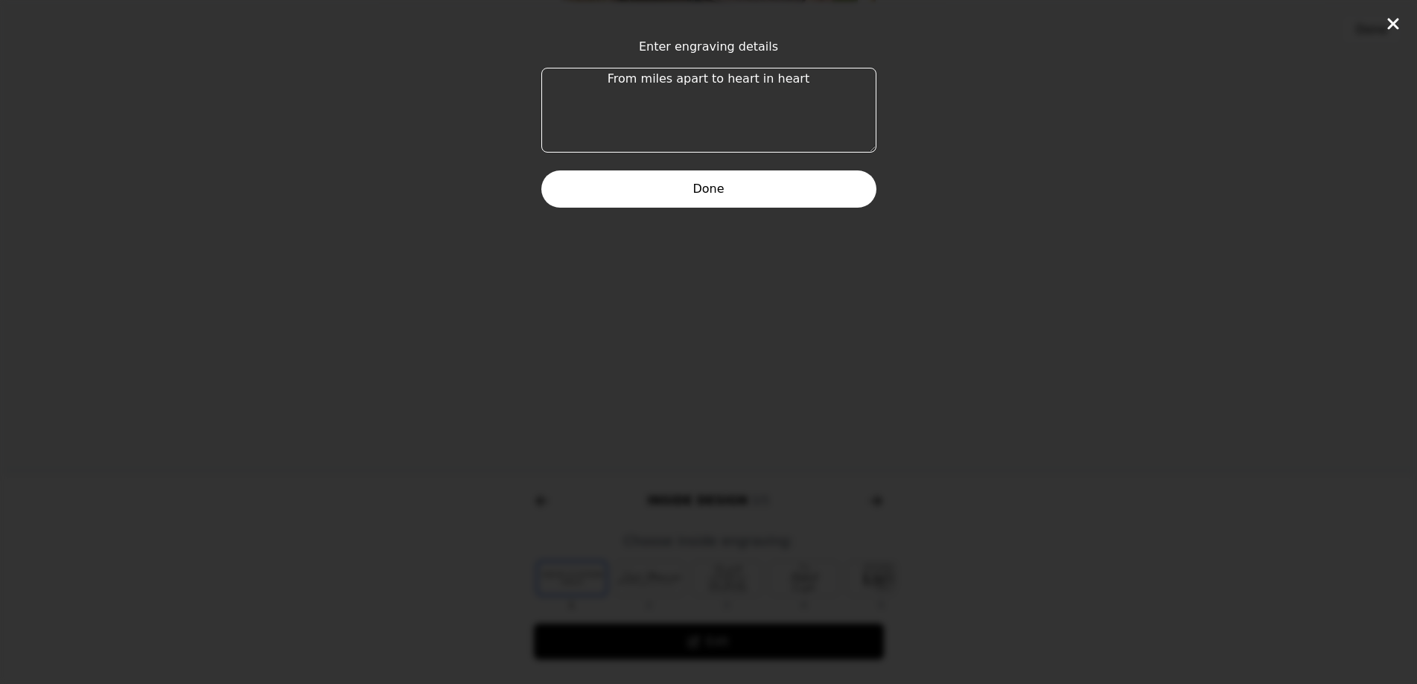
click at [728, 101] on textarea "From miles apart to heart in heart" at bounding box center [708, 110] width 335 height 85
drag, startPoint x: 815, startPoint y: 83, endPoint x: 607, endPoint y: 80, distance: 208.5
click at [607, 80] on textarea "From miles apart to heart in heart" at bounding box center [708, 110] width 335 height 85
paste textarea "Love crossed oceans and outlasted time. What once was far apart now stands hand…"
type textarea "Love crossed oceans and outlasted time. What once was far apart now stands hand…"
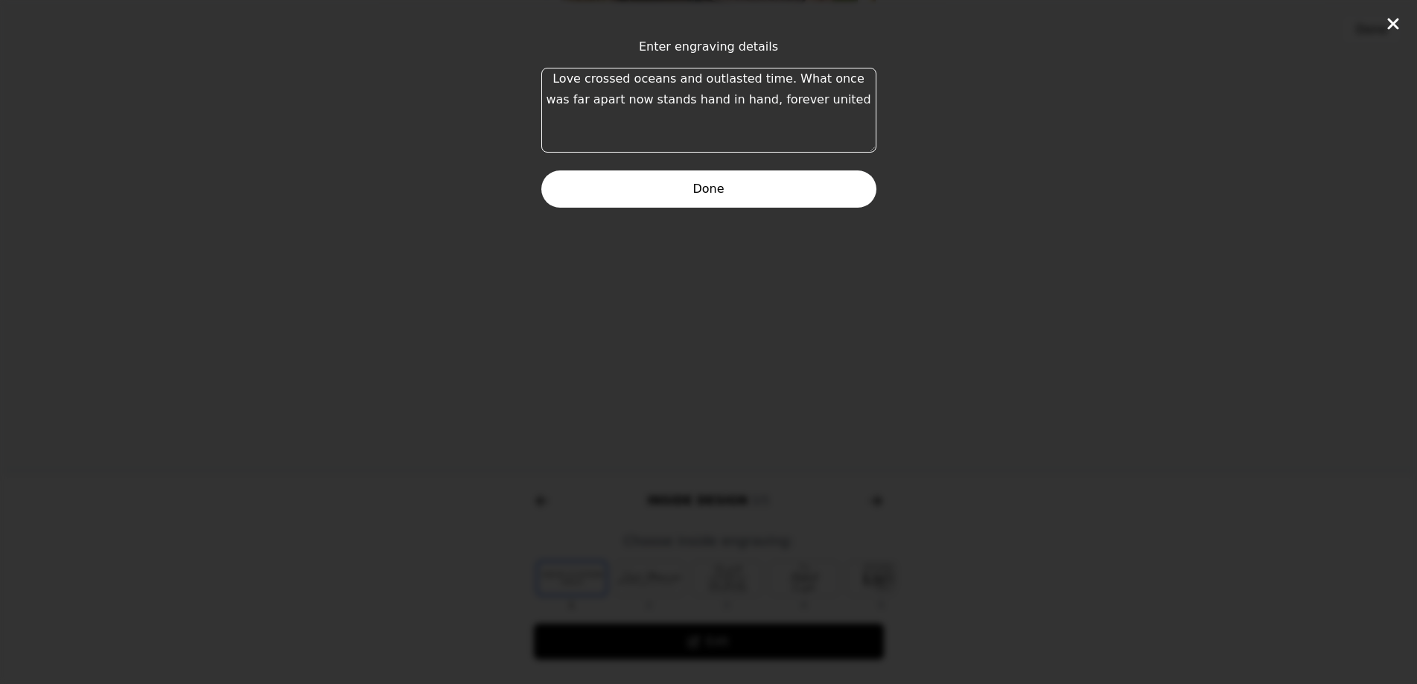
click at [743, 182] on button "Done" at bounding box center [708, 188] width 335 height 37
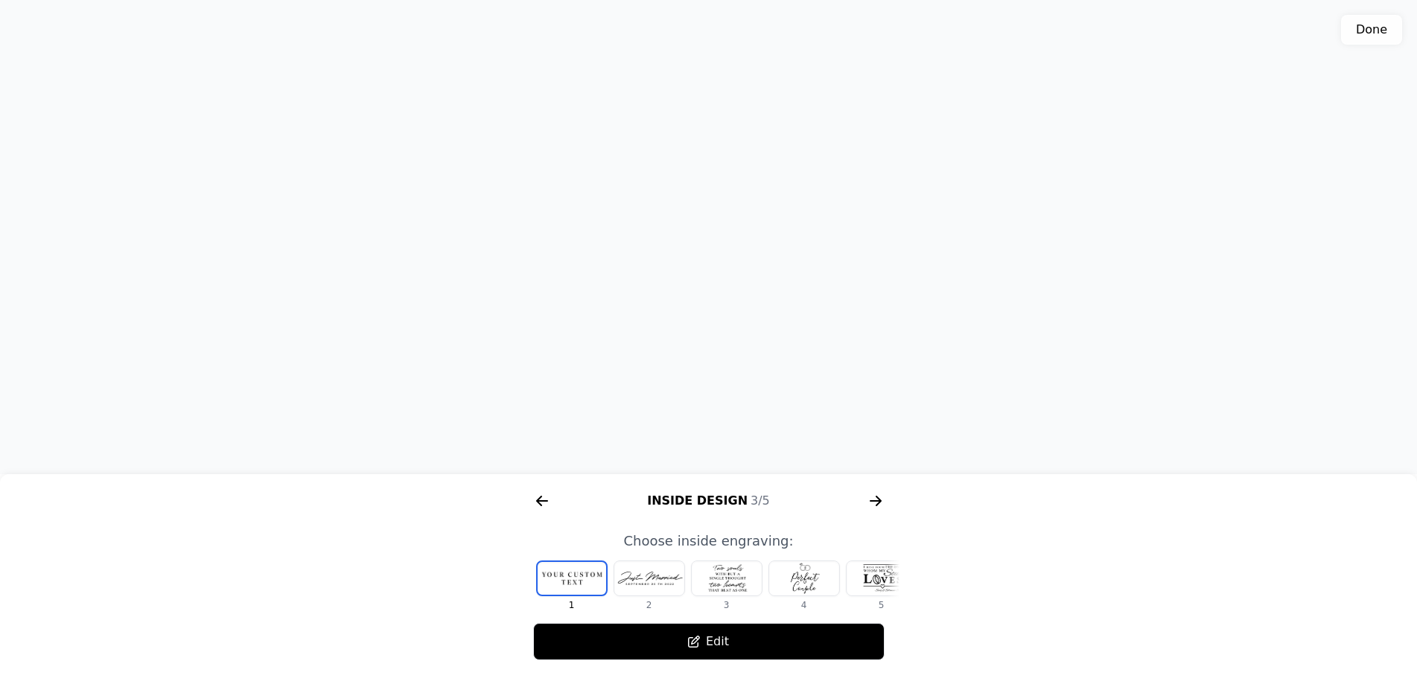
drag, startPoint x: 743, startPoint y: 158, endPoint x: 726, endPoint y: 164, distance: 18.1
click at [726, 164] on div "3D model. Use mouse, touch or arrow keys to move." at bounding box center [708, 237] width 1417 height 474
click at [649, 628] on button "Edit" at bounding box center [708, 641] width 351 height 37
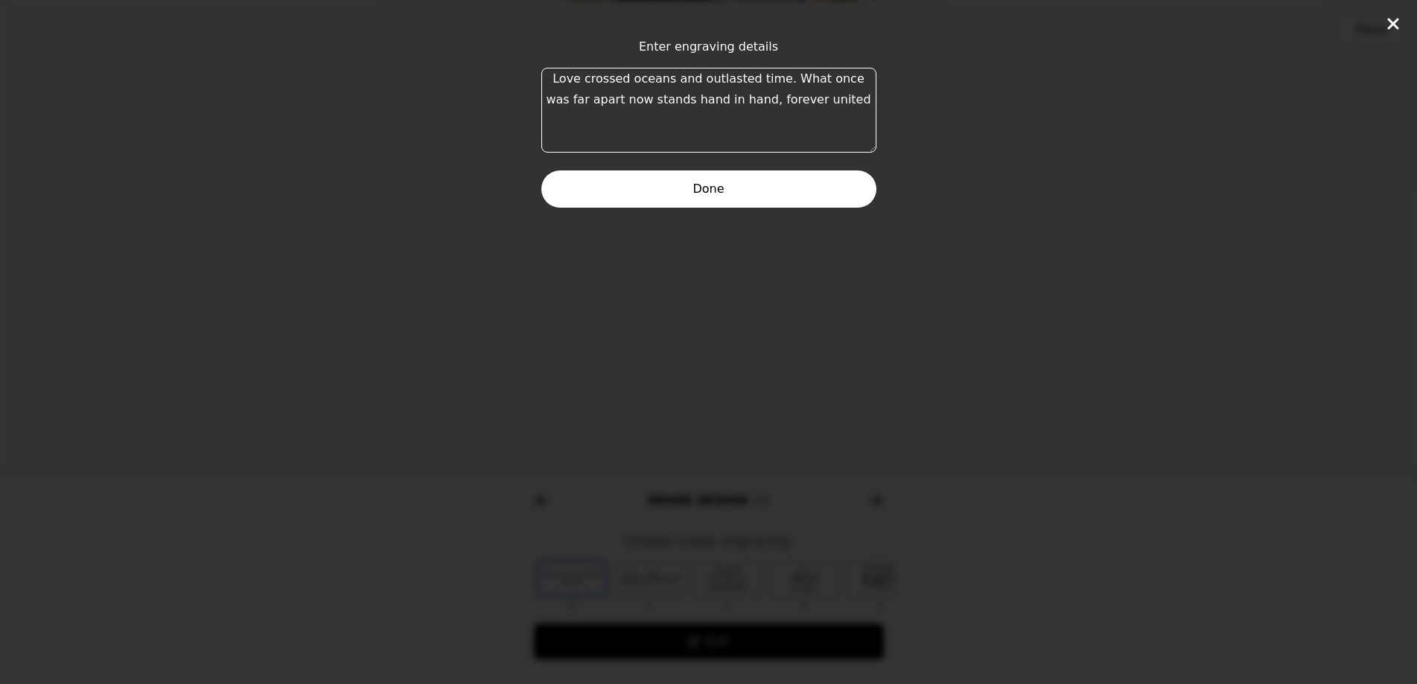
drag, startPoint x: 843, startPoint y: 108, endPoint x: 535, endPoint y: 77, distance: 309.8
click at [535, 77] on div "Enter engraving details Love crossed oceans and outlasted time. What once was f…" at bounding box center [708, 342] width 1417 height 684
paste textarea "When two souls are meant to meet, no distance or time can keep them apart. [DAT…"
type textarea "When two souls are meant to meet, no distance or time can keep them apart. [DAT…"
click at [760, 179] on button "Done" at bounding box center [708, 188] width 335 height 37
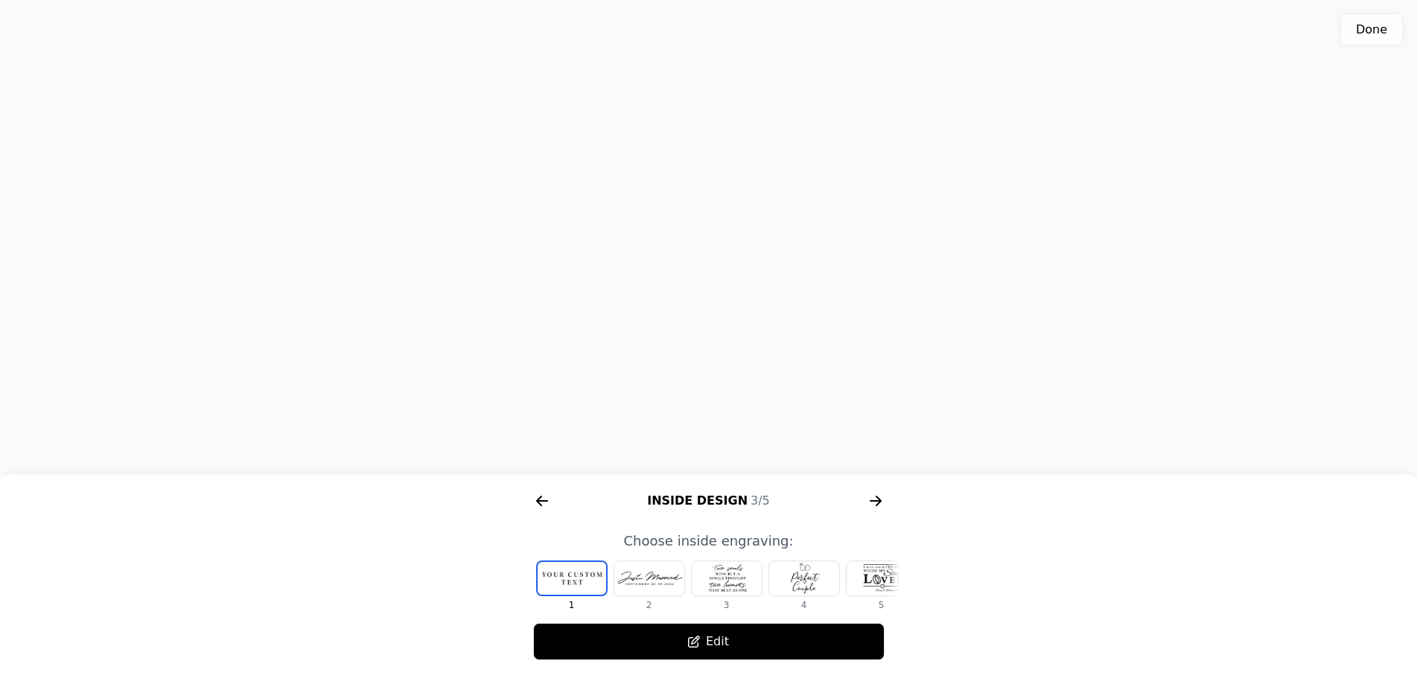
drag, startPoint x: 733, startPoint y: 172, endPoint x: 778, endPoint y: 167, distance: 45.6
click at [778, 167] on div "3D model. Use mouse, touch or arrow keys to move." at bounding box center [708, 237] width 1417 height 474
drag, startPoint x: 588, startPoint y: 570, endPoint x: 742, endPoint y: 144, distance: 452.8
click at [742, 144] on div "3D model. Use mouse, touch or arrow keys to move." at bounding box center [708, 237] width 1417 height 474
click at [629, 634] on button "Edit" at bounding box center [708, 641] width 351 height 37
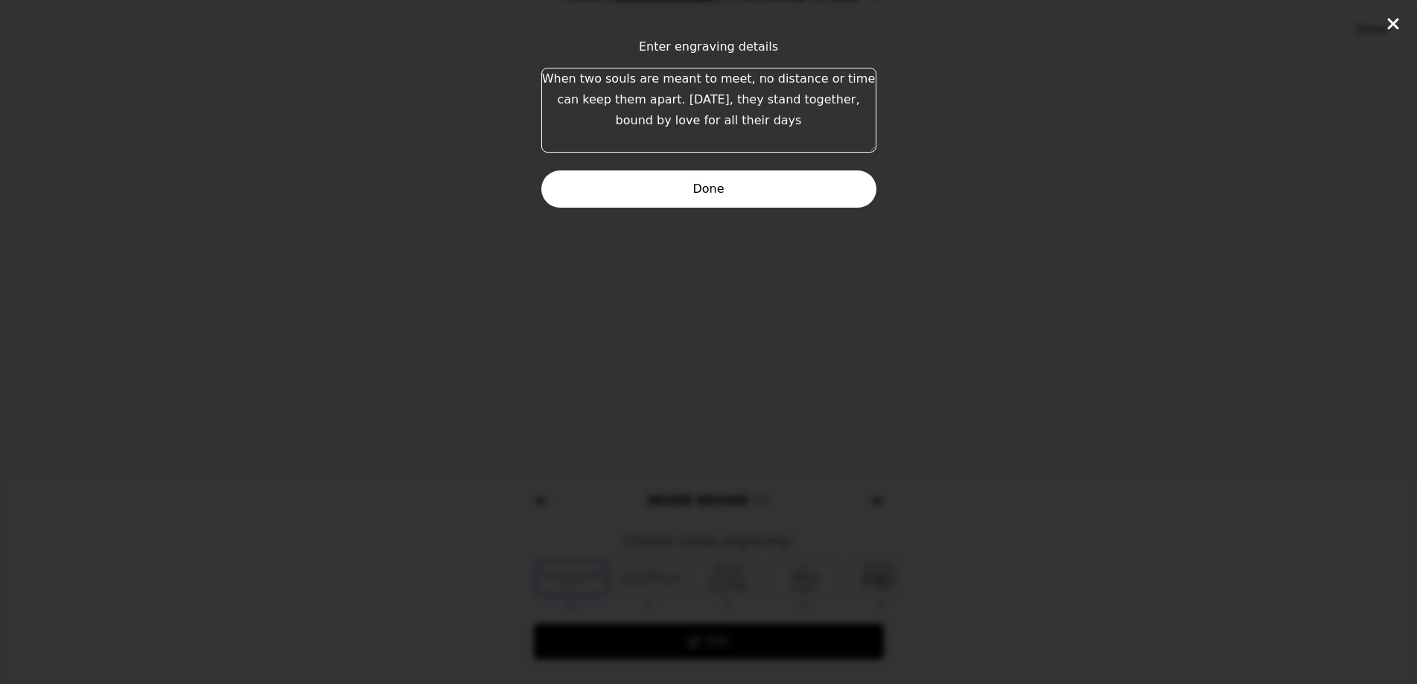
drag, startPoint x: 765, startPoint y: 127, endPoint x: 510, endPoint y: 69, distance: 261.1
click at [510, 69] on div "Enter engraving details When two souls are meant to meet, no distance or time c…" at bounding box center [708, 342] width 1417 height 684
paste textarea "𝒲𝒽𝑒𝓃 𝓉𝓌𝑜 𝓈𝑜𝓊𝓁𝓈 𝒶𝓇𝑒 𝓂𝑒𝒶𝓃𝓉 𝓉𝑜 𝓂𝑒𝑒𝓉, 𝓃𝑜 𝒹𝒾𝓈𝓉𝒶𝓃𝒸𝑒 𝑜𝓇 𝓉𝒾𝓂𝑒 𝒸𝒶𝓃 𝓀𝑒𝑒𝓅 𝓉𝒽𝑒𝓂 𝒶𝓅𝒶𝓇𝓉. [DAT…"
type textarea "𝒲𝒽𝑒𝓃 𝓉𝓌𝑜 𝓈𝑜𝓊𝓁𝓈 𝒶𝓇𝑒 𝓂𝑒𝒶𝓃𝓉 𝓉𝑜 𝓂𝑒𝑒𝓉, 𝓃𝑜 𝒹𝒾𝓈𝓉𝒶𝓃𝒸𝑒 𝑜𝓇 𝓉𝒾𝓂𝑒 𝒸𝒶𝓃 𝓀𝑒𝑒𝓅 𝓉𝒽𝑒𝓂 𝒶𝓅𝒶𝓇𝓉. [DAT…"
click at [718, 197] on button "Done" at bounding box center [708, 188] width 335 height 37
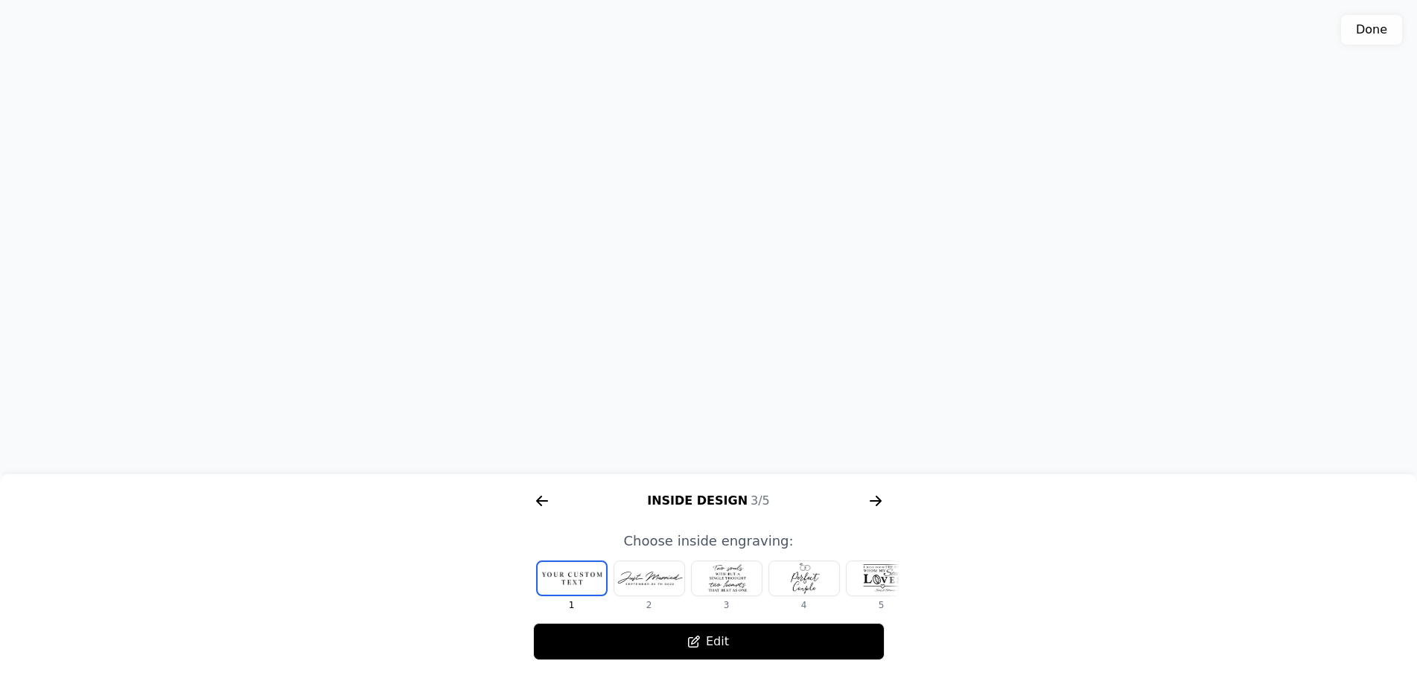
click at [712, 192] on div "3D model. Use mouse, touch or arrow keys to move." at bounding box center [708, 237] width 1417 height 474
click at [695, 651] on button "Edit" at bounding box center [708, 641] width 351 height 37
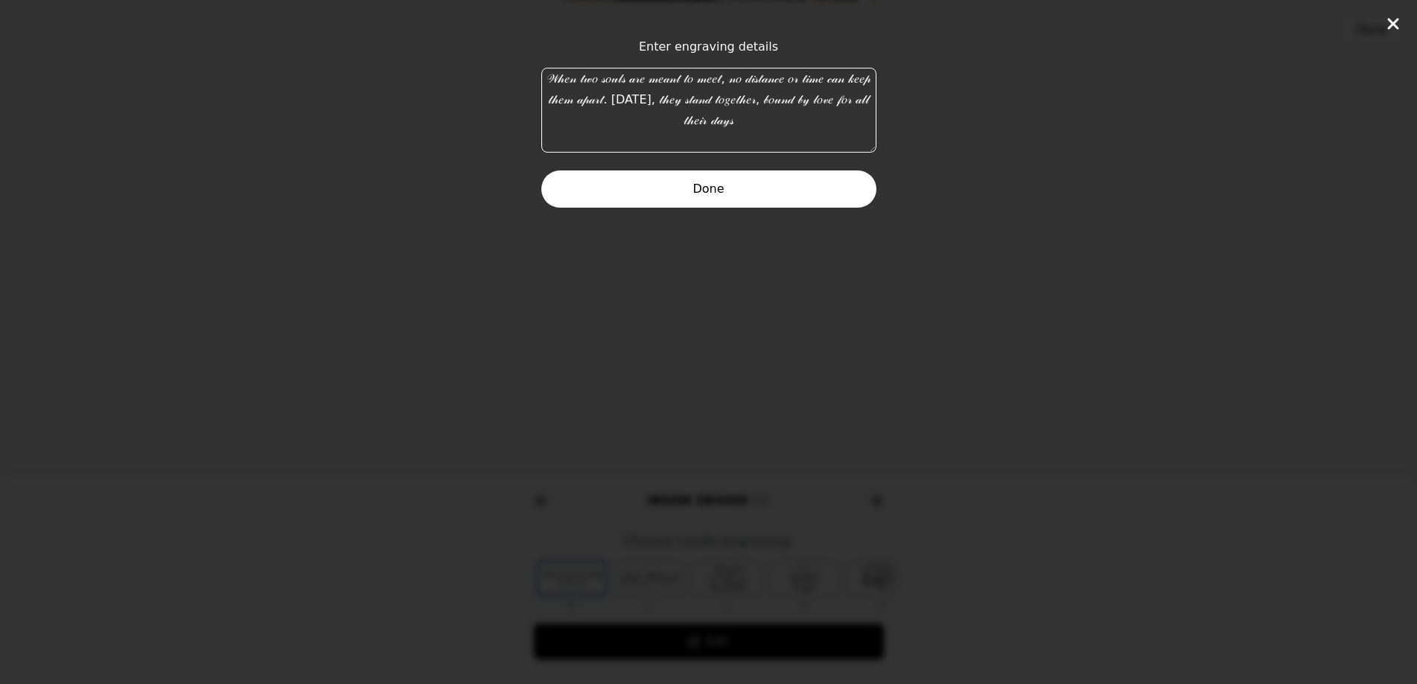
click at [856, 121] on textarea "𝒲𝒽𝑒𝓃 𝓉𝓌𝑜 𝓈𝑜𝓊𝓁𝓈 𝒶𝓇𝑒 𝓂𝑒𝒶𝓃𝓉 𝓉𝑜 𝓂𝑒𝑒𝓉, 𝓃𝑜 𝒹𝒾𝓈𝓉𝒶𝓃𝒸𝑒 𝑜𝓇 𝓉𝒾𝓂𝑒 𝒸𝒶𝓃 𝓀𝑒𝑒𝓅 𝓉𝒽𝑒𝓂 𝒶𝓅𝒶𝓇𝓉. [DAT…" at bounding box center [708, 110] width 335 height 85
drag, startPoint x: 848, startPoint y: 127, endPoint x: 511, endPoint y: 77, distance: 340.9
click at [511, 77] on div "Enter engraving details 𝒲𝒽𝑒𝓃 𝓉𝓌𝑜 𝓈𝑜𝓊𝓁𝓈 𝒶𝓇𝑒 𝓂𝑒𝒶𝓃𝓉 𝓉𝑜 𝓂𝑒𝑒𝓉, 𝓃𝑜 𝒹𝒾𝓈𝓉𝒶𝓃𝒸𝑒 𝑜𝓇 𝓉𝒾𝓂𝑒 𝒸…" at bounding box center [708, 342] width 1417 height 684
paste textarea "𝘞𝘩𝘦𝘯 𝘵𝘸𝘰 𝘴𝘰𝘶𝘭𝘴 𝘢𝘳𝘦 𝘮𝘦𝘢𝘯𝘵 𝘵𝘰 𝘮𝘦𝘦𝘵, 𝘯𝘰 𝘥𝘪𝘴𝘵𝘢𝘯𝘤𝘦 𝘰𝘳 𝘵𝘪𝘮𝘦 𝘤𝘢𝘯 𝘬𝘦𝘦𝘱 𝘵𝘩𝘦𝘮 𝘢𝘱𝘢𝘳𝘵. [DAT…"
type textarea "𝘞𝘩𝘦𝘯 𝘵𝘸𝘰 𝘴𝘰𝘶𝘭𝘴 𝘢𝘳𝘦 𝘮𝘦𝘢𝘯𝘵 𝘵𝘰 𝘮𝘦𝘦𝘵, 𝘯𝘰 𝘥𝘪𝘴𝘵𝘢𝘯𝘤𝘦 𝘰𝘳 𝘵𝘪𝘮𝘦 𝘤𝘢𝘯 𝘬𝘦𝘦𝘱 𝘵𝘩𝘦𝘮 𝘢𝘱𝘢𝘳𝘵. [DAT…"
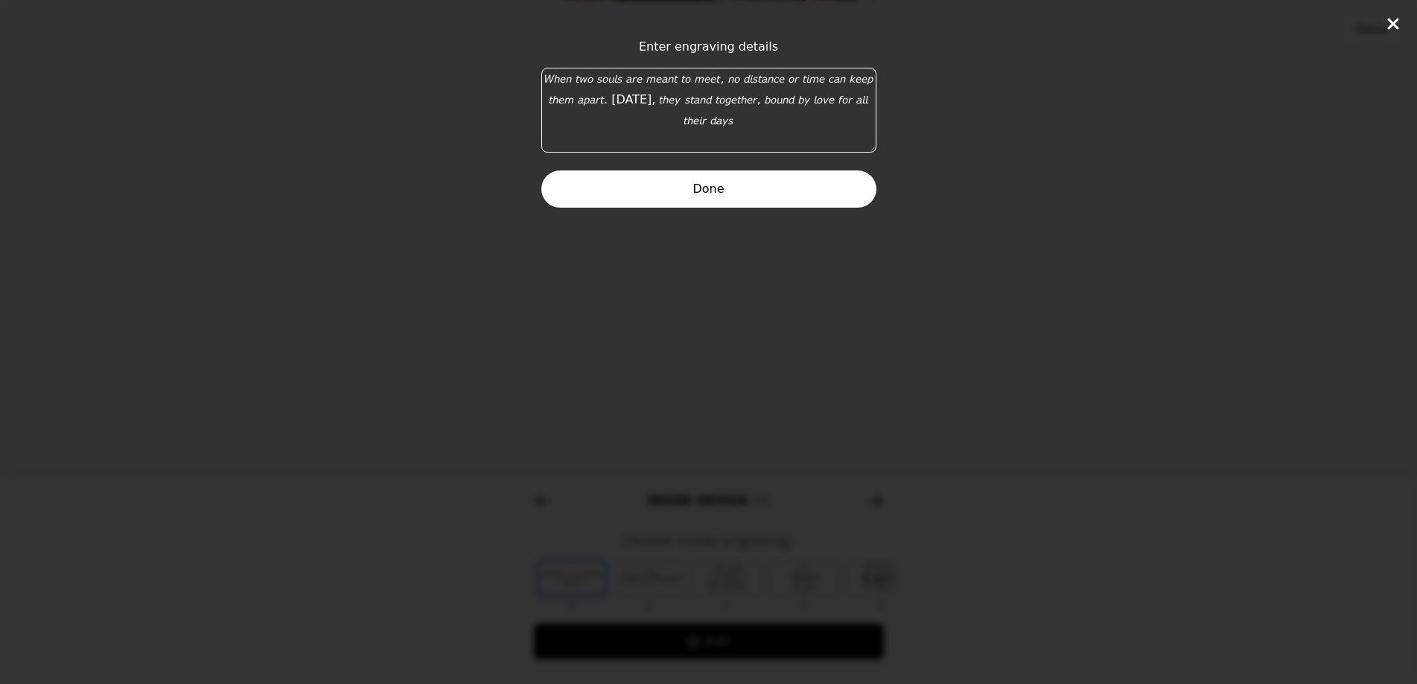
click at [721, 185] on button "Done" at bounding box center [708, 188] width 335 height 37
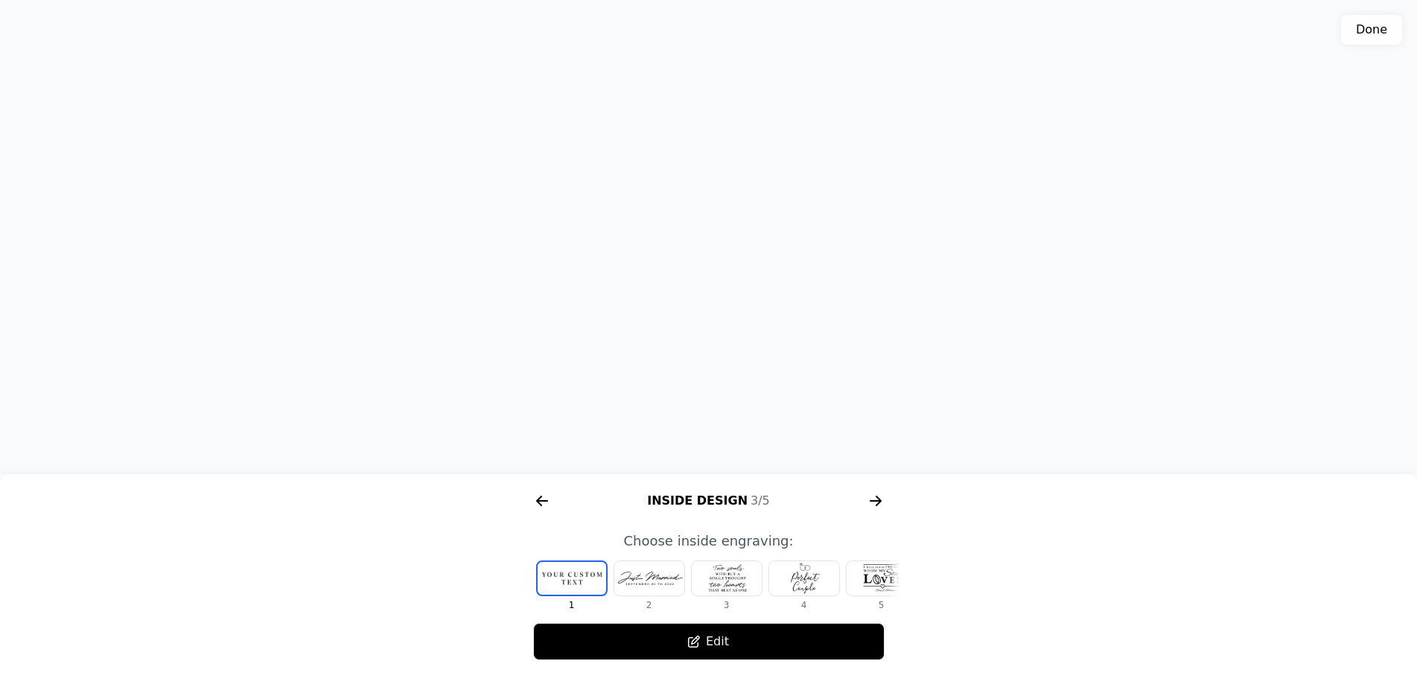
click at [717, 185] on div "3D model. Use mouse, touch or arrow keys to move." at bounding box center [708, 237] width 1417 height 474
click at [679, 641] on button "Edit" at bounding box center [708, 641] width 351 height 37
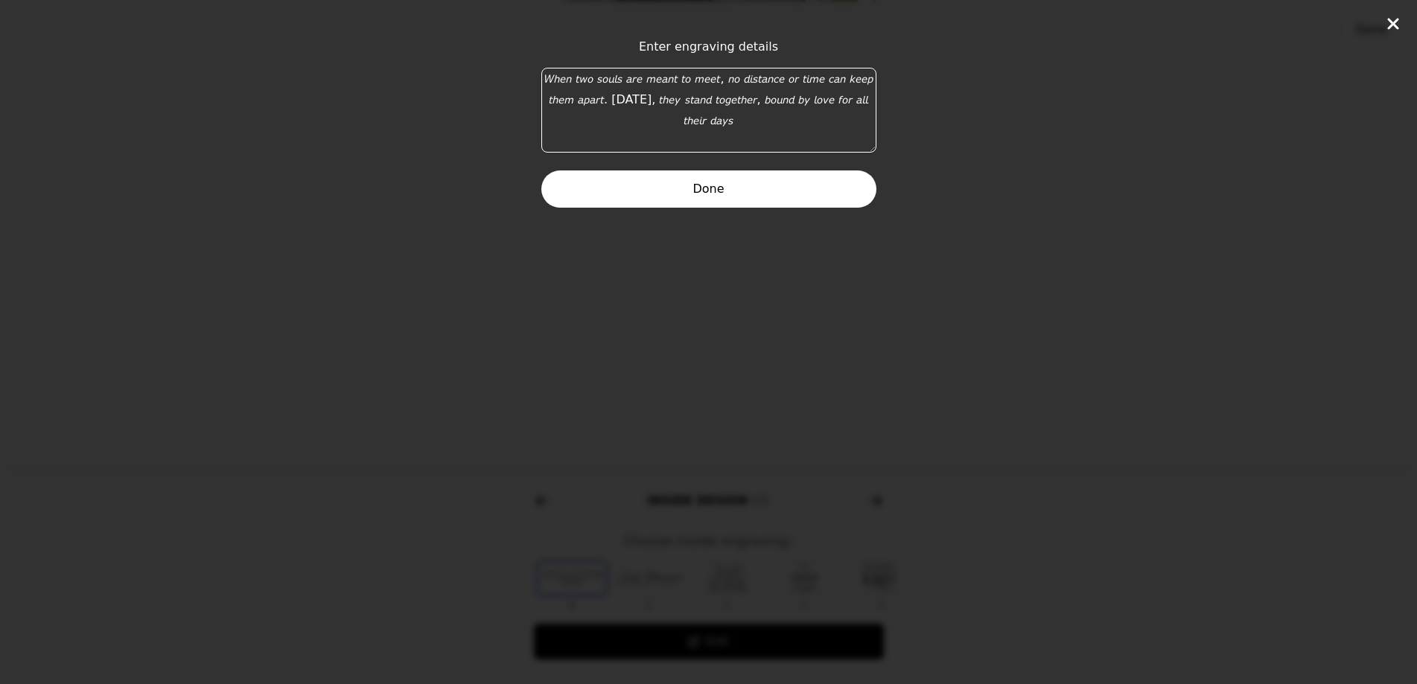
drag, startPoint x: 765, startPoint y: 124, endPoint x: 494, endPoint y: 84, distance: 273.8
click at [494, 84] on div "Enter engraving details 𝘞𝘩𝘦𝘯 𝘵𝘸𝘰 𝘴𝘰𝘶𝘭𝘴 𝘢𝘳𝘦 𝘮𝘦𝘢𝘯𝘵 𝘵𝘰 𝘮𝘦𝘦𝘵, 𝘯𝘰 𝘥𝘪𝘴𝘵𝘢𝘯𝘤𝘦 𝘰𝘳 𝘵𝘪𝘮𝘦 𝘤…" at bounding box center [708, 342] width 1417 height 684
paste textarea "When two souls are meant to meet, no distance or time can keep them apart. [DAT…"
type textarea "When two souls are meant to meet, no distance or time can keep them apart. [DAT…"
click at [764, 184] on button "Done" at bounding box center [708, 188] width 335 height 37
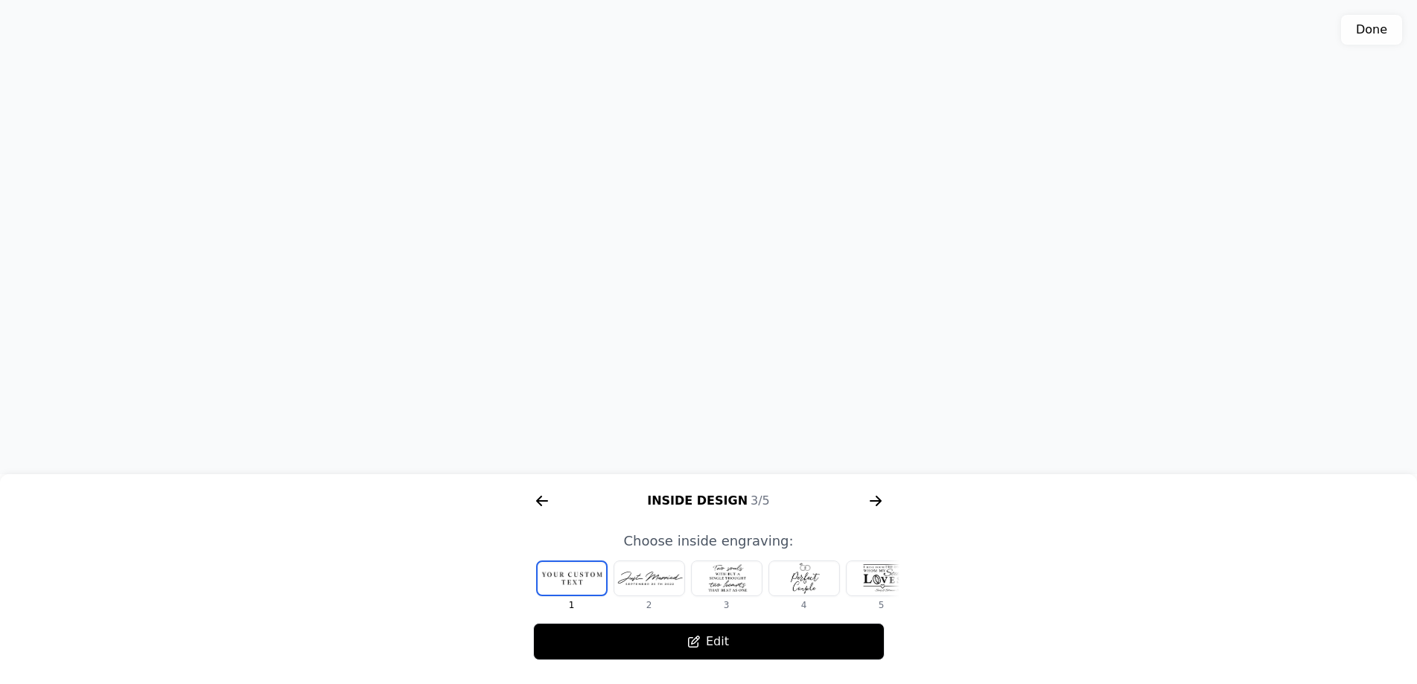
click at [882, 496] on icon "arrow right short" at bounding box center [876, 501] width 24 height 24
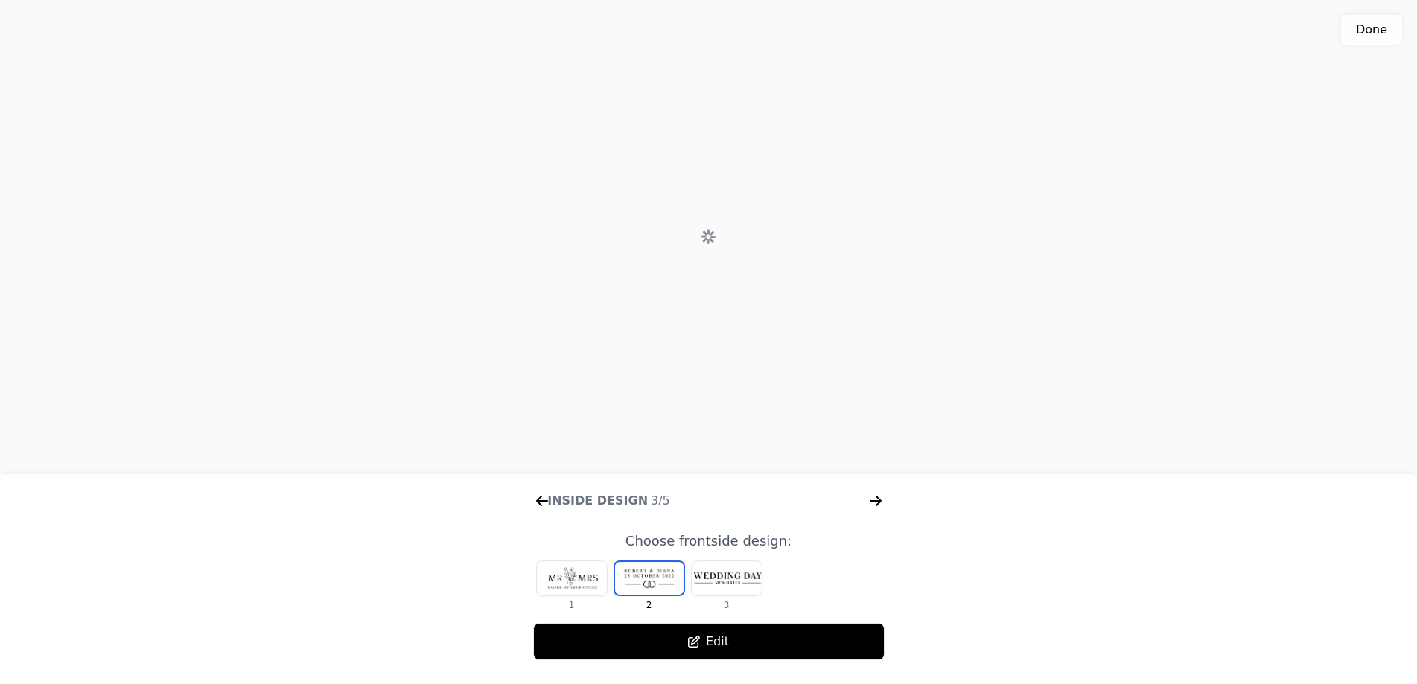
click at [872, 502] on icon "arrow right short" at bounding box center [874, 500] width 11 height 1
click at [1370, 30] on button "Done" at bounding box center [1371, 30] width 61 height 30
click at [1373, 27] on main "Customize Wooden Memory Box Personalized gift How it works 1 Customize 2 Copy p…" at bounding box center [708, 179] width 1417 height 1012
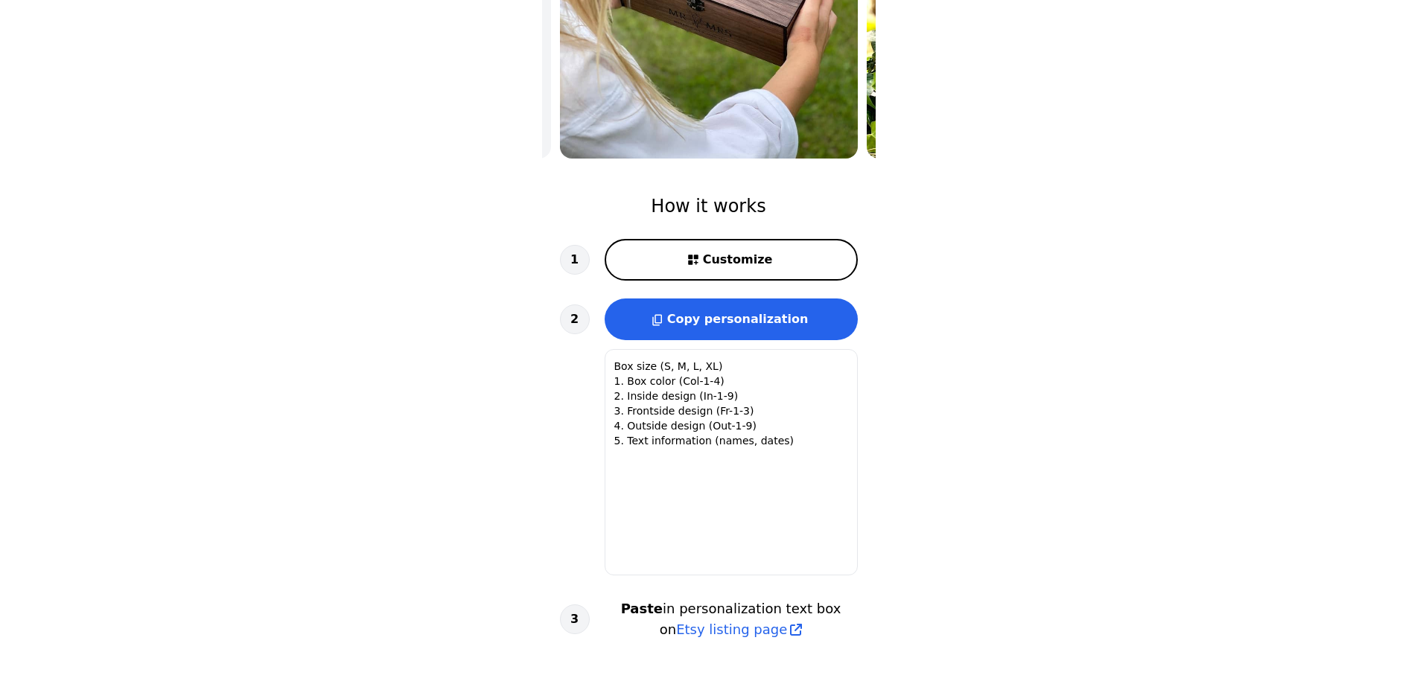
type textarea "Box size: XL 1. Box color: Col-1 (Walnut) 2. Inside design: In-1 3. Frontside d…"
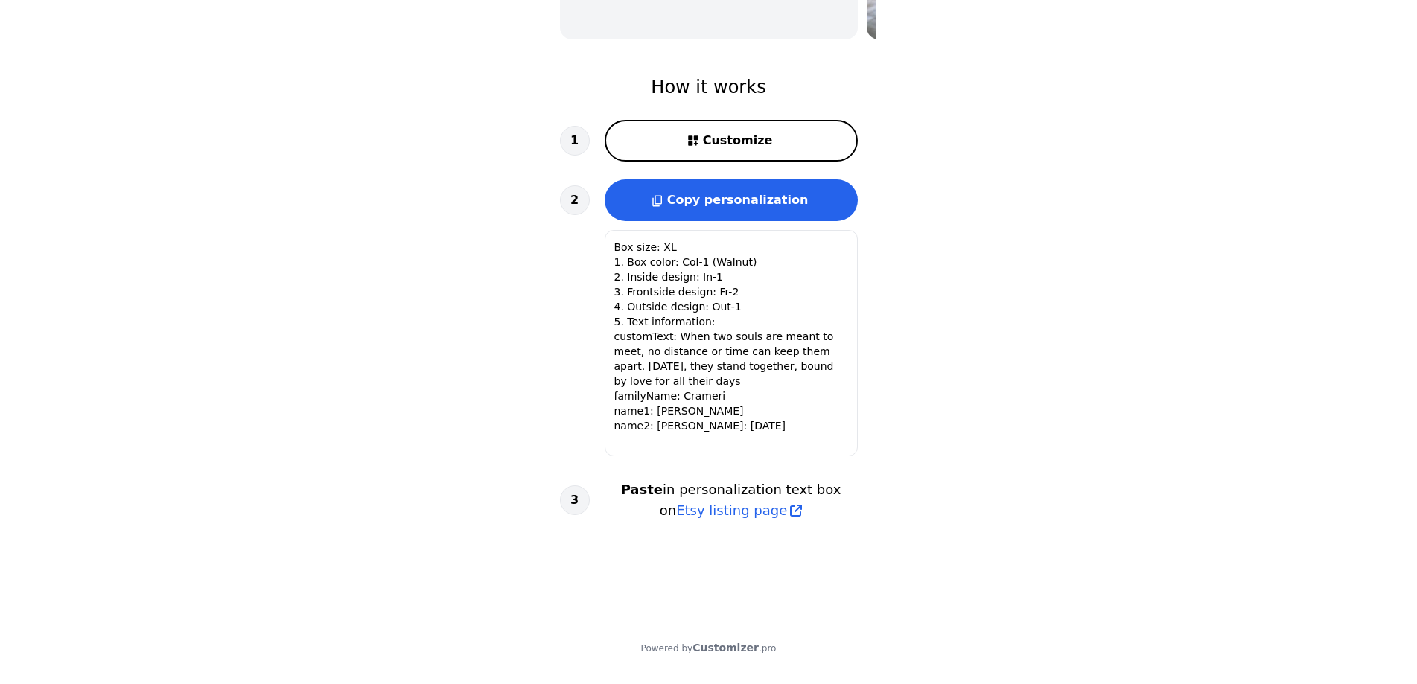
scroll to position [1, 0]
click at [751, 203] on span "Copy personalization" at bounding box center [737, 200] width 141 height 14
click at [753, 511] on span "Etsy listing page" at bounding box center [731, 510] width 111 height 21
